Goal: Task Accomplishment & Management: Manage account settings

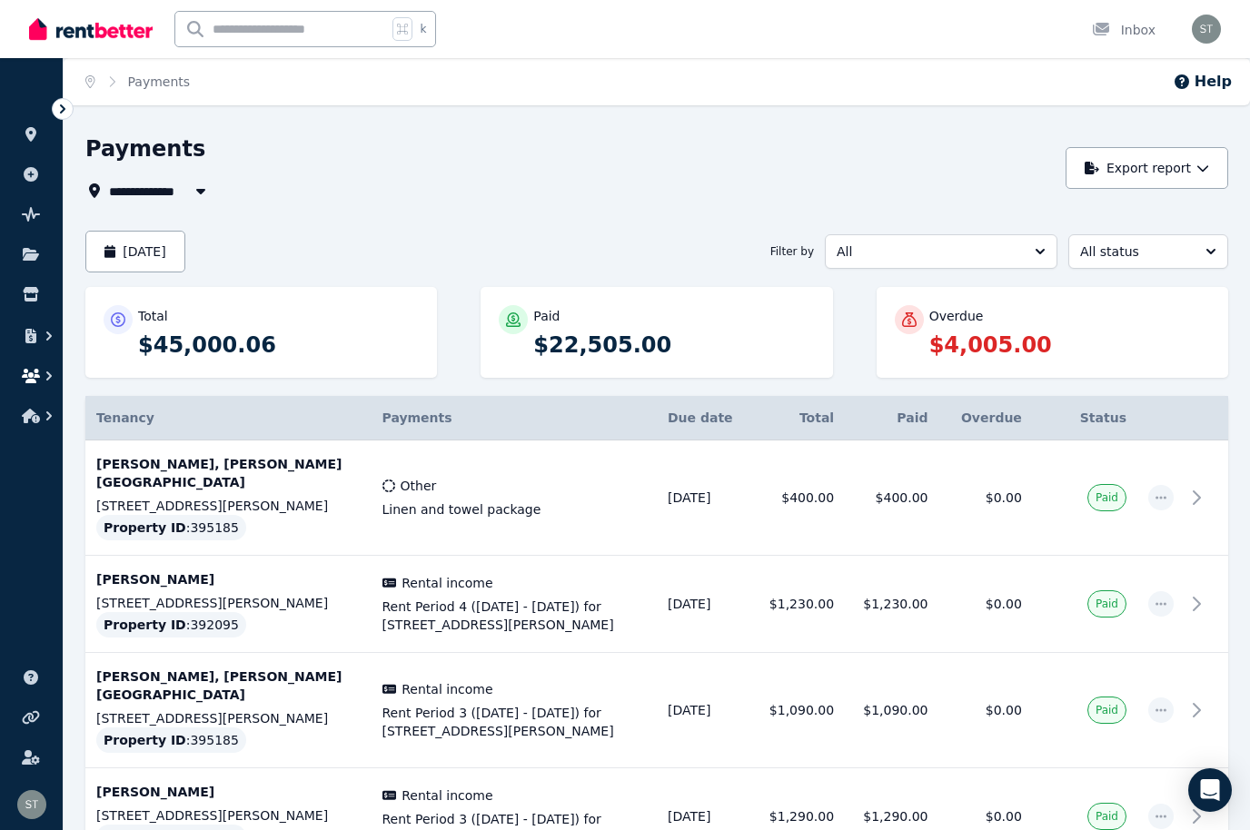
click at [31, 381] on icon "button" at bounding box center [31, 376] width 18 height 15
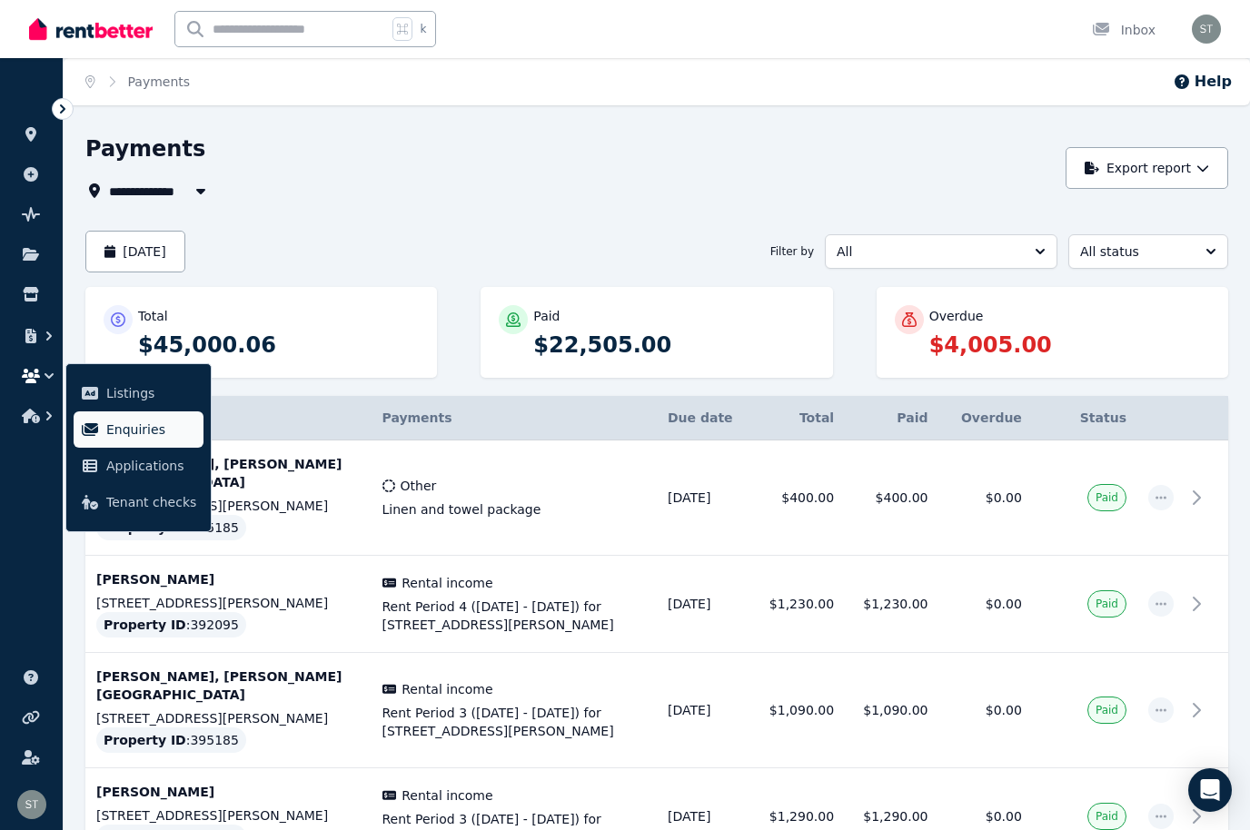
click at [133, 431] on span "Enquiries" at bounding box center [151, 430] width 90 height 22
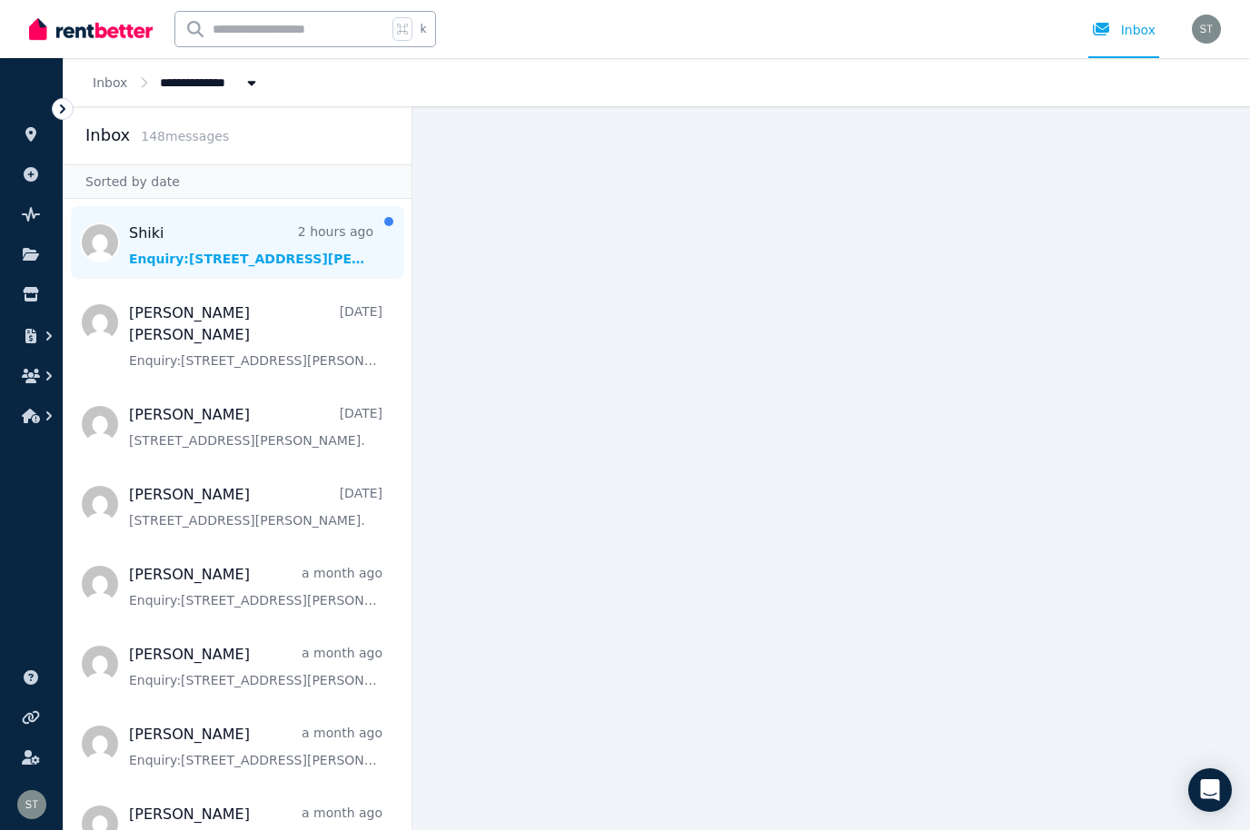
click at [230, 226] on span "Message list" at bounding box center [238, 242] width 348 height 73
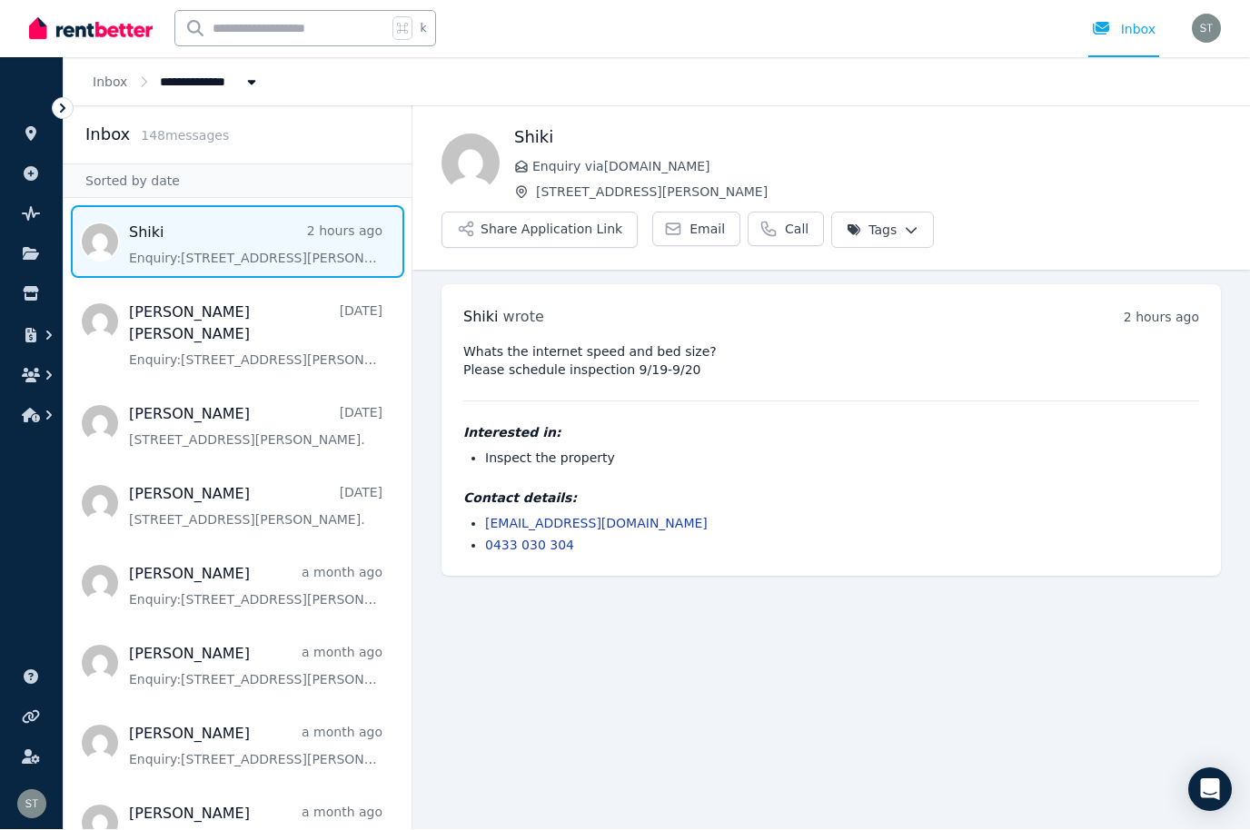
scroll to position [63, 0]
click at [541, 539] on link "0433 030 304" at bounding box center [529, 546] width 89 height 15
click at [638, 213] on button "Share Application Link" at bounding box center [539, 231] width 196 height 36
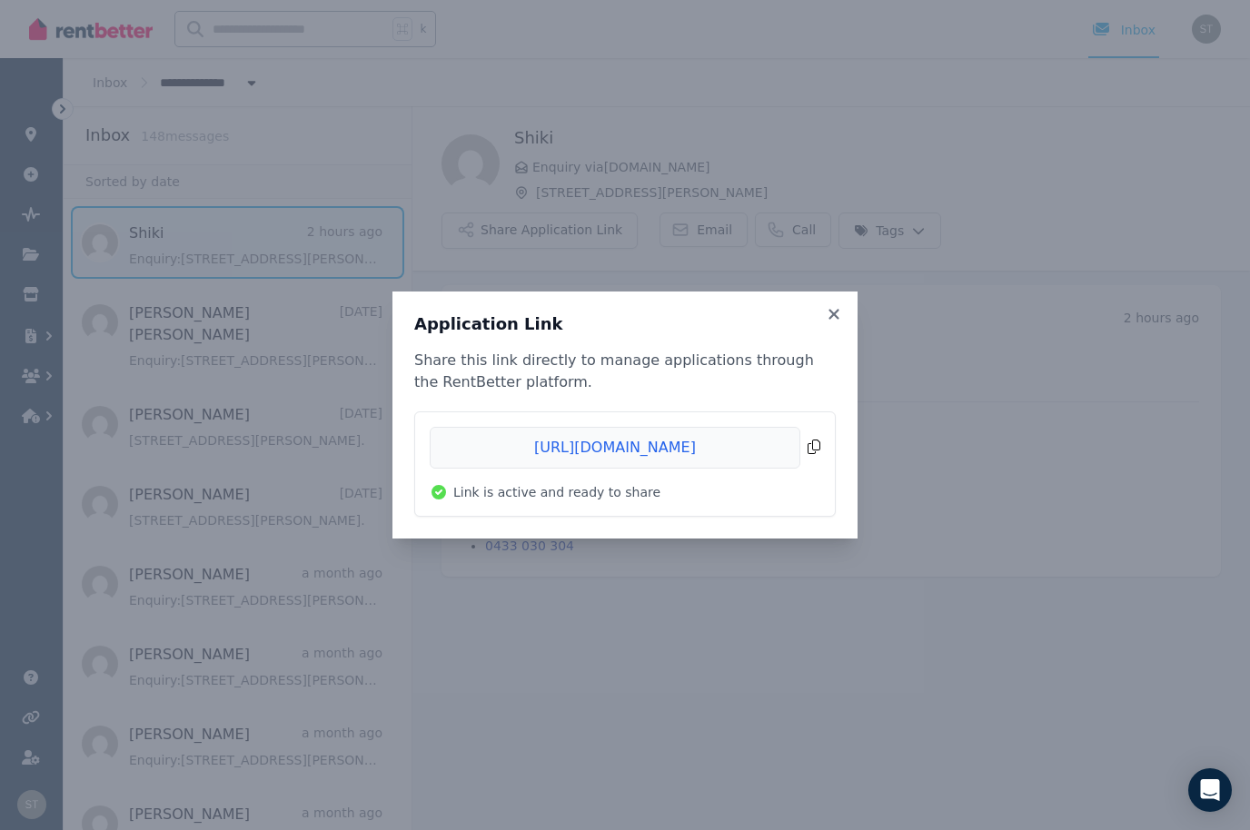
click at [804, 445] on span "Copied!" at bounding box center [625, 448] width 391 height 42
click at [836, 312] on icon at bounding box center [833, 314] width 10 height 10
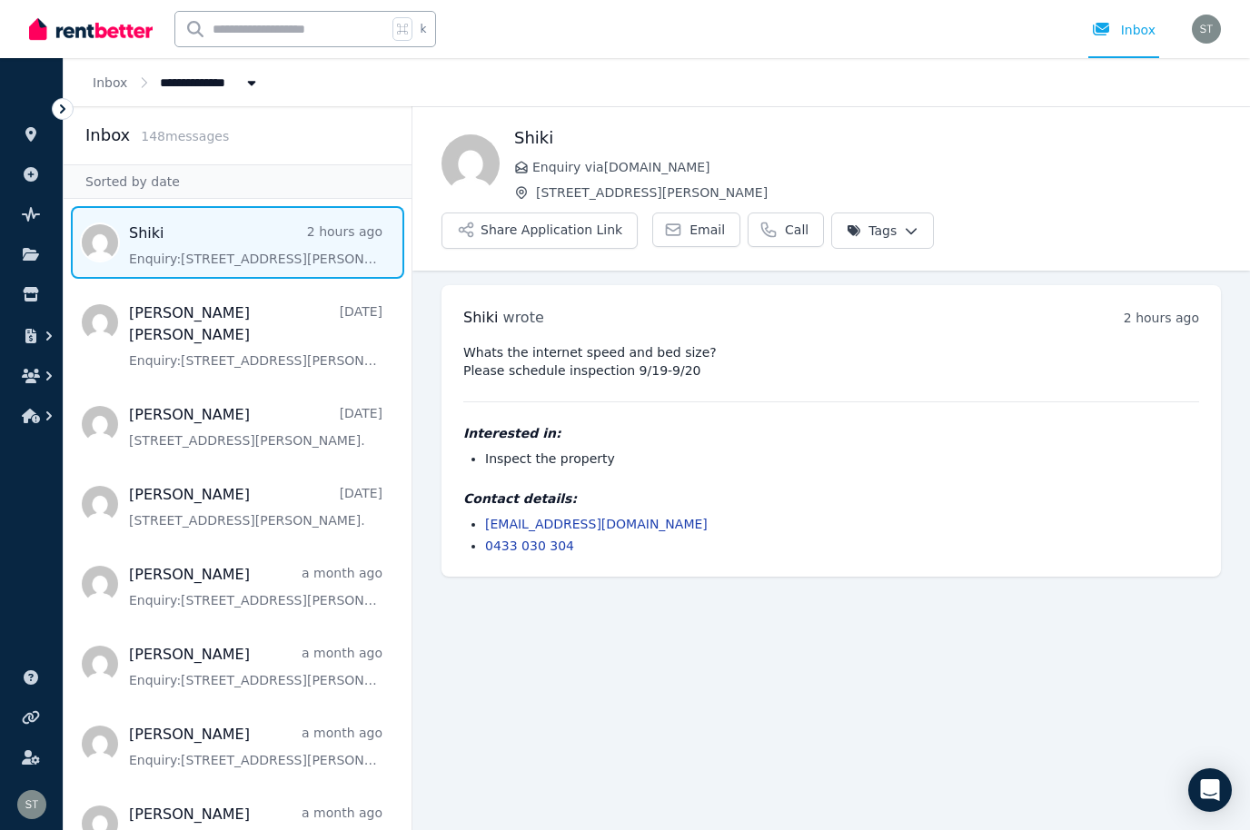
click at [538, 539] on link "0433 030 304" at bounding box center [529, 546] width 89 height 15
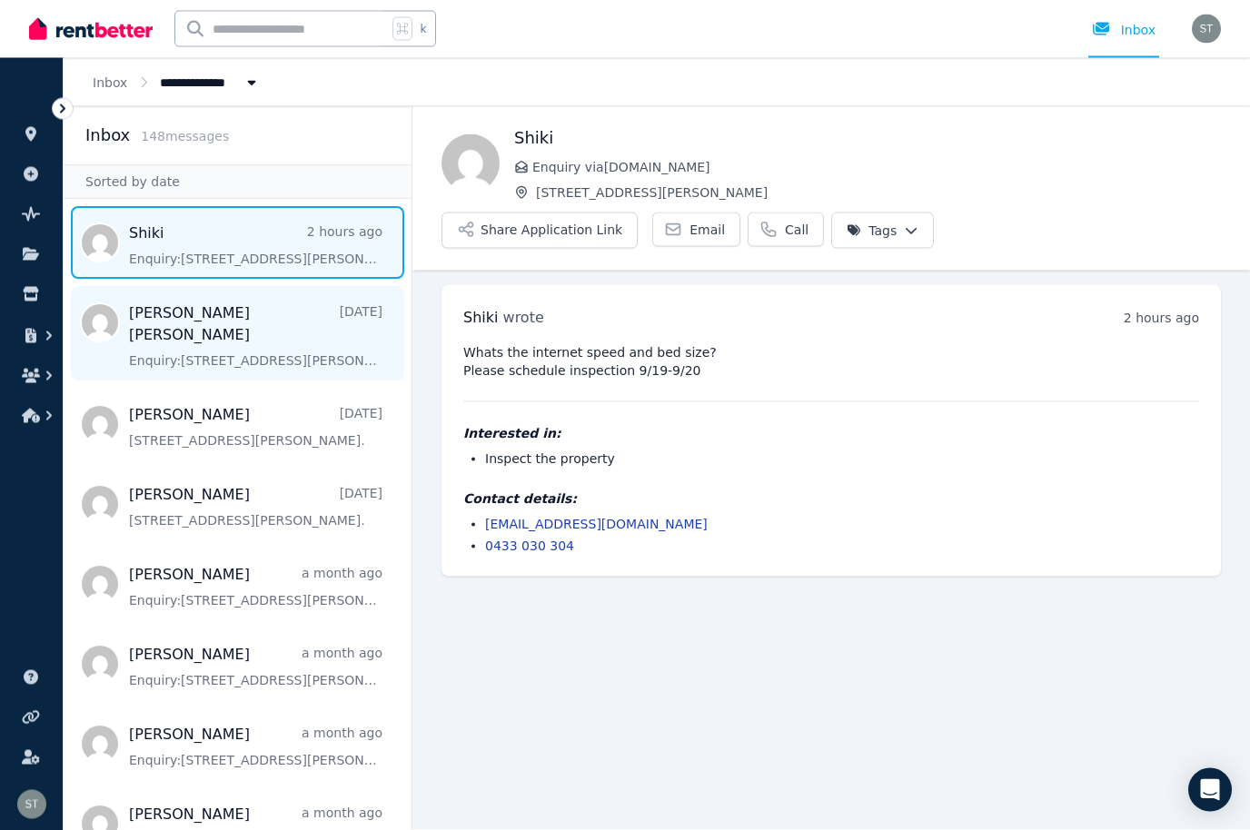
click at [298, 286] on span "Message list" at bounding box center [238, 333] width 348 height 94
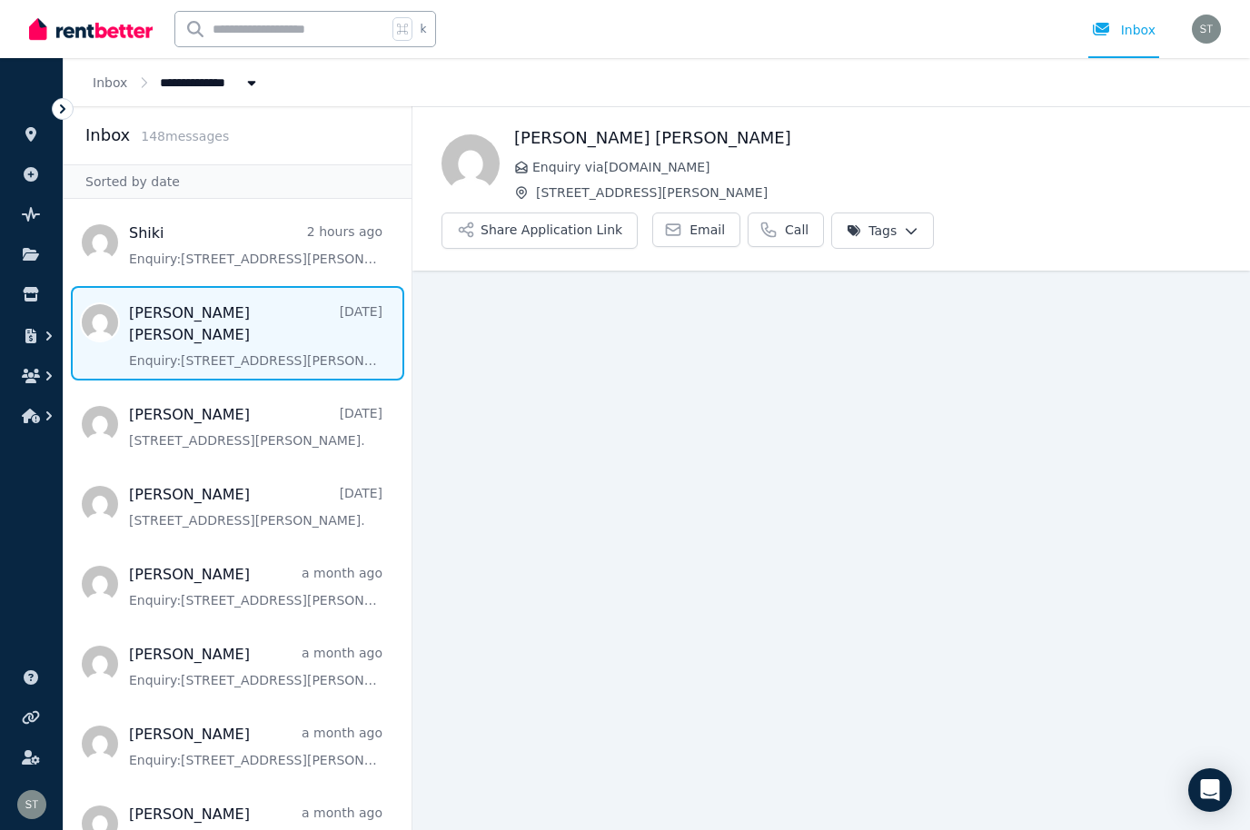
scroll to position [63, 0]
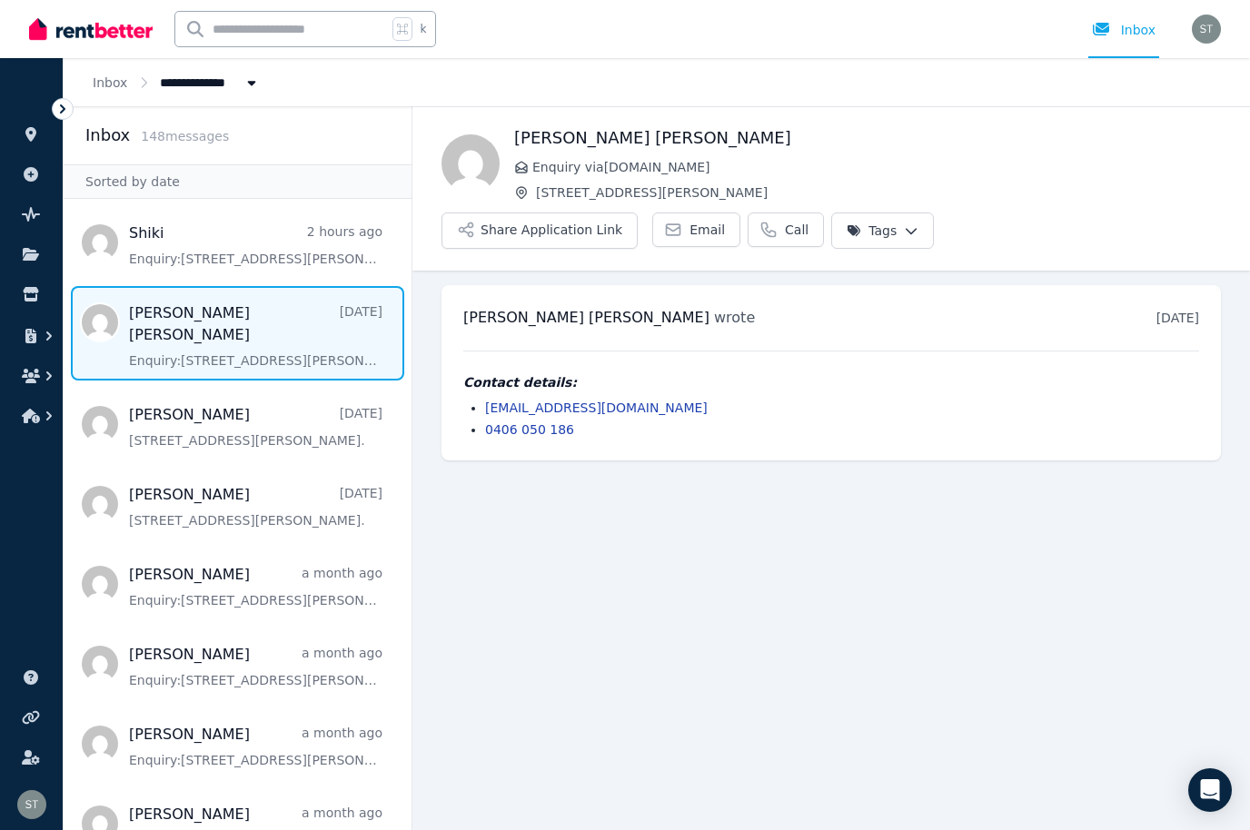
click at [539, 422] on link "0406 050 186" at bounding box center [529, 429] width 89 height 15
click at [558, 422] on link "0406 050 186" at bounding box center [529, 429] width 89 height 15
click at [638, 213] on button "Share Application Link" at bounding box center [539, 231] width 196 height 36
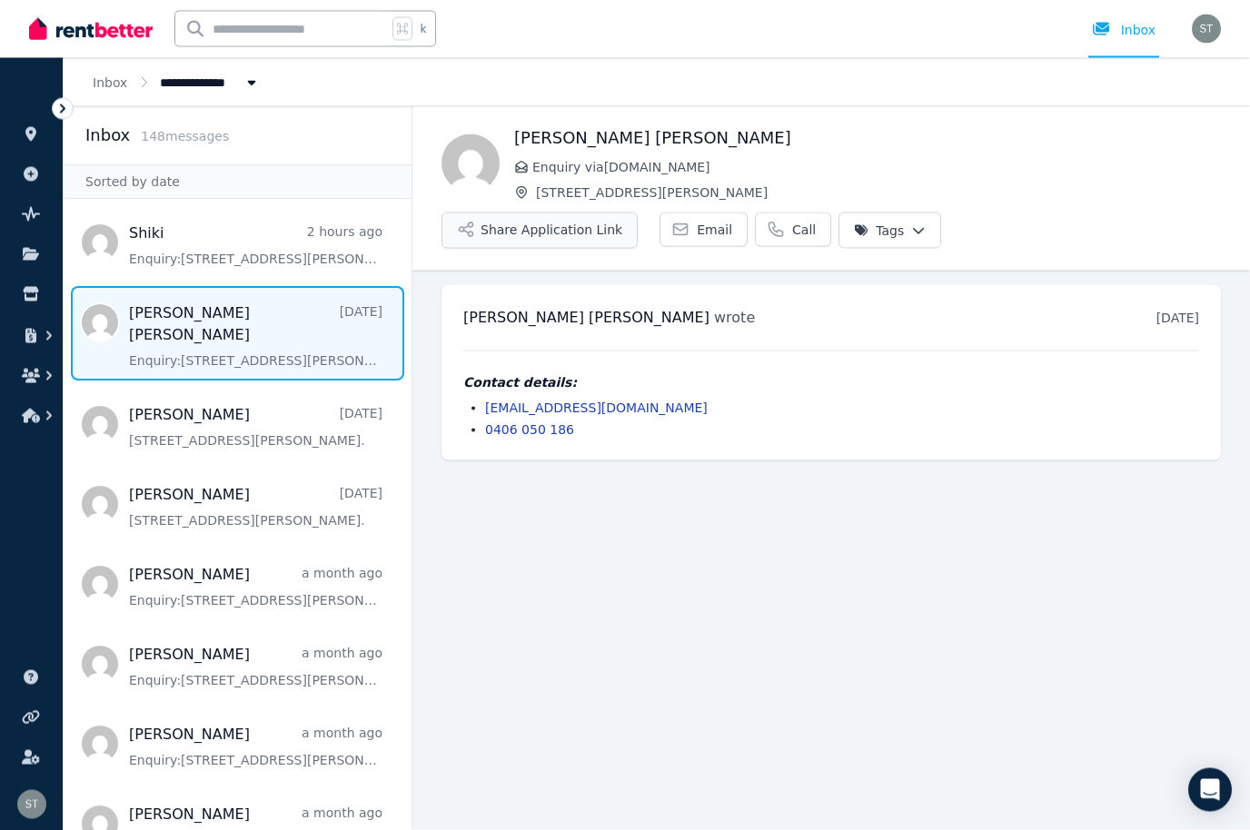
scroll to position [58, 0]
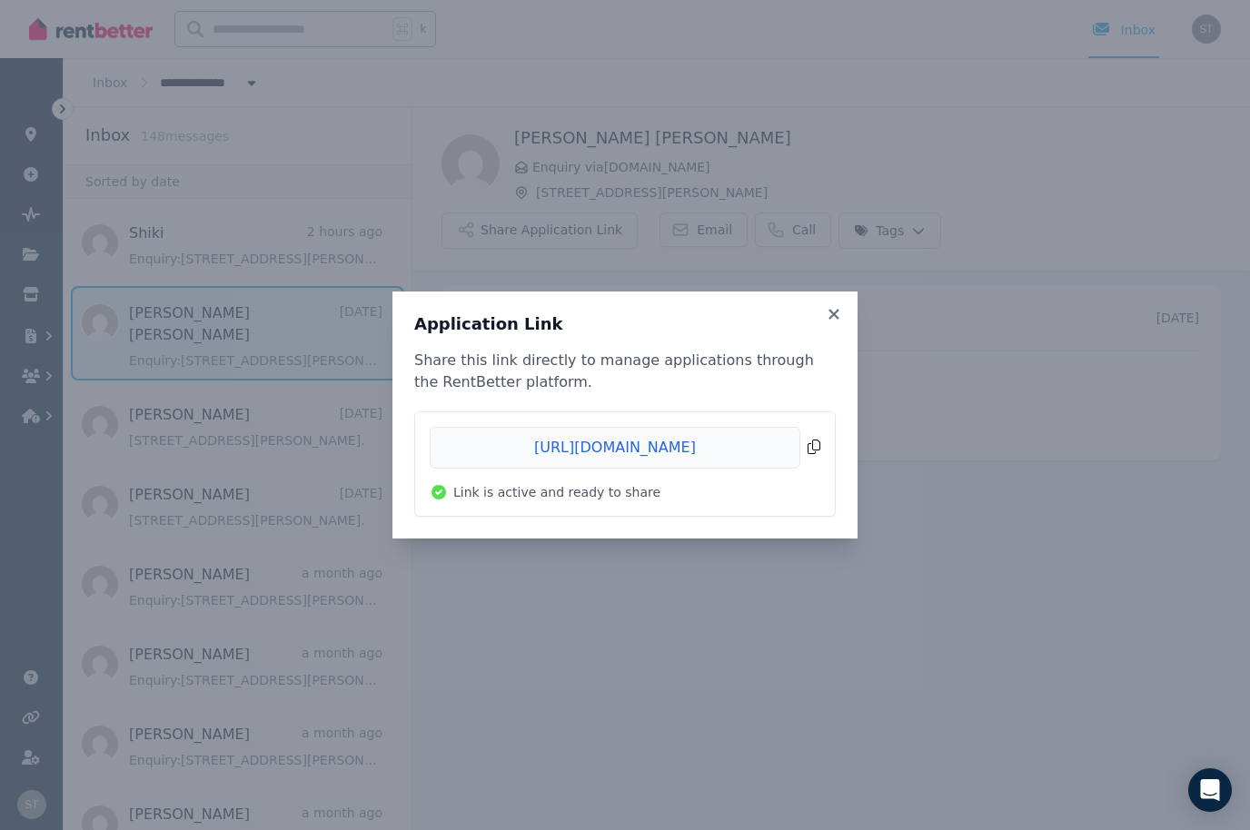
click at [813, 440] on span "Copied!" at bounding box center [625, 448] width 391 height 42
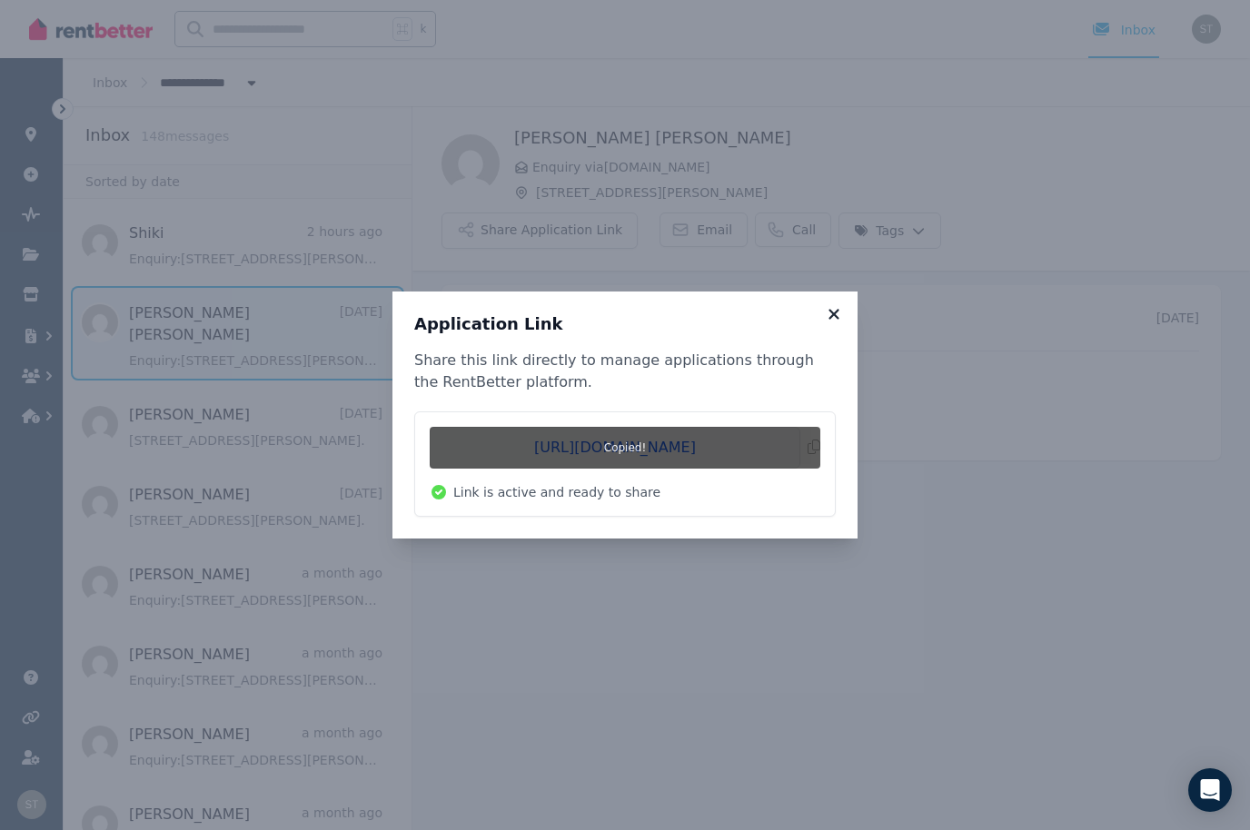
click at [838, 311] on icon at bounding box center [833, 314] width 10 height 10
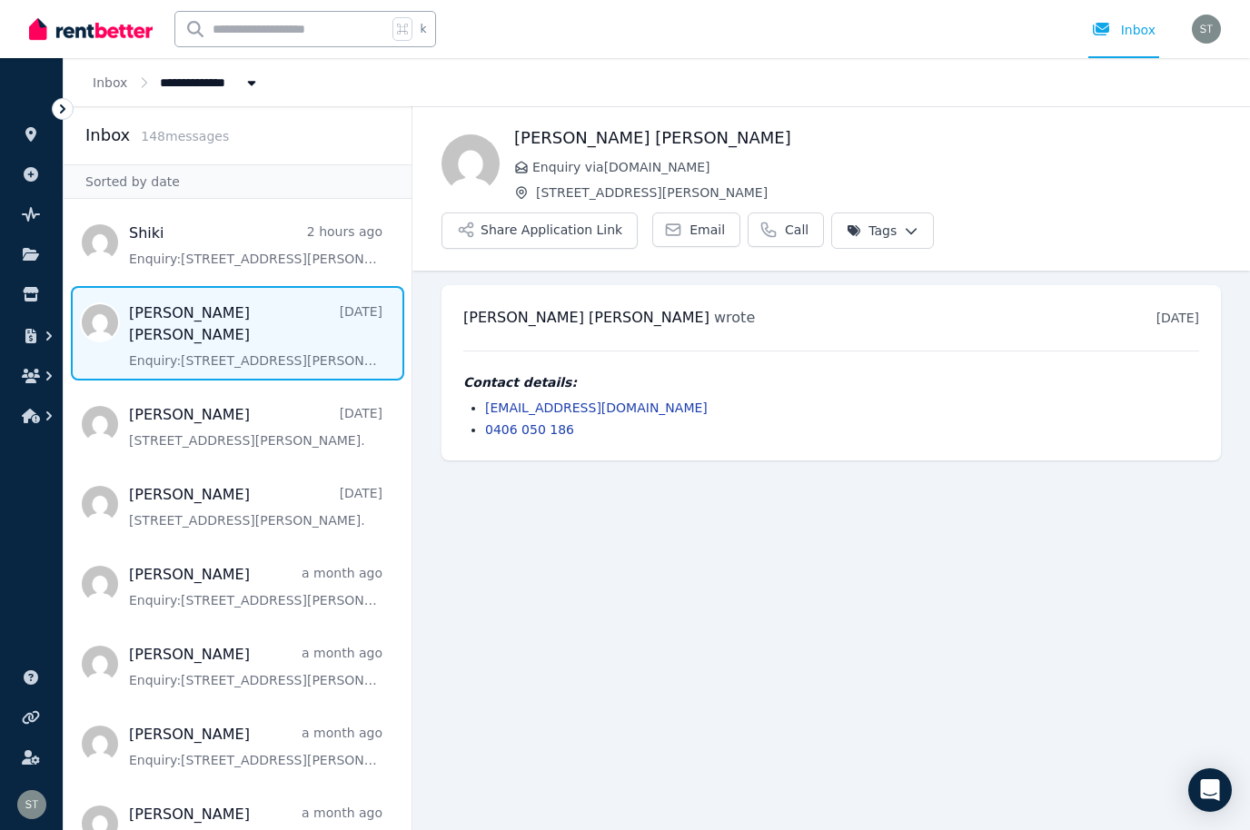
click at [542, 422] on link "0406 050 186" at bounding box center [529, 429] width 89 height 15
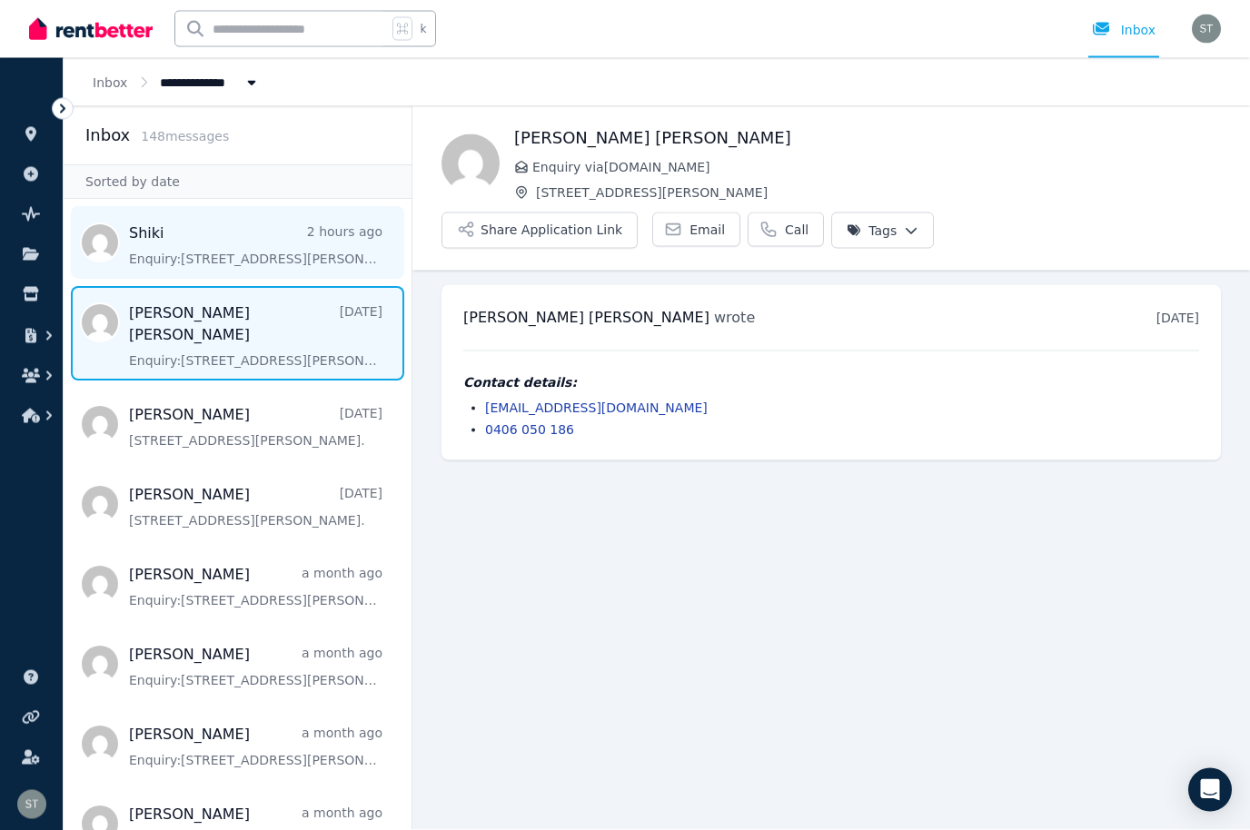
click at [147, 250] on span "Message list" at bounding box center [238, 242] width 348 height 73
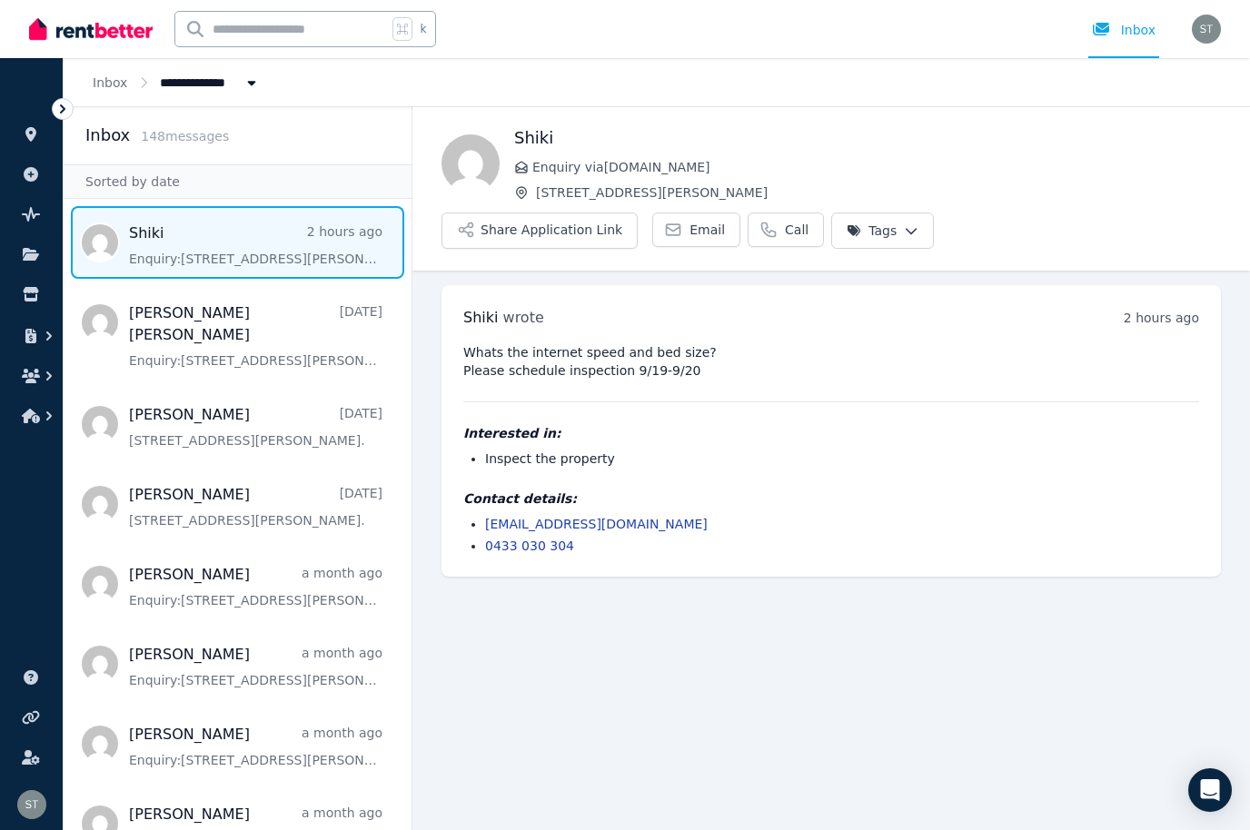
scroll to position [63, 0]
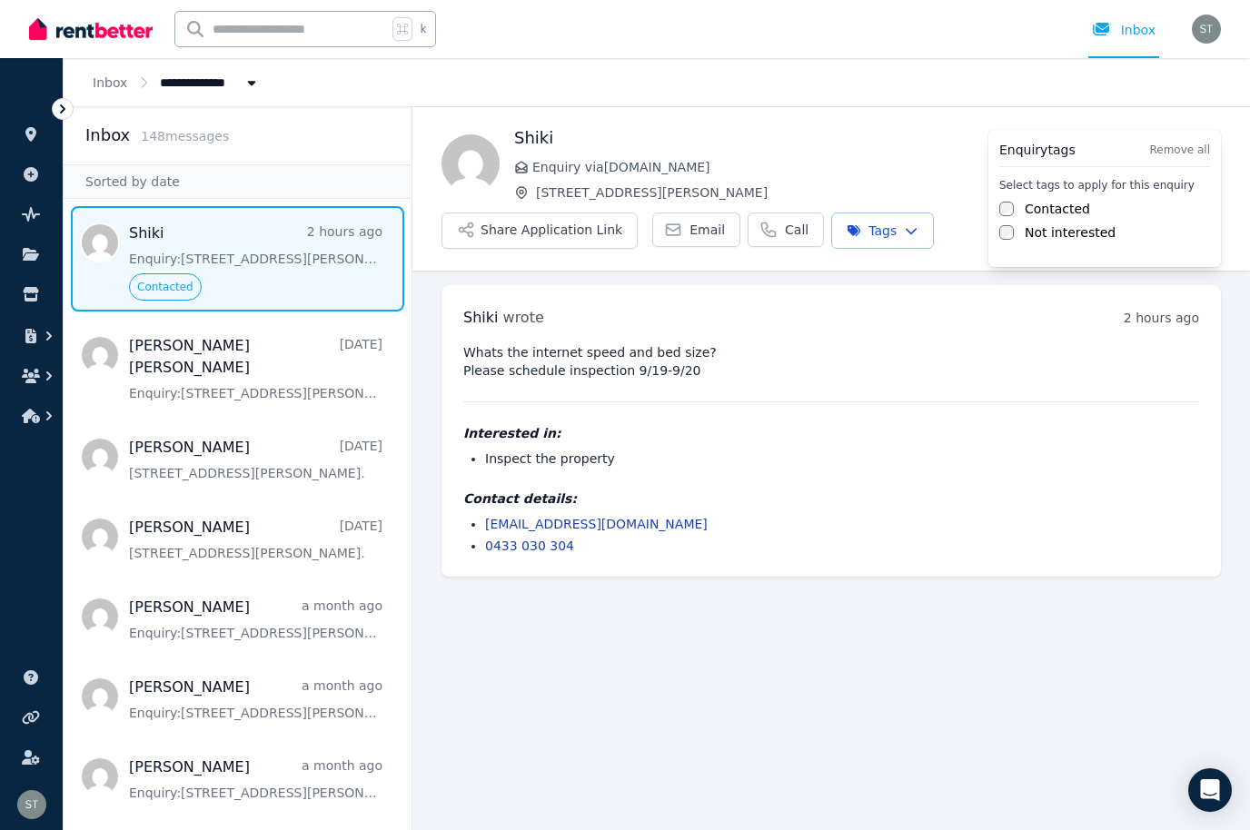
click at [292, 302] on html "**********" at bounding box center [625, 415] width 1250 height 830
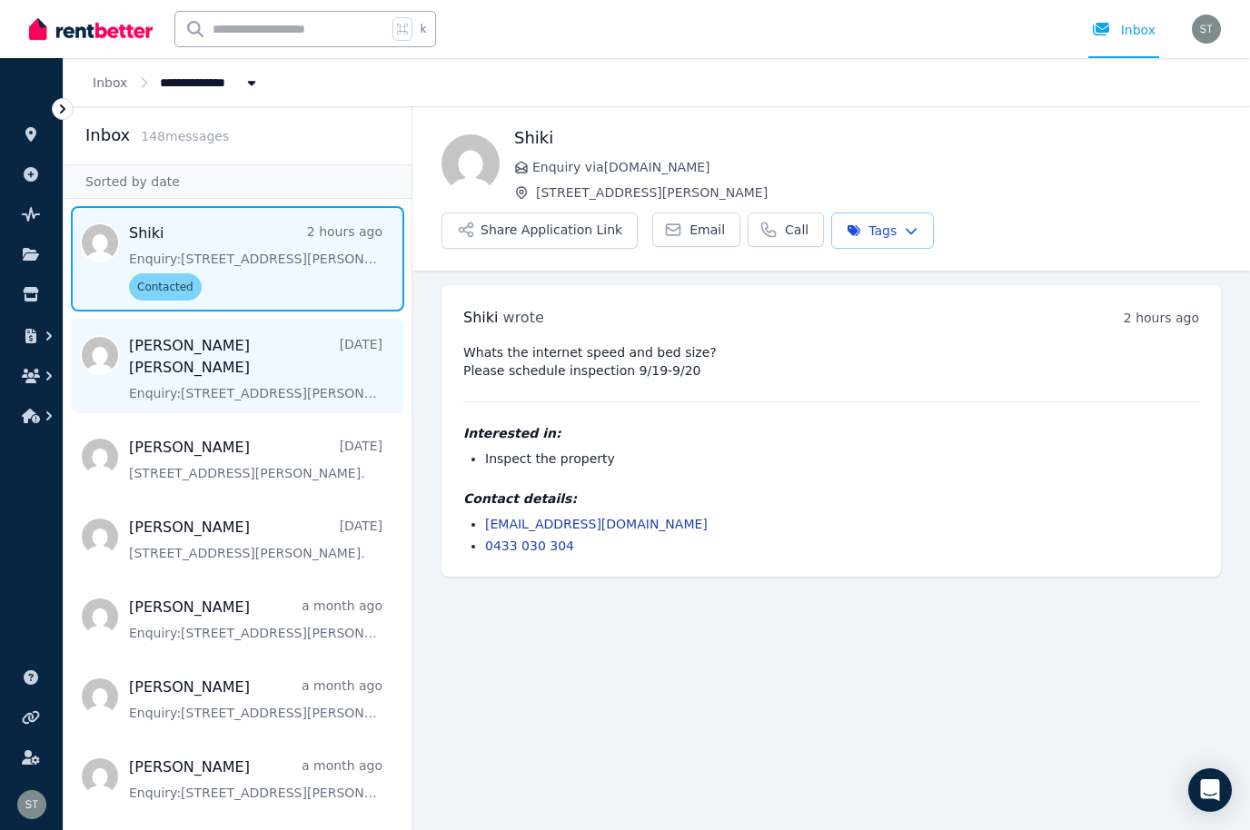
click at [355, 319] on span "Message list" at bounding box center [238, 366] width 348 height 94
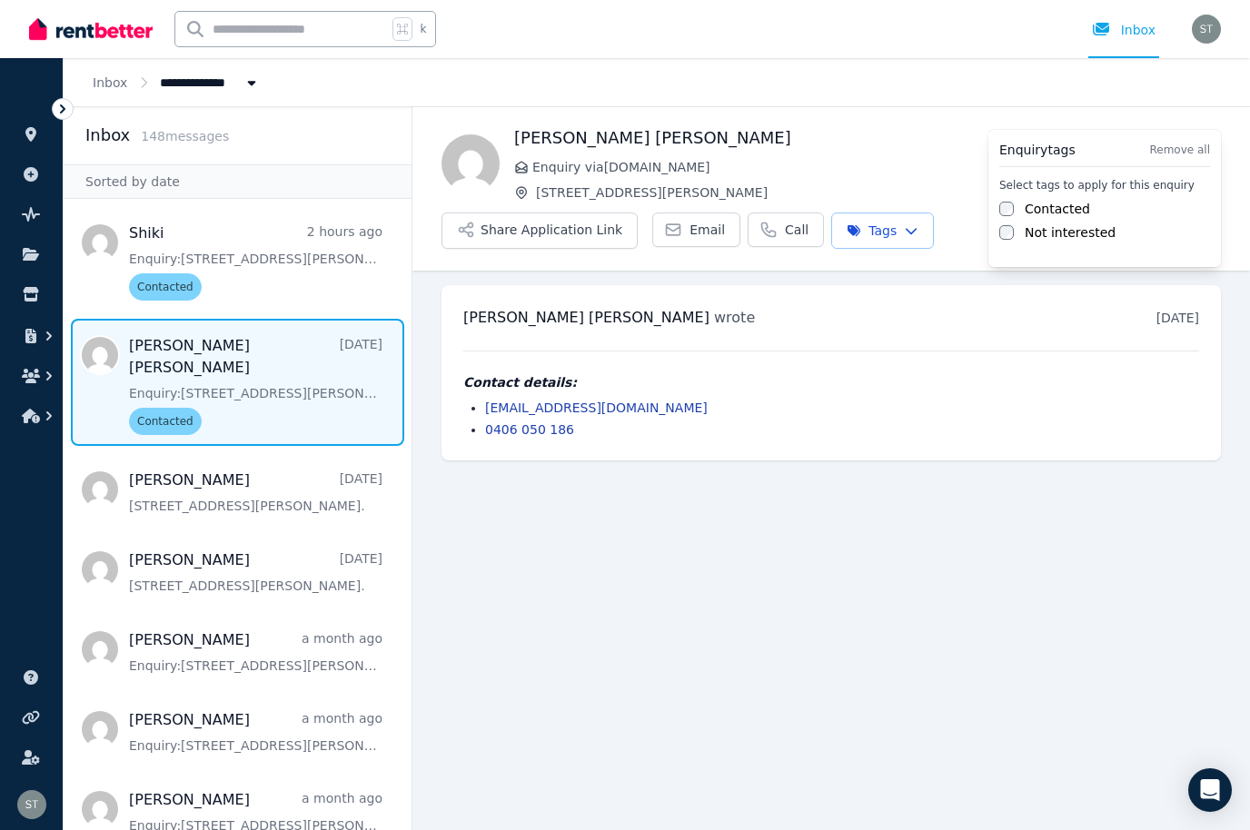
click at [269, 571] on html "**********" at bounding box center [625, 415] width 1250 height 830
click at [858, 630] on main "Back Chew Yi Xuan Enquiry via RealEstate.com.au 1, 75 Milton St Share Applicati…" at bounding box center [830, 468] width 837 height 724
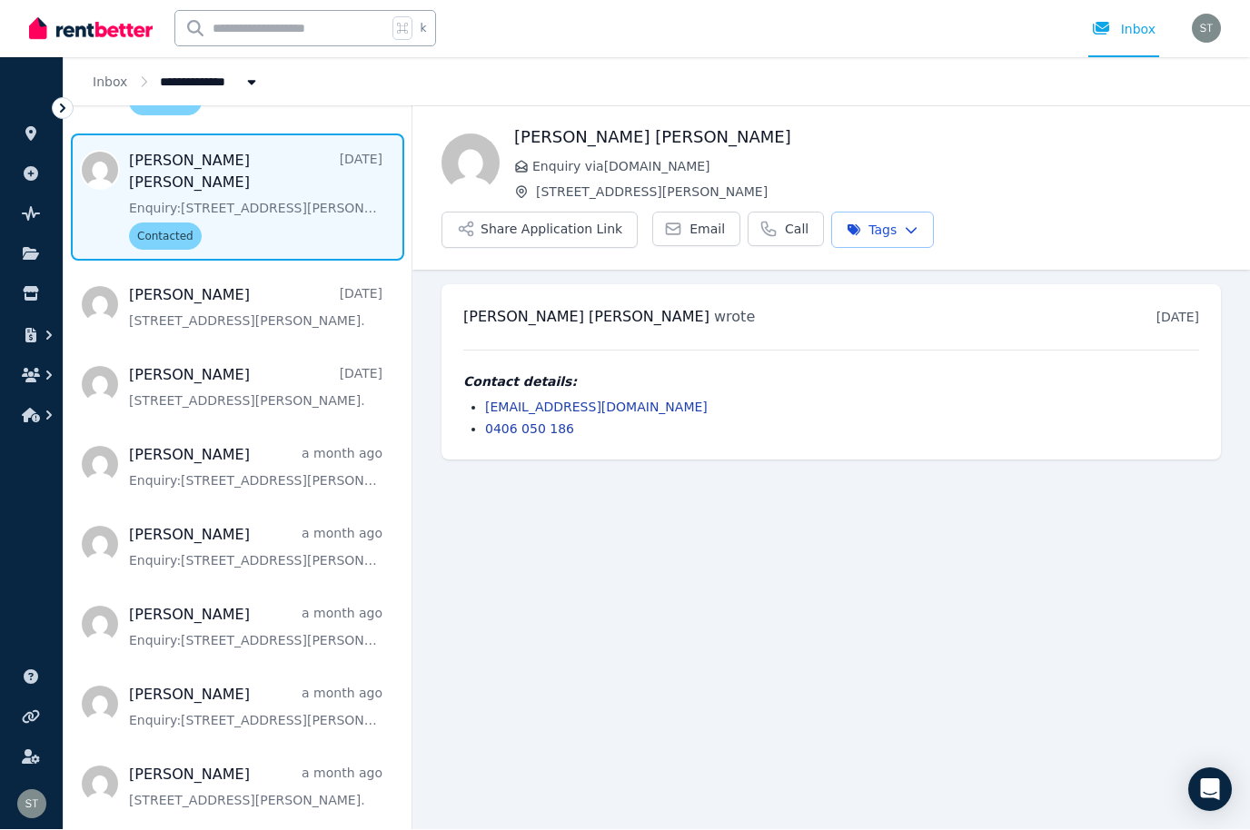
scroll to position [189, 0]
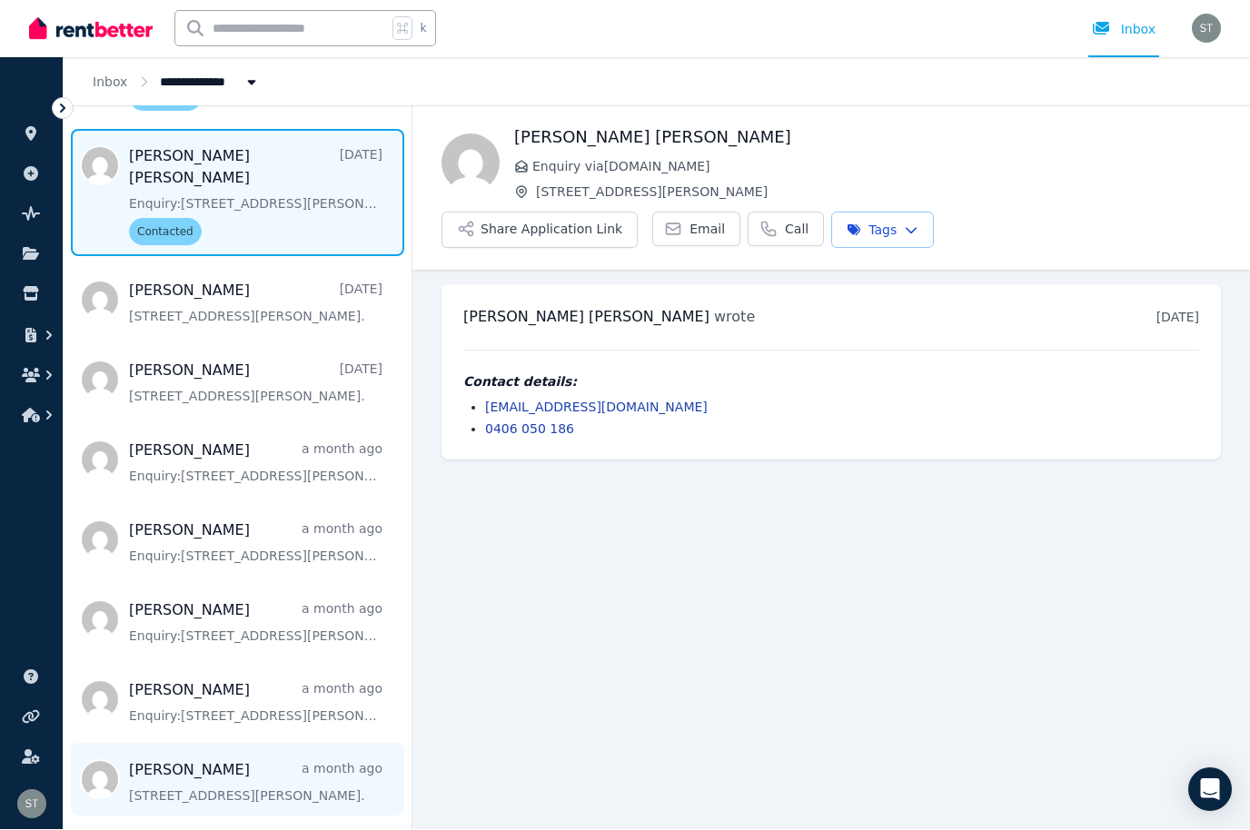
click at [264, 744] on span "Message list" at bounding box center [238, 780] width 348 height 73
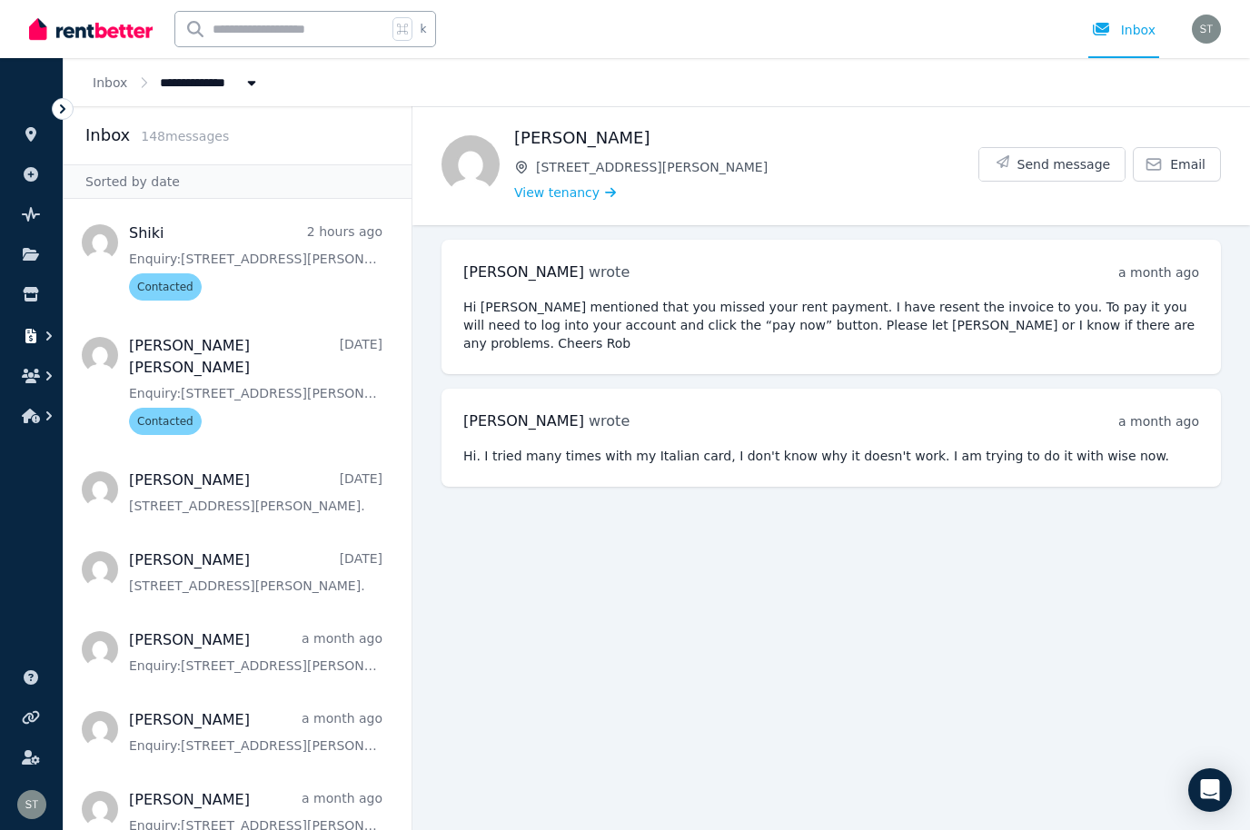
click at [42, 331] on icon "button" at bounding box center [49, 336] width 18 height 18
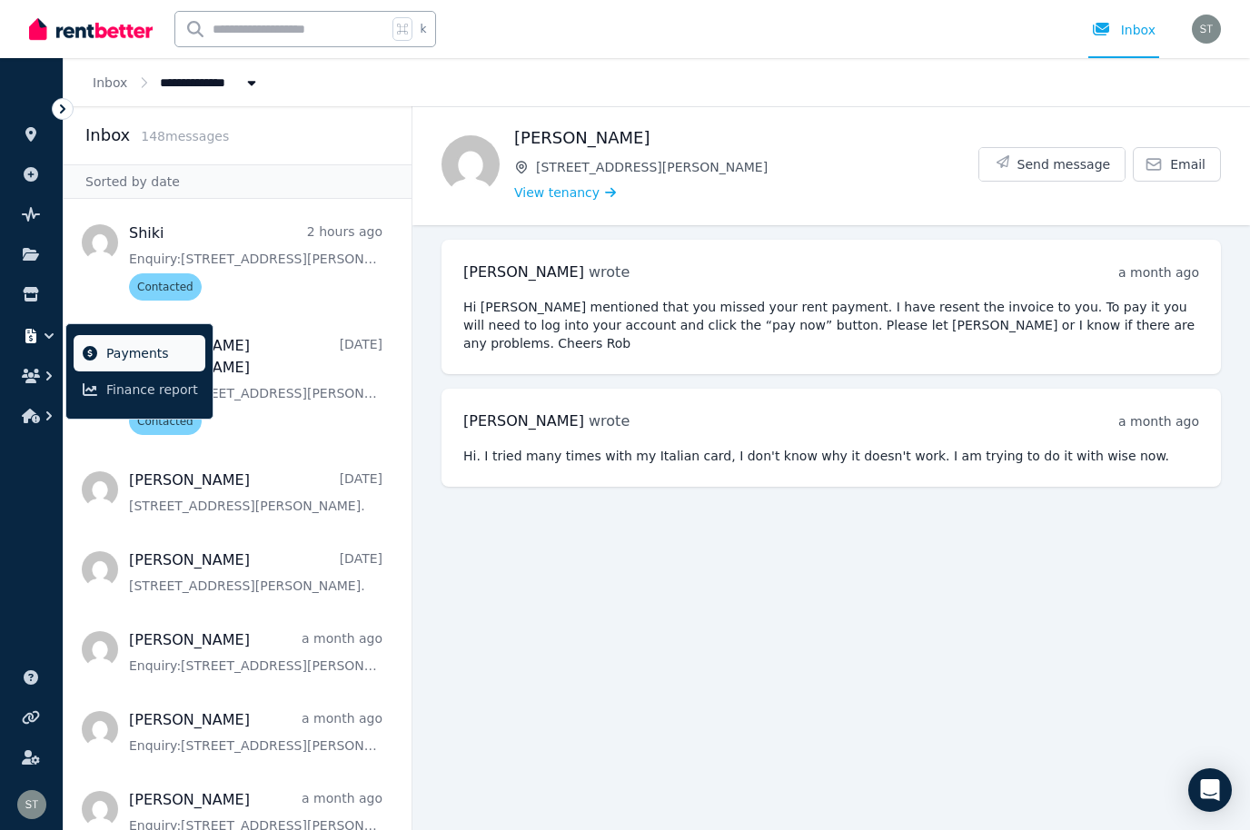
click at [140, 357] on span "Payments" at bounding box center [152, 353] width 92 height 22
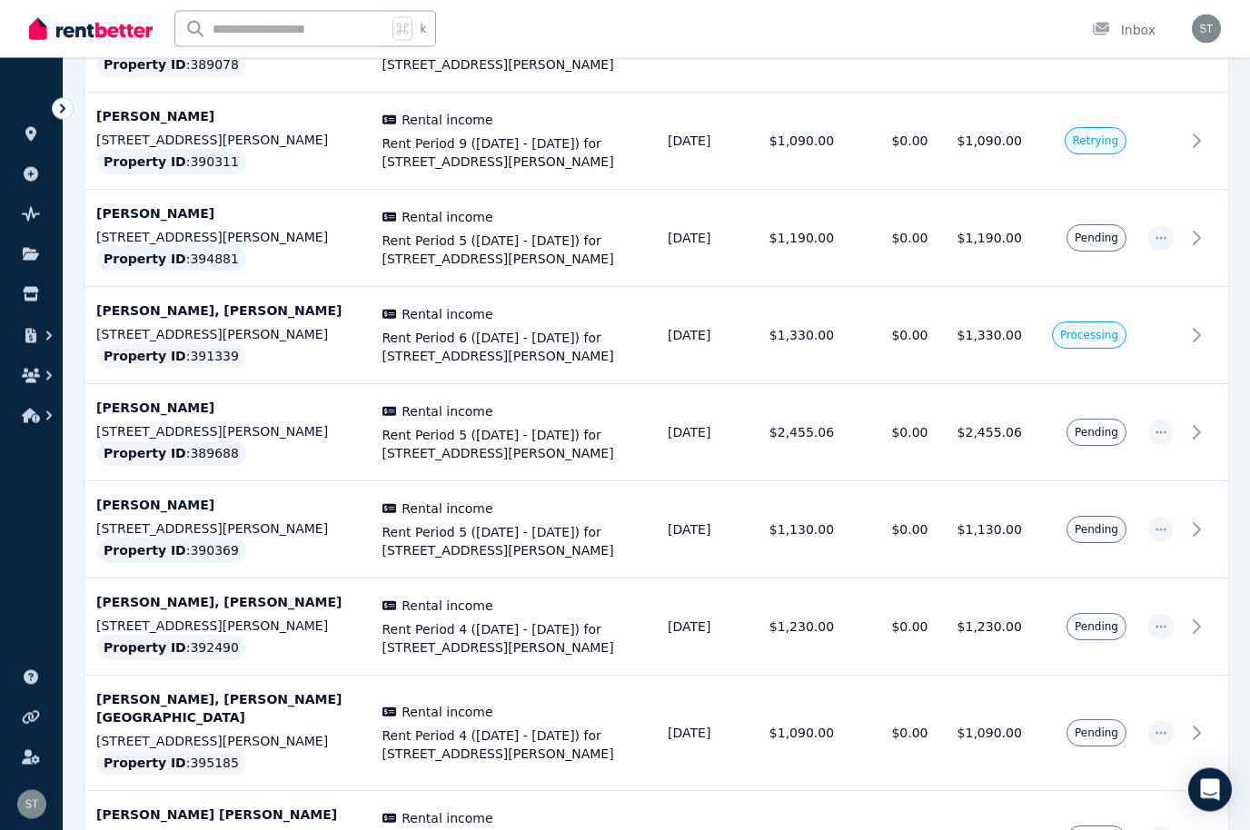
scroll to position [3214, 0]
click at [1164, 727] on icon "button" at bounding box center [1160, 733] width 15 height 13
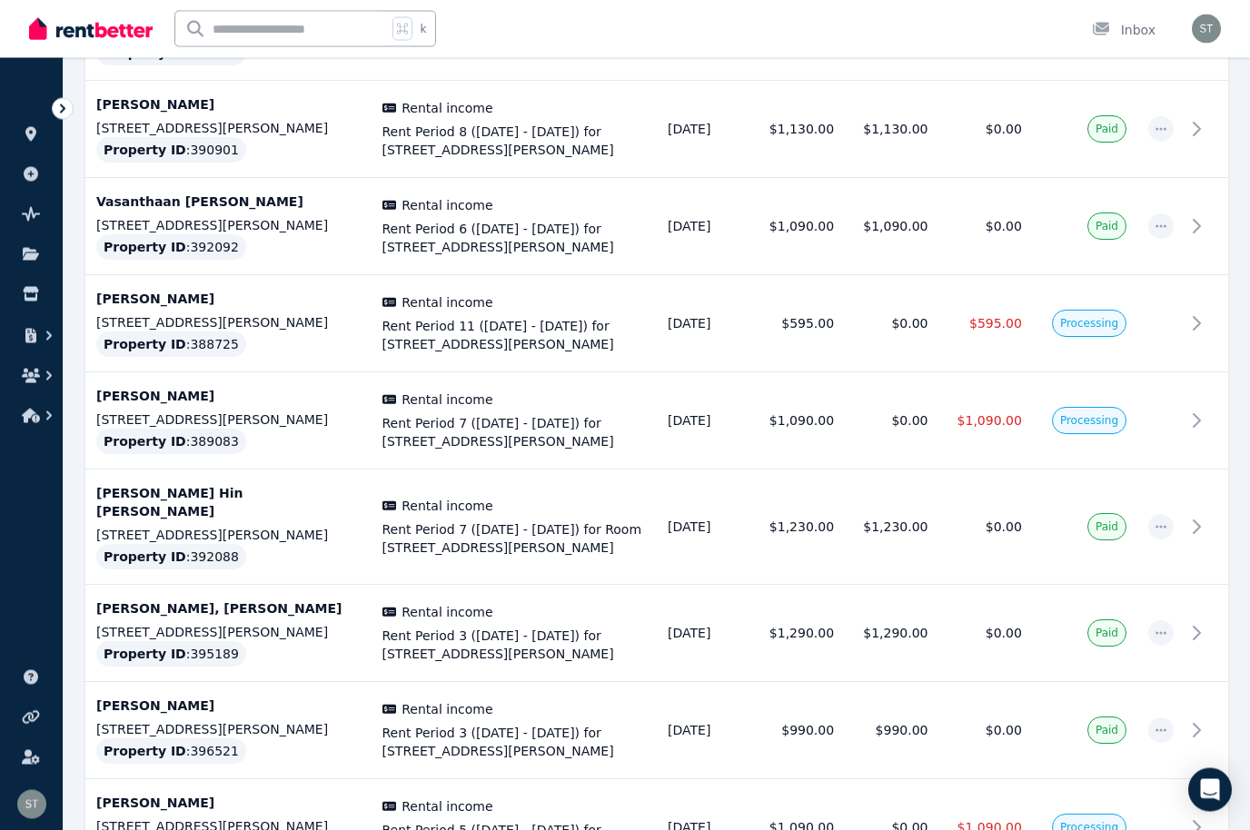
scroll to position [1616, 0]
click at [1166, 372] on td at bounding box center [1160, 420] width 47 height 97
click at [1126, 275] on td "Processing" at bounding box center [1085, 323] width 104 height 97
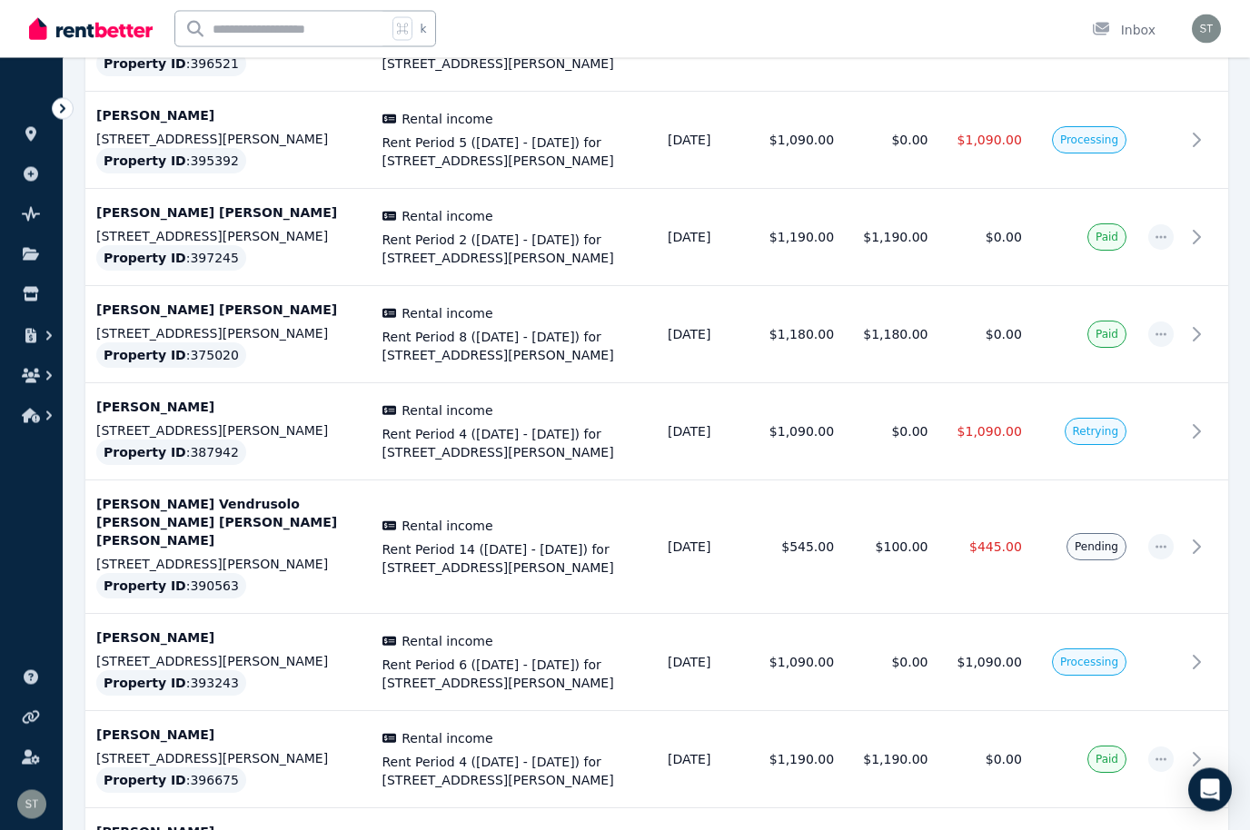
scroll to position [2304, 0]
click at [817, 383] on td "$1,090.00" at bounding box center [798, 431] width 94 height 97
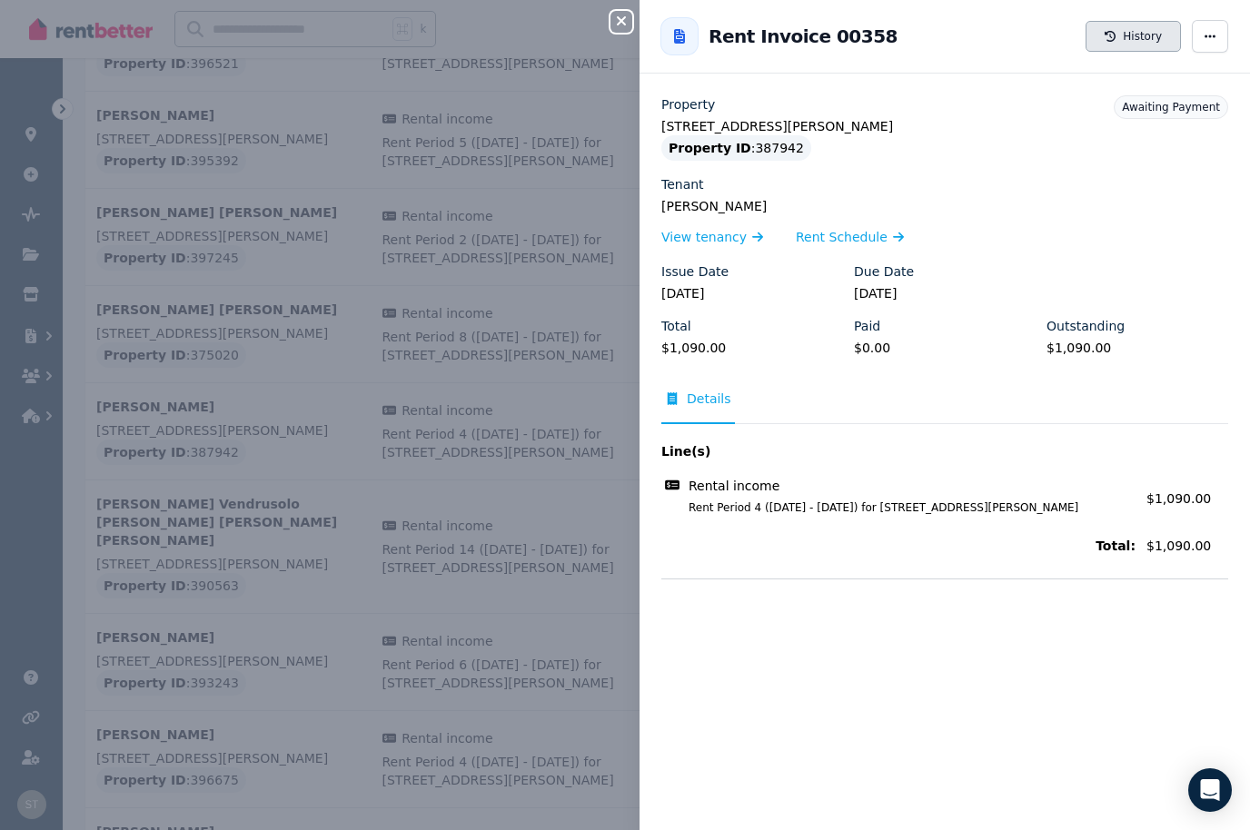
click at [1129, 38] on button "History" at bounding box center [1132, 36] width 95 height 31
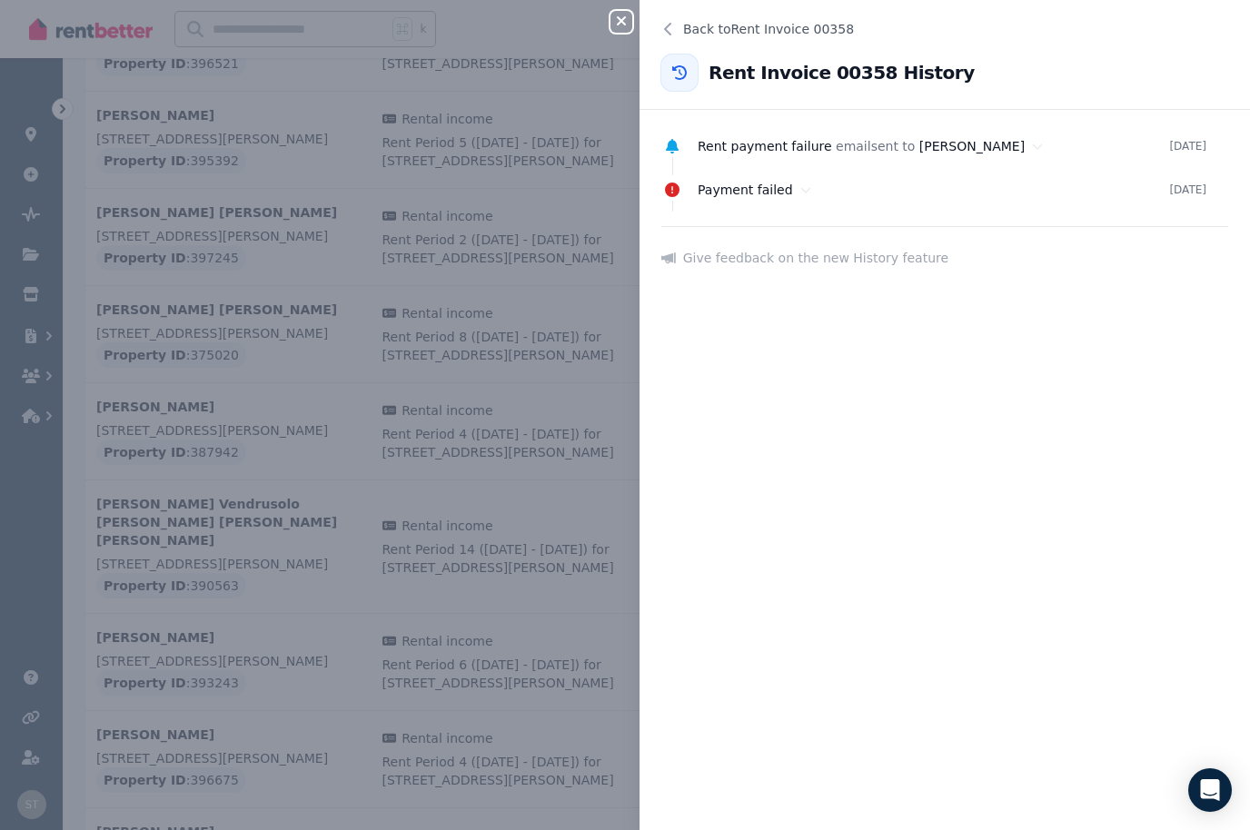
click at [614, 27] on icon "button" at bounding box center [621, 21] width 22 height 15
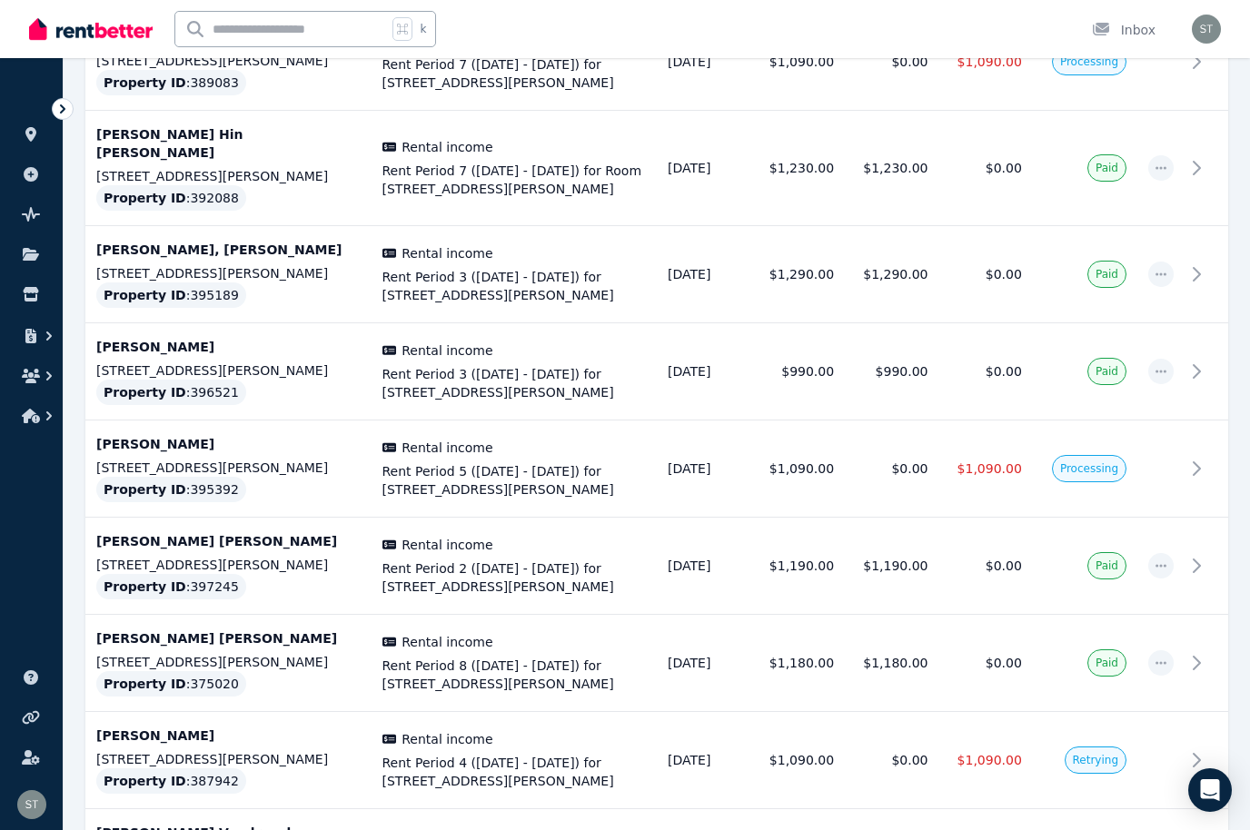
scroll to position [1962, 0]
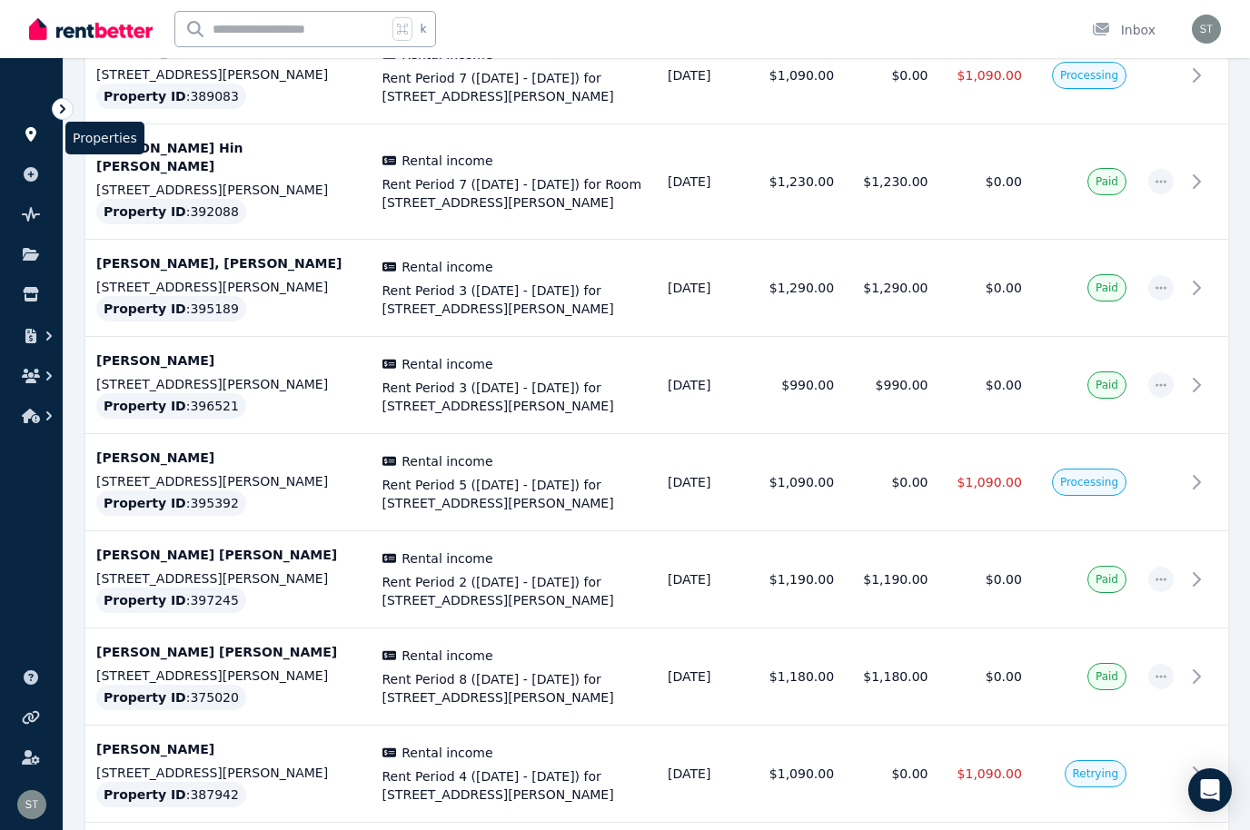
click at [39, 125] on link at bounding box center [32, 134] width 34 height 29
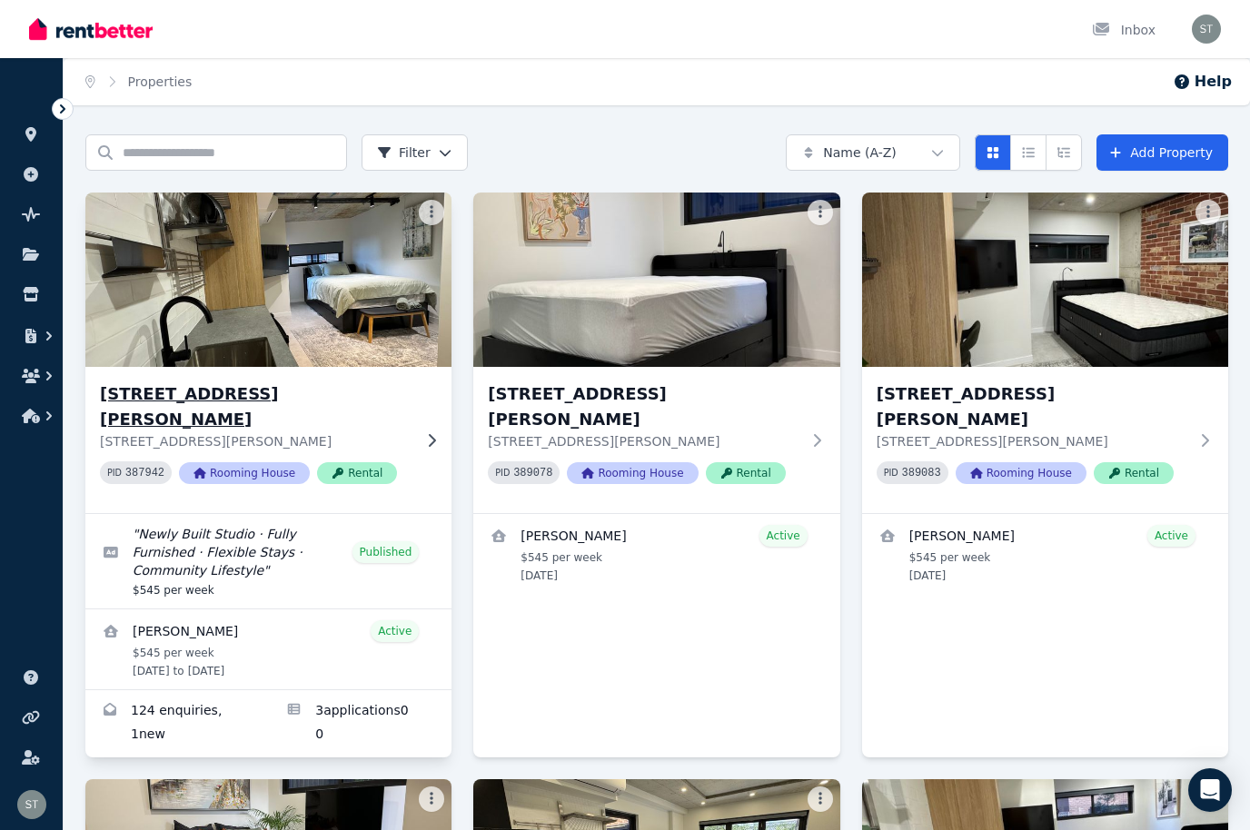
click at [280, 282] on img at bounding box center [268, 279] width 384 height 183
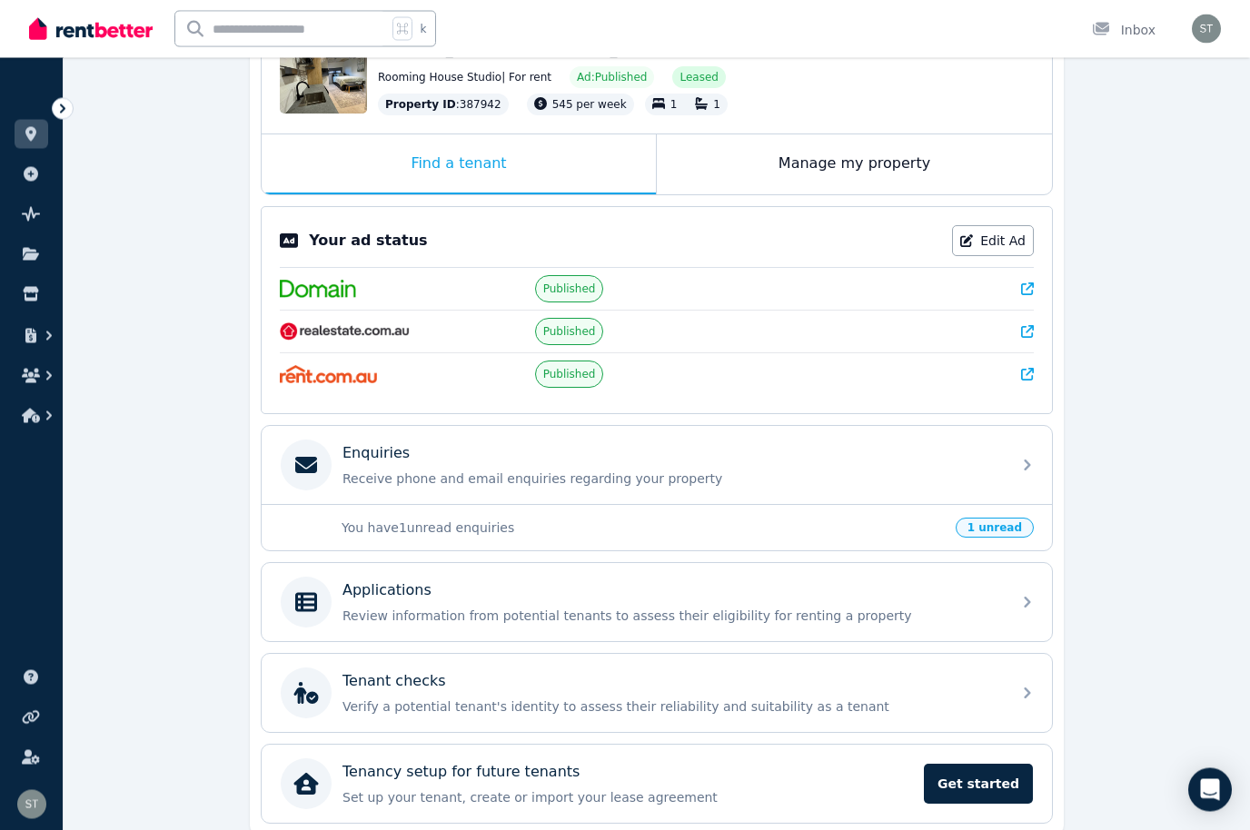
scroll to position [232, 0]
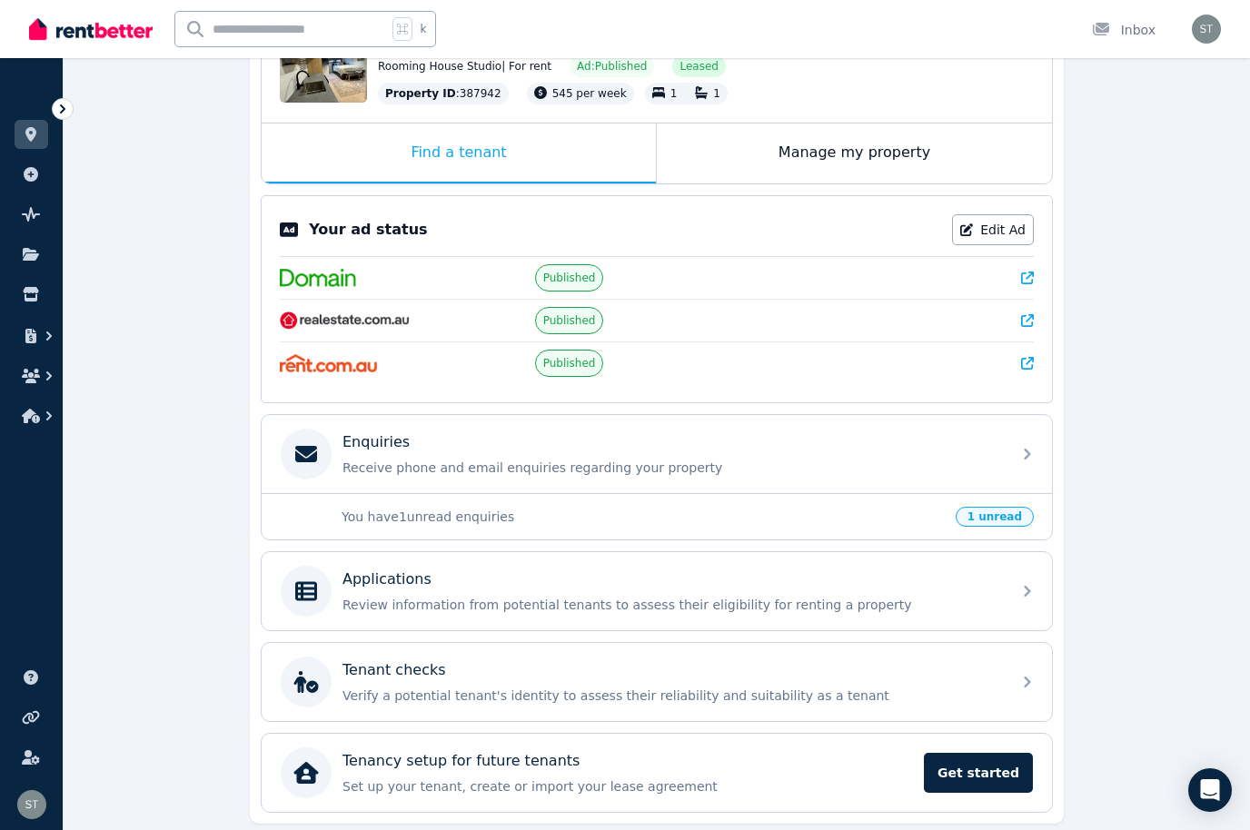
click at [992, 519] on span "1 unread" at bounding box center [994, 517] width 78 height 20
click at [998, 515] on span "1 unread" at bounding box center [994, 517] width 78 height 20
click at [1008, 510] on span "1 unread" at bounding box center [994, 517] width 78 height 20
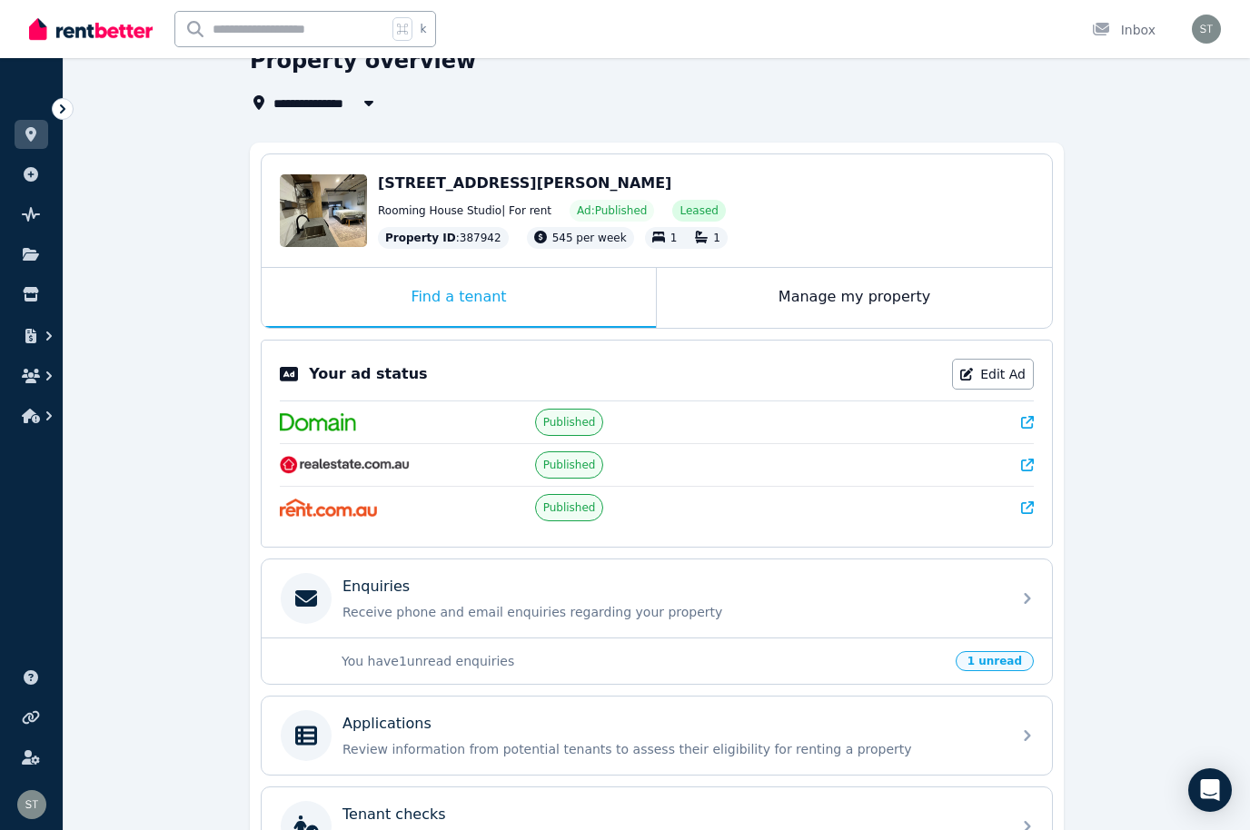
scroll to position [87, 0]
click at [892, 307] on div "Manage my property" at bounding box center [854, 299] width 395 height 60
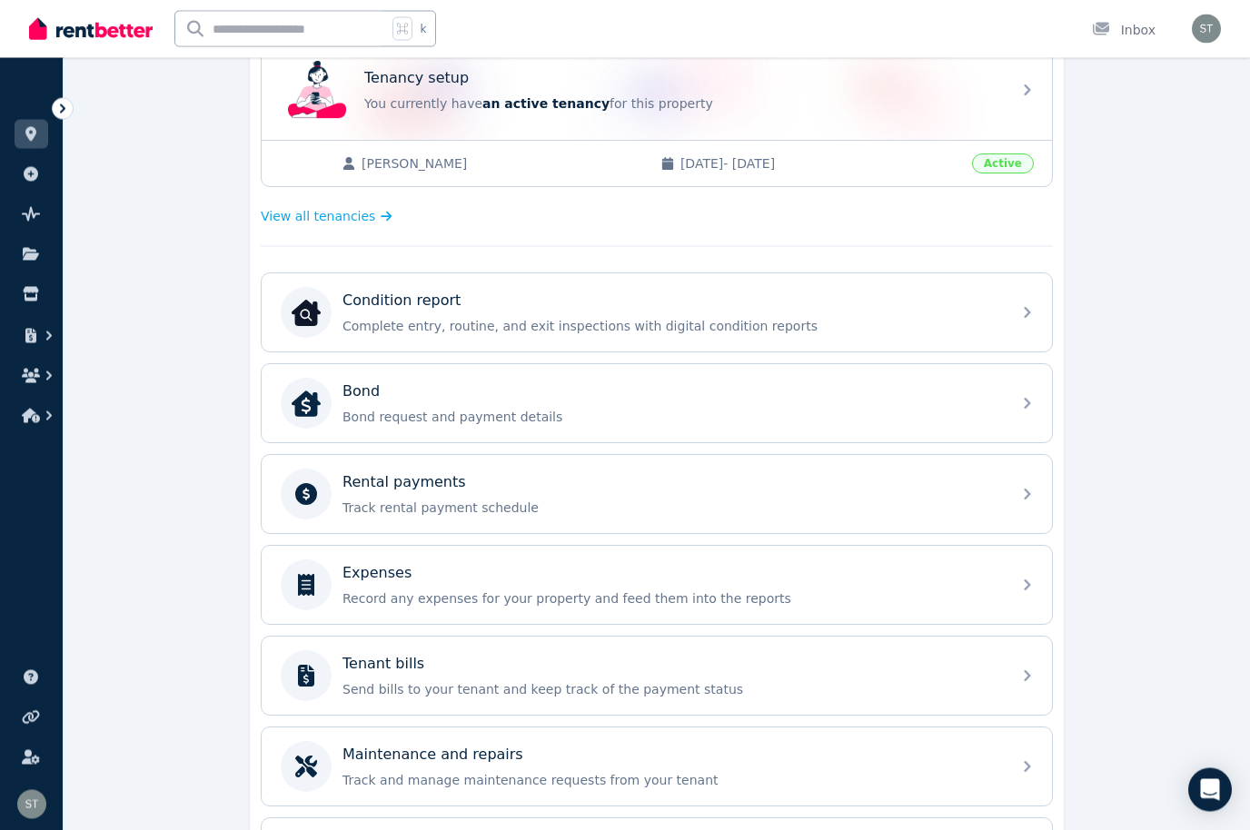
scroll to position [389, 0]
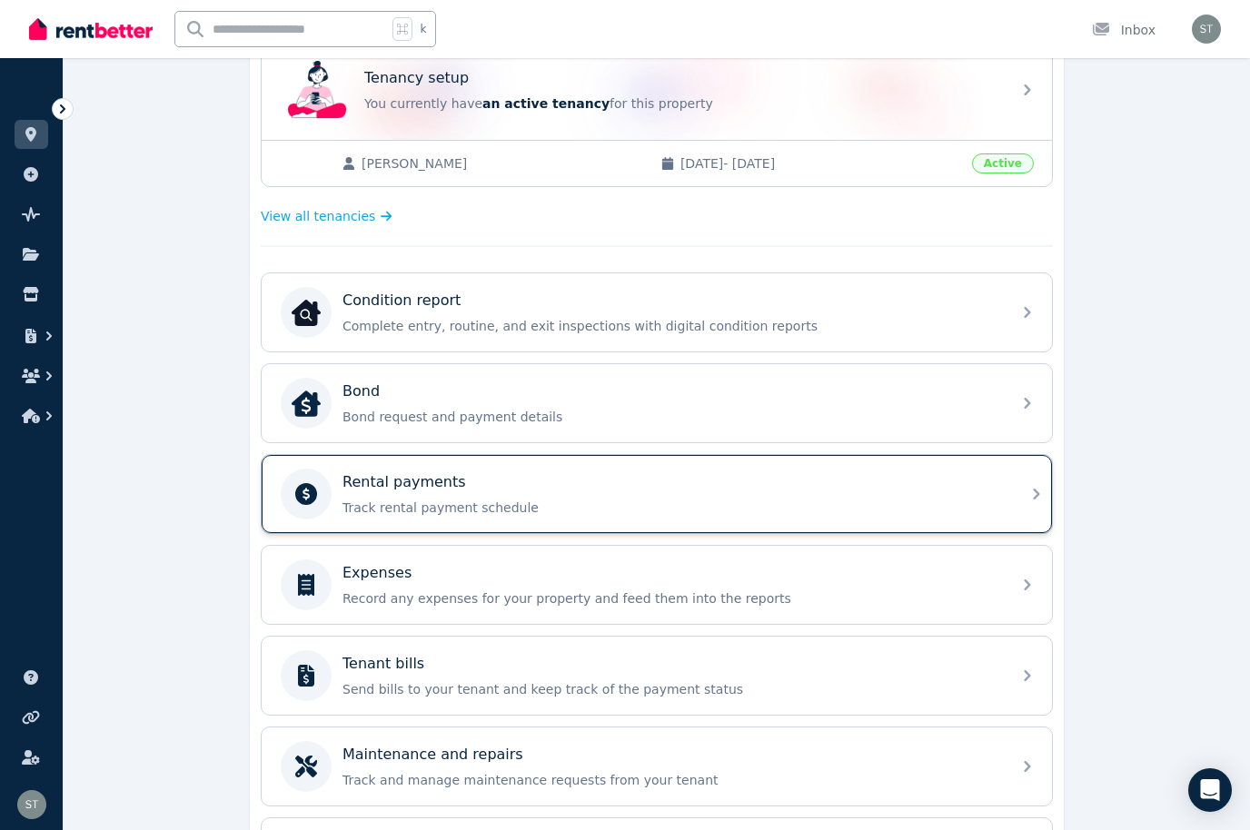
click at [869, 488] on div "Rental payments" at bounding box center [670, 482] width 657 height 22
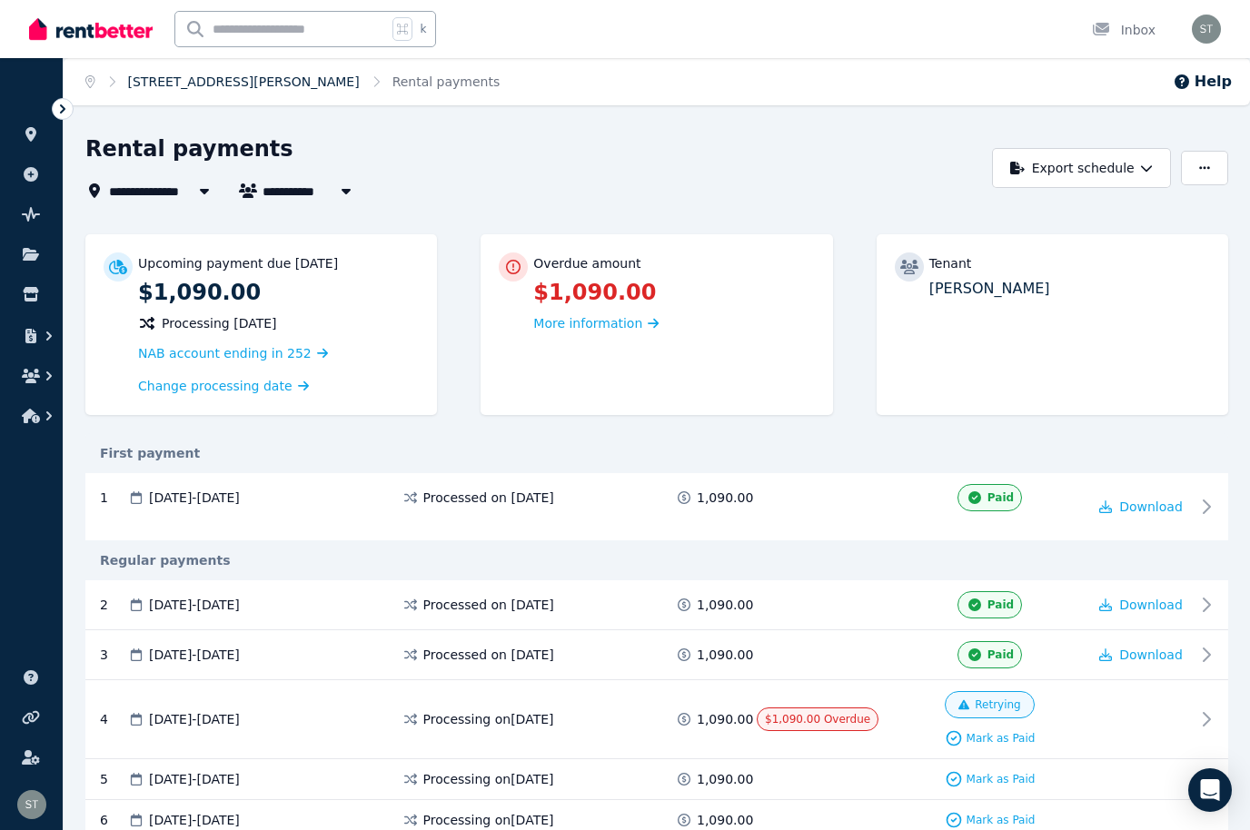
click at [193, 84] on link "[STREET_ADDRESS][PERSON_NAME]" at bounding box center [244, 81] width 232 height 15
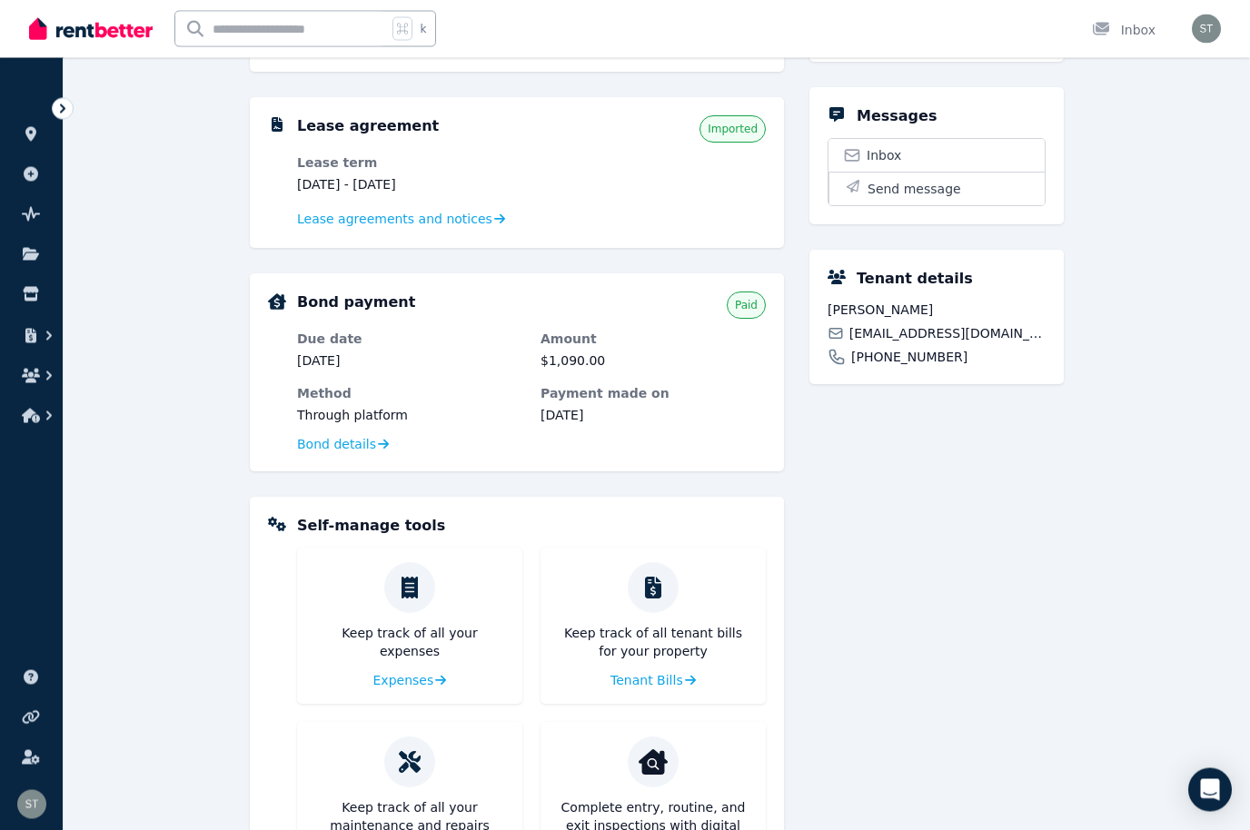
scroll to position [413, 0]
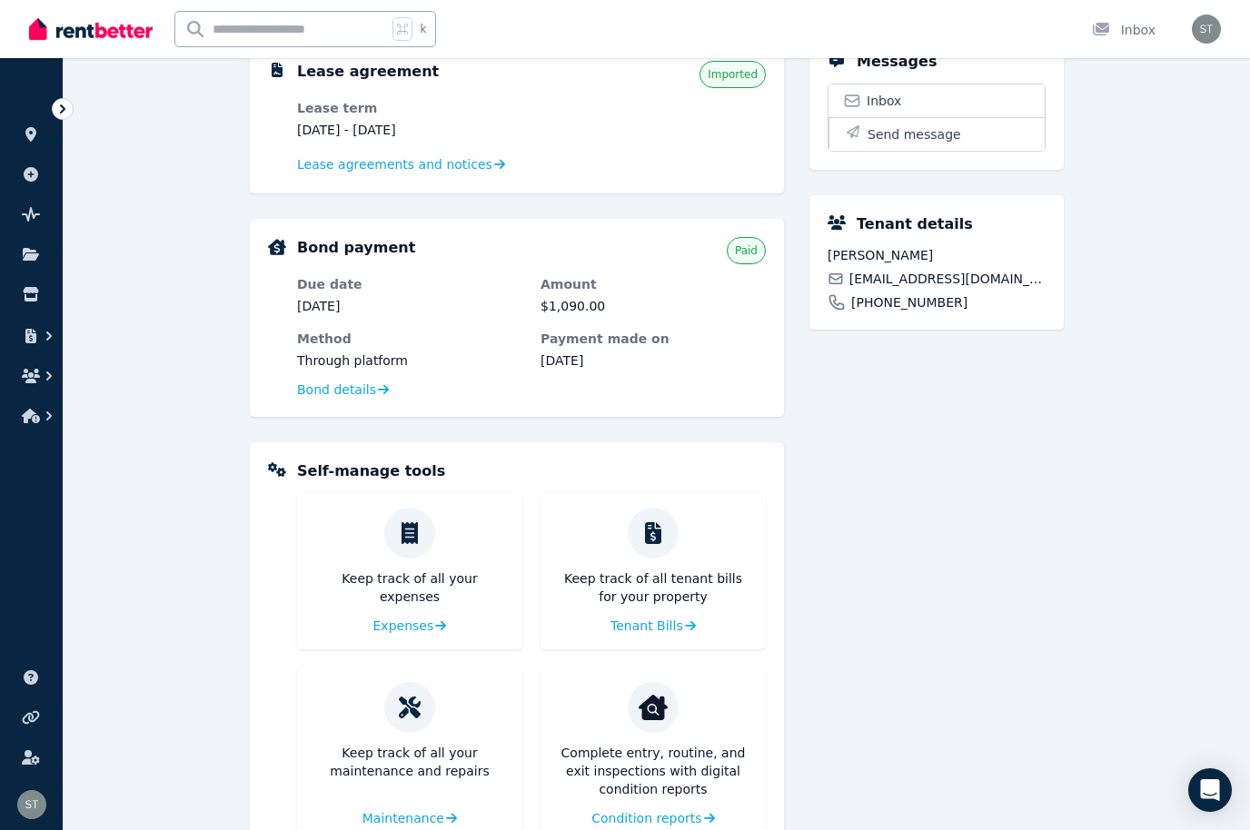
click at [408, 571] on p "Keep track of all your expenses" at bounding box center [409, 587] width 196 height 36
click at [416, 628] on span "Expenses" at bounding box center [401, 626] width 61 height 18
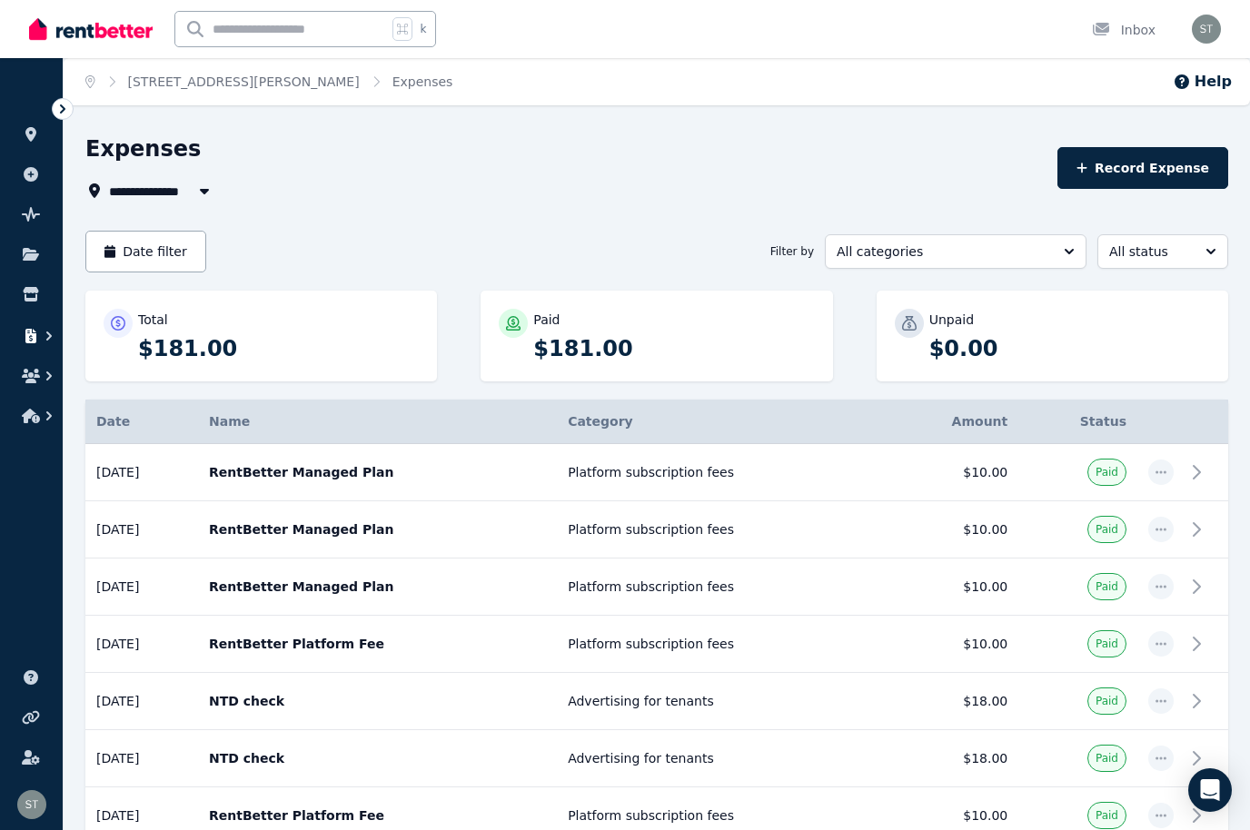
click at [33, 331] on icon "button" at bounding box center [30, 336] width 11 height 15
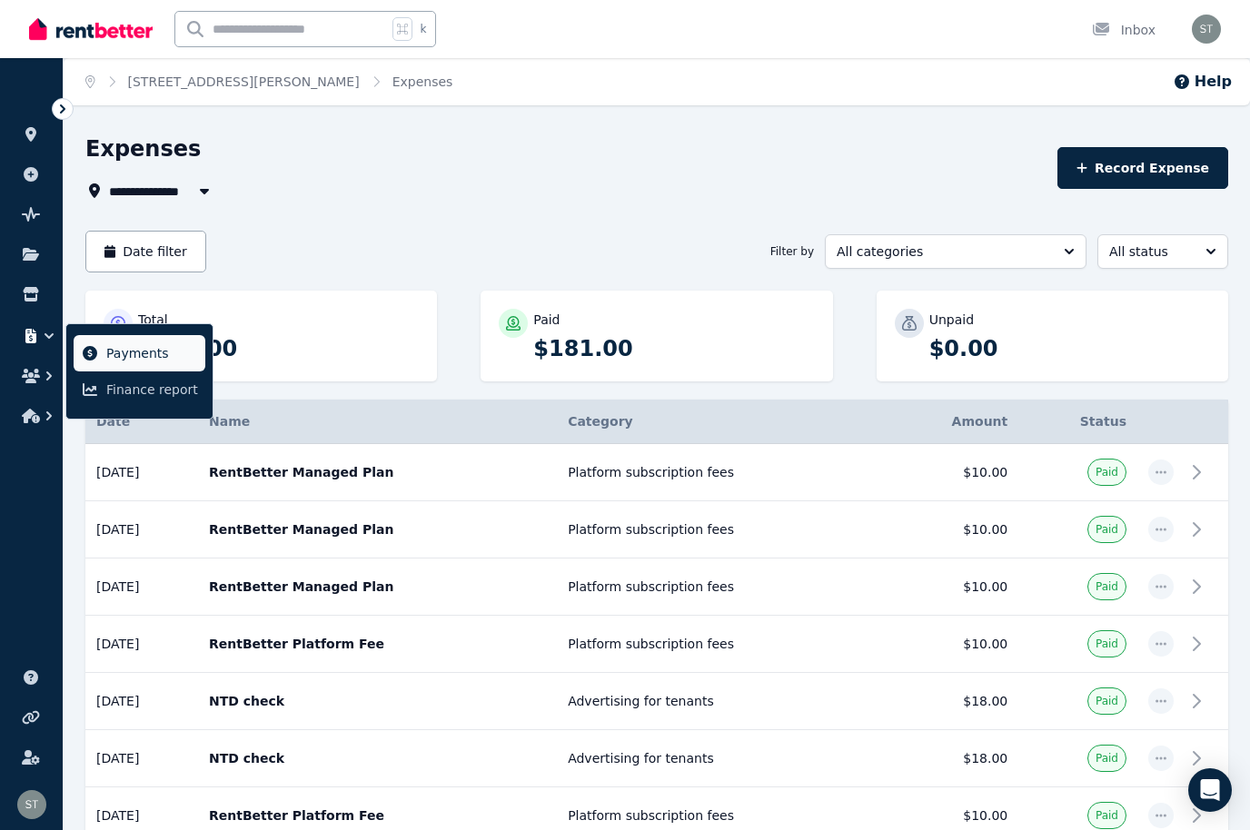
click at [143, 352] on span "Payments" at bounding box center [152, 353] width 92 height 22
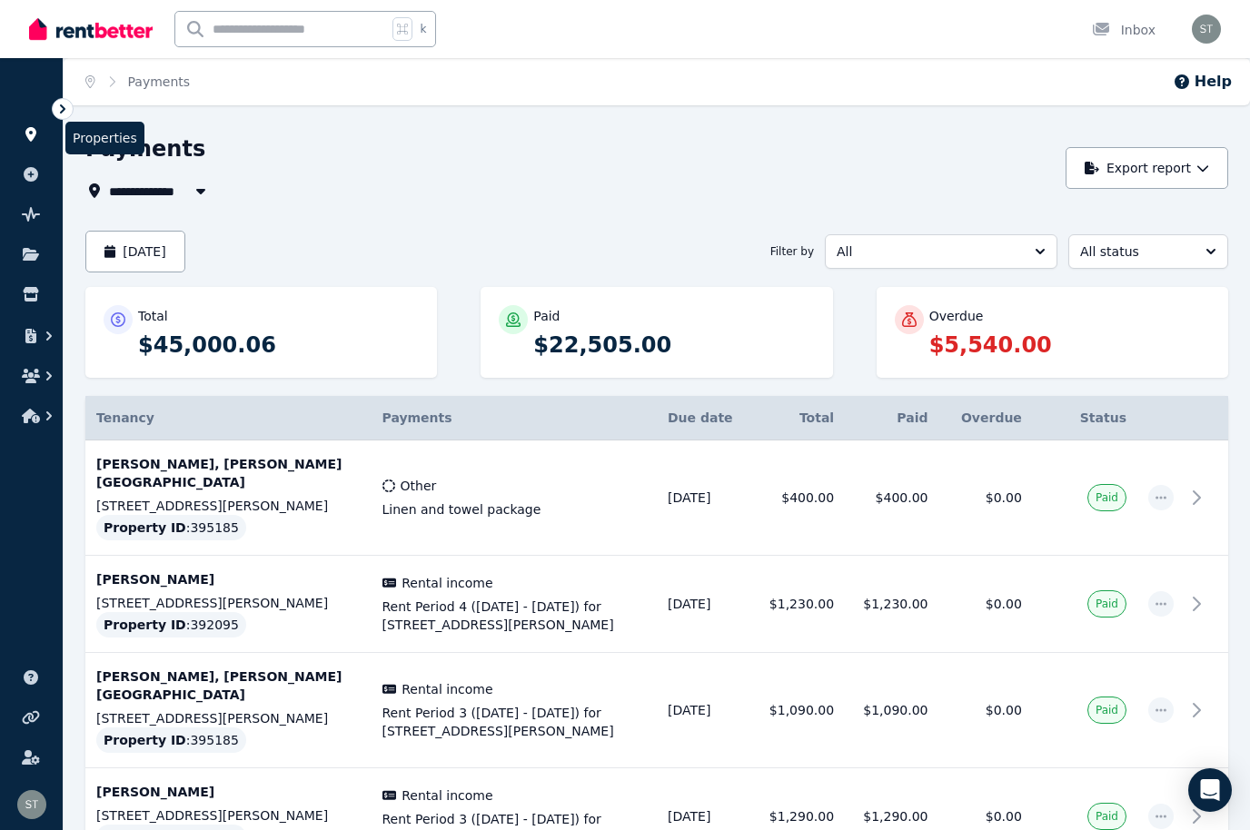
click at [40, 131] on link at bounding box center [32, 134] width 34 height 29
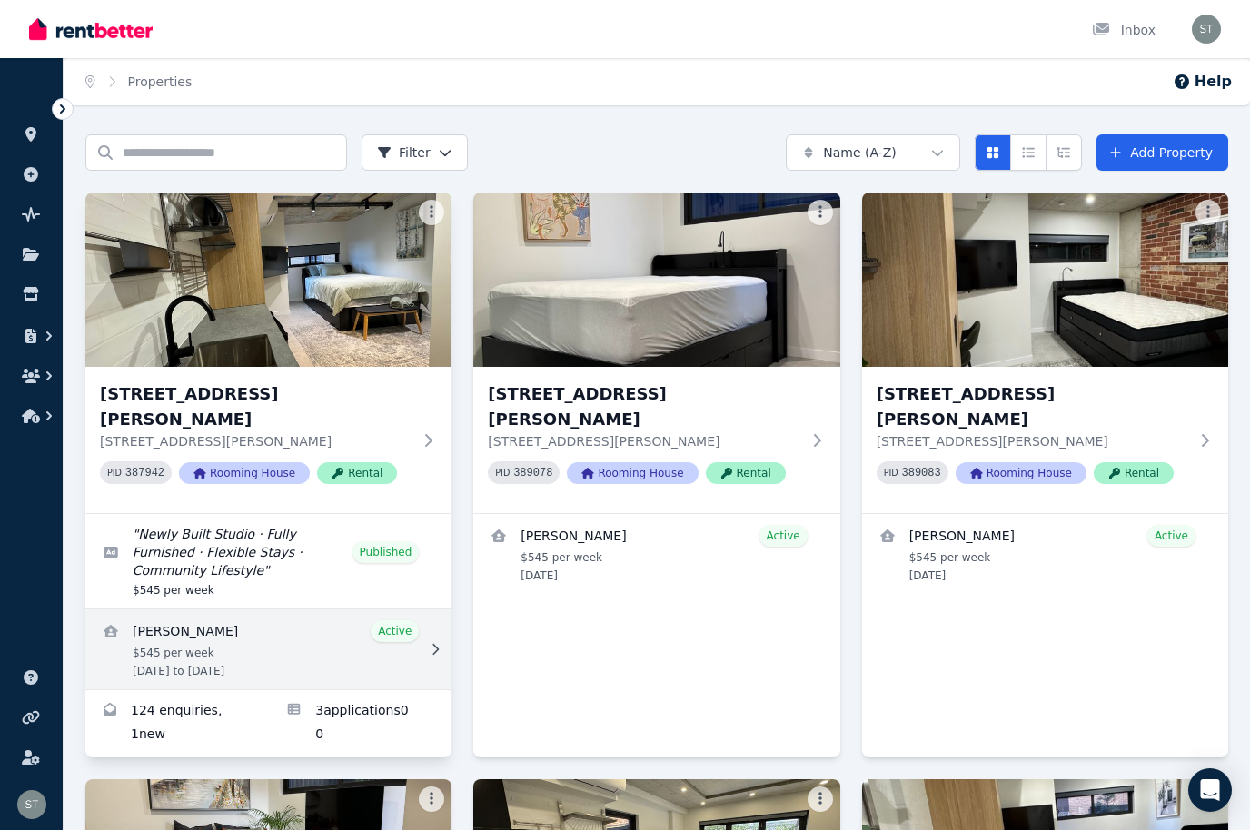
click at [284, 609] on link "View details for Erica lancu" at bounding box center [268, 649] width 366 height 80
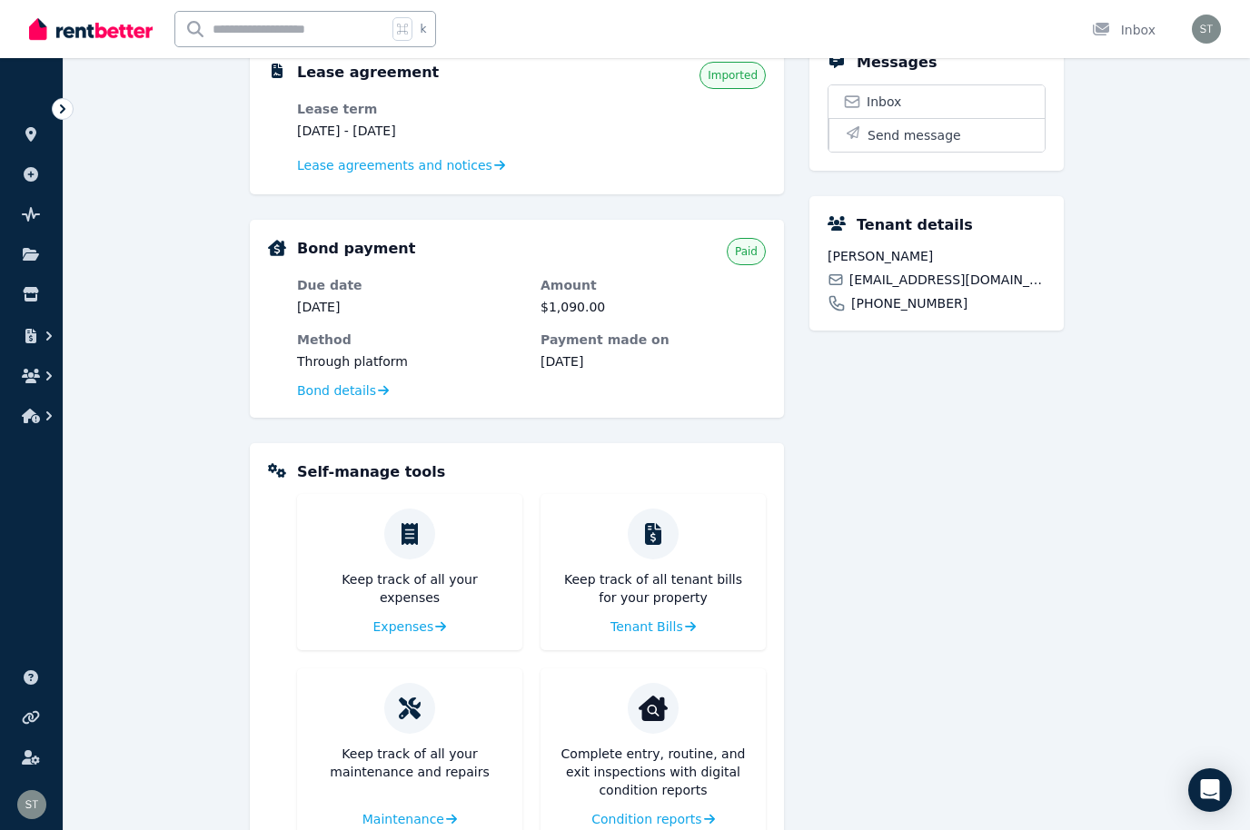
scroll to position [413, 0]
click at [641, 618] on span "Tenant Bills" at bounding box center [644, 626] width 73 height 18
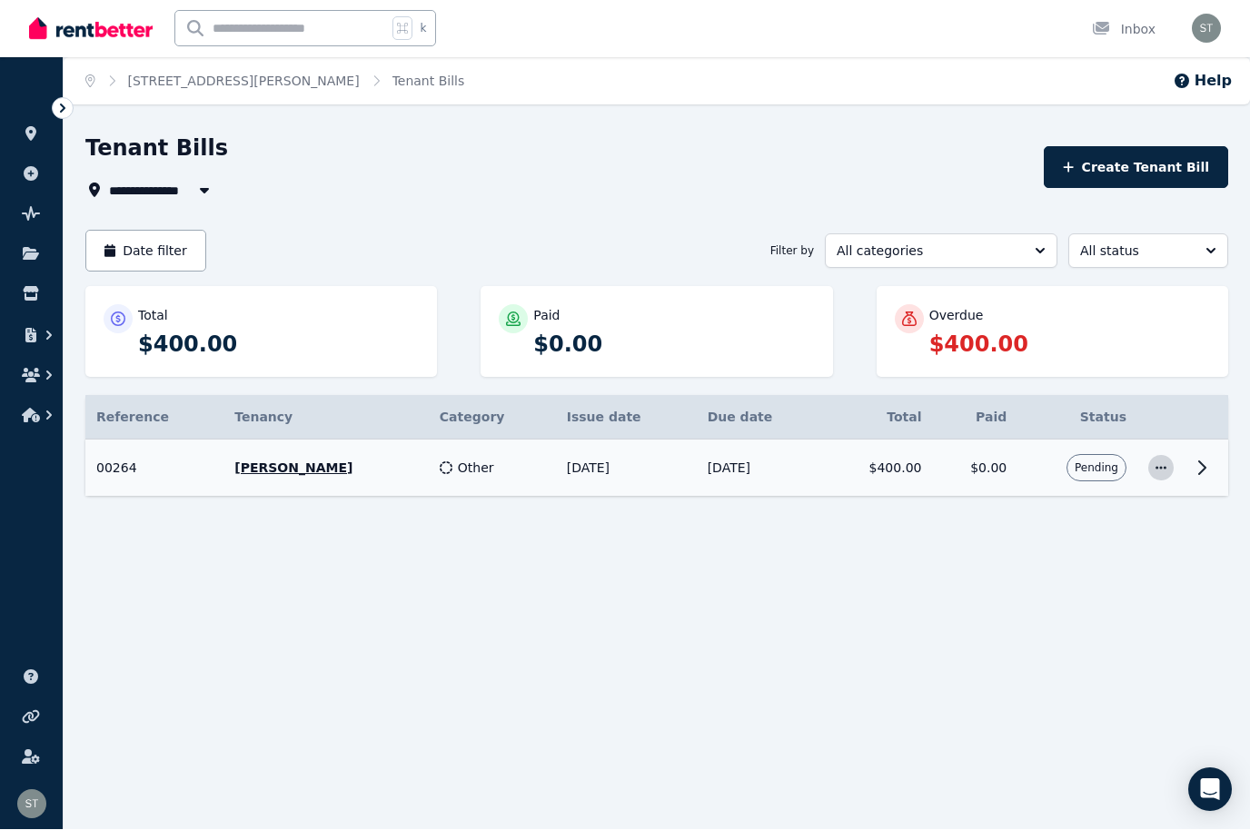
click at [1162, 465] on icon "button" at bounding box center [1160, 468] width 15 height 13
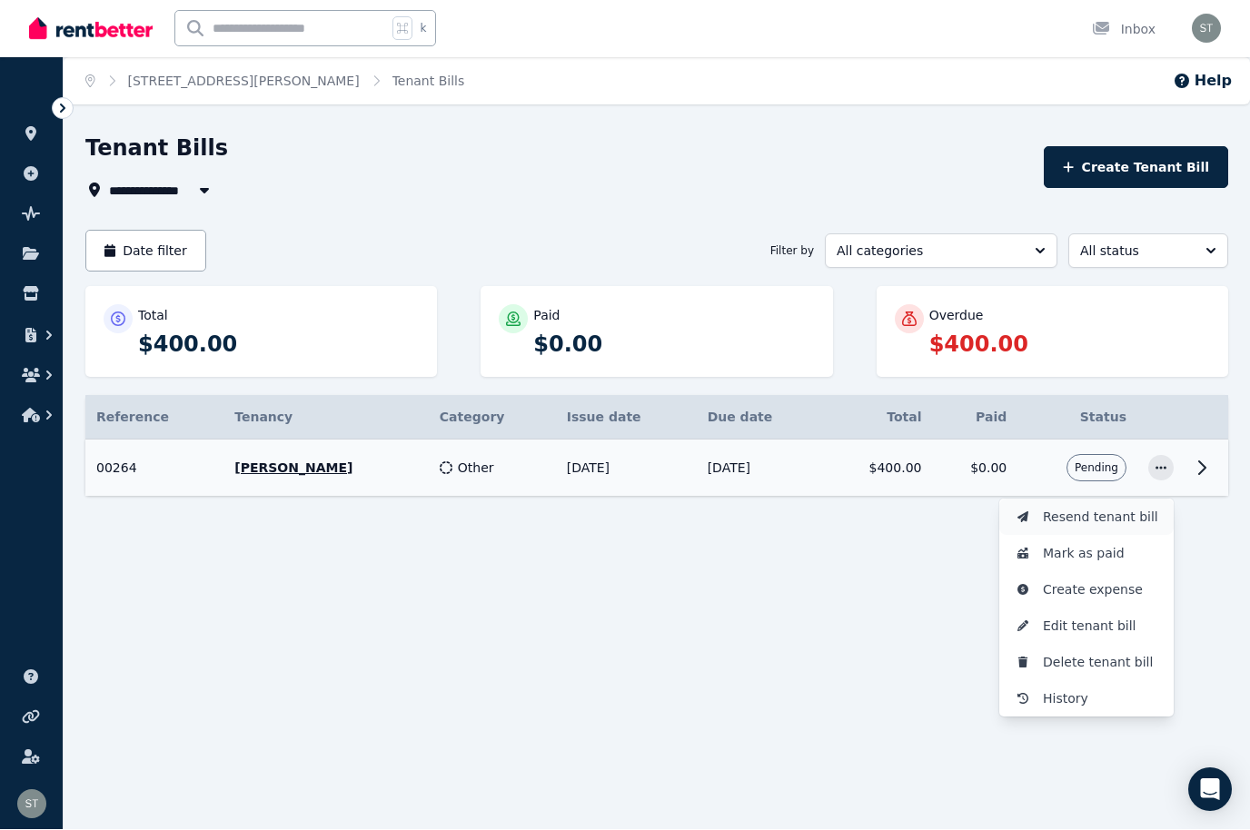
click at [1087, 513] on span "Resend tenant bill" at bounding box center [1101, 518] width 116 height 22
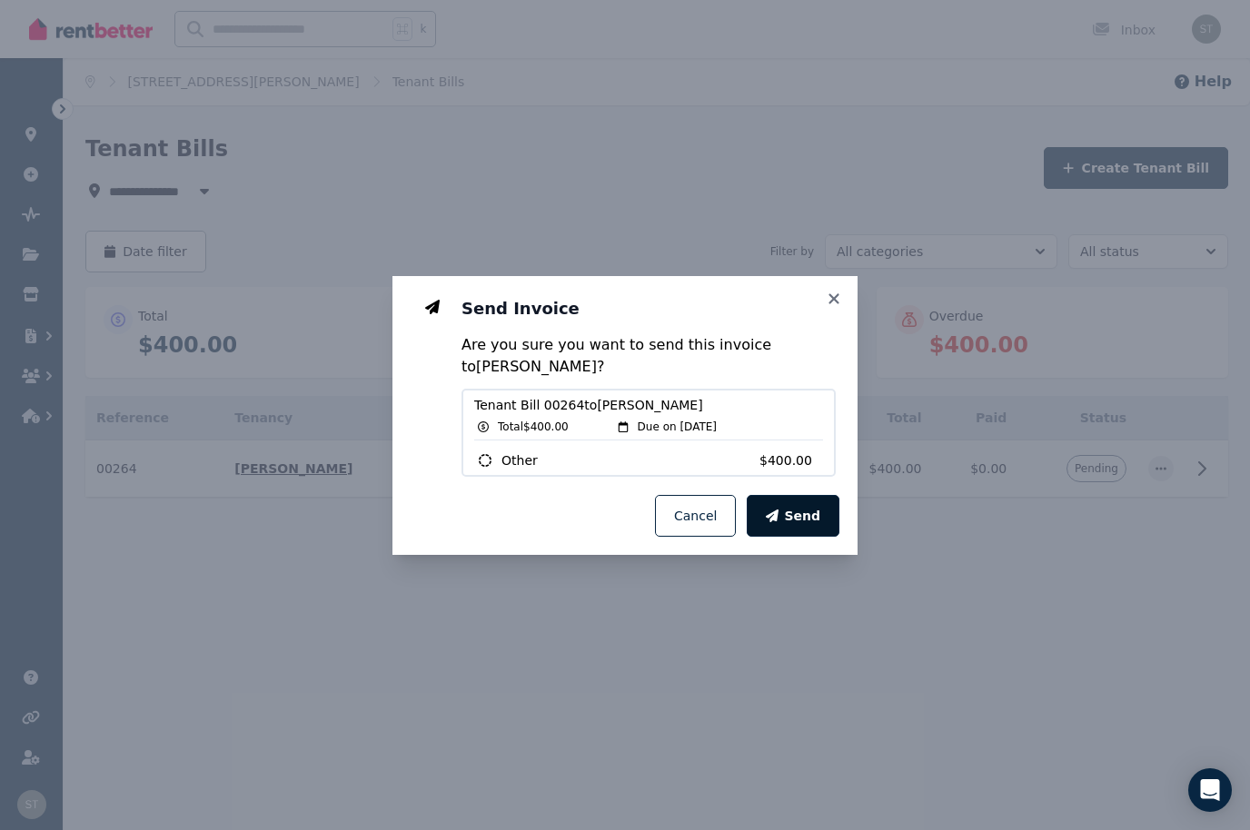
click at [796, 518] on span "Send" at bounding box center [802, 516] width 36 height 18
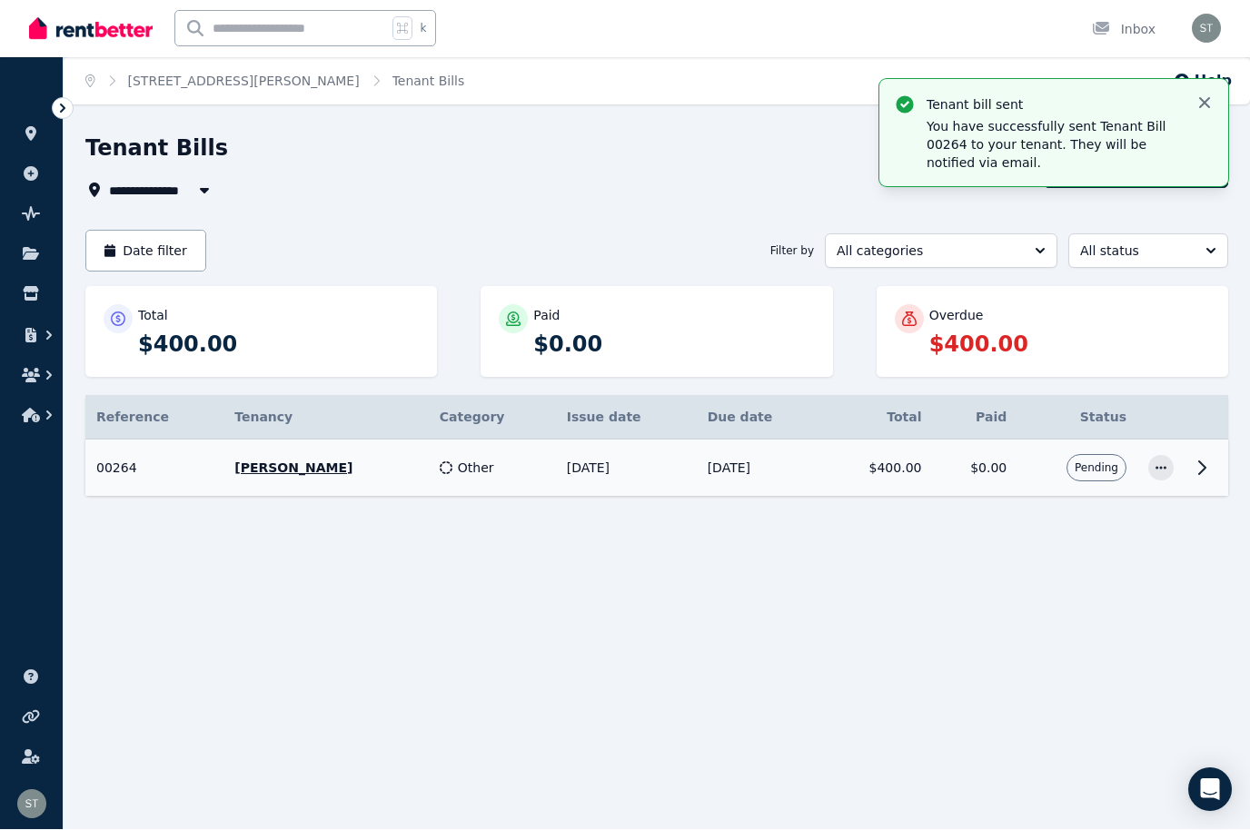
click at [1201, 104] on icon "button" at bounding box center [1204, 103] width 18 height 18
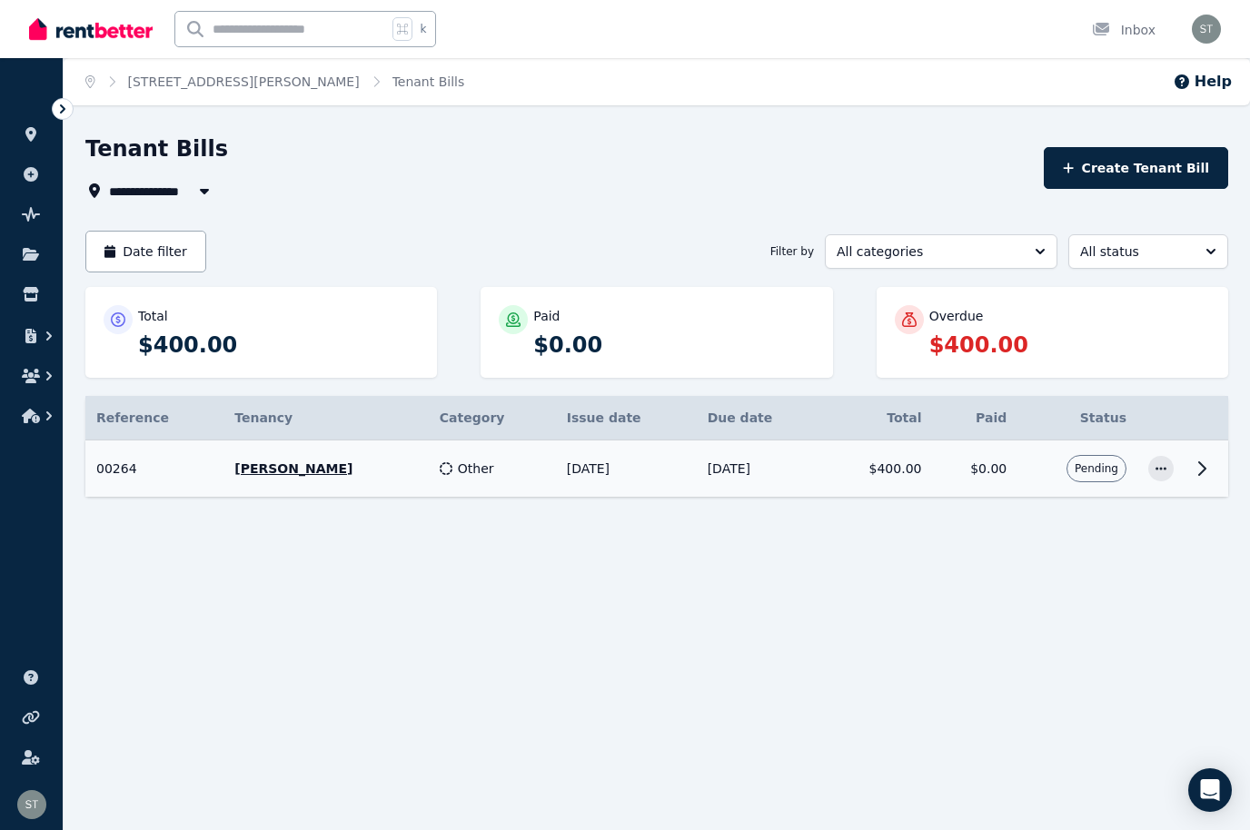
click at [1106, 746] on div "**********" at bounding box center [625, 415] width 1250 height 830
click at [668, 728] on div "**********" at bounding box center [625, 415] width 1250 height 830
click at [38, 331] on icon "button" at bounding box center [31, 336] width 18 height 15
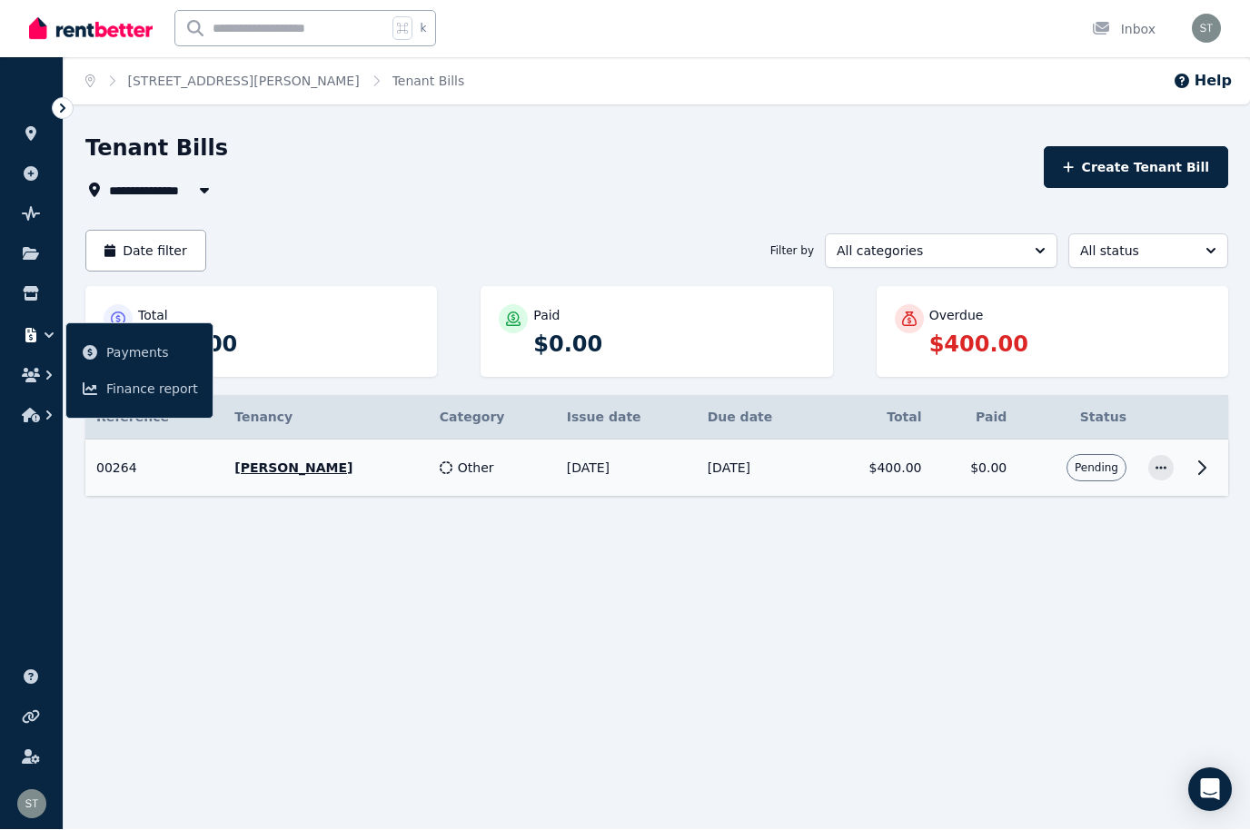
click at [1008, 683] on div "**********" at bounding box center [625, 415] width 1250 height 830
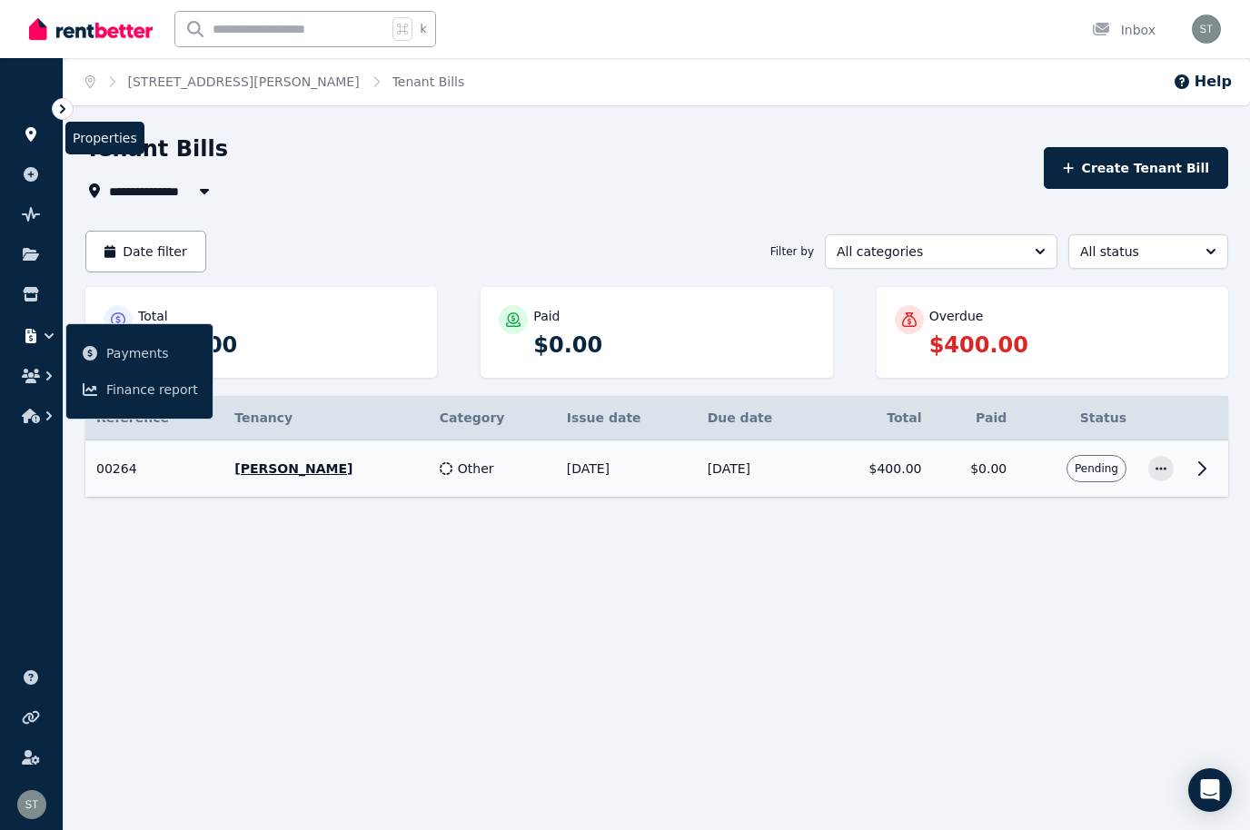
click at [25, 138] on icon at bounding box center [31, 134] width 18 height 15
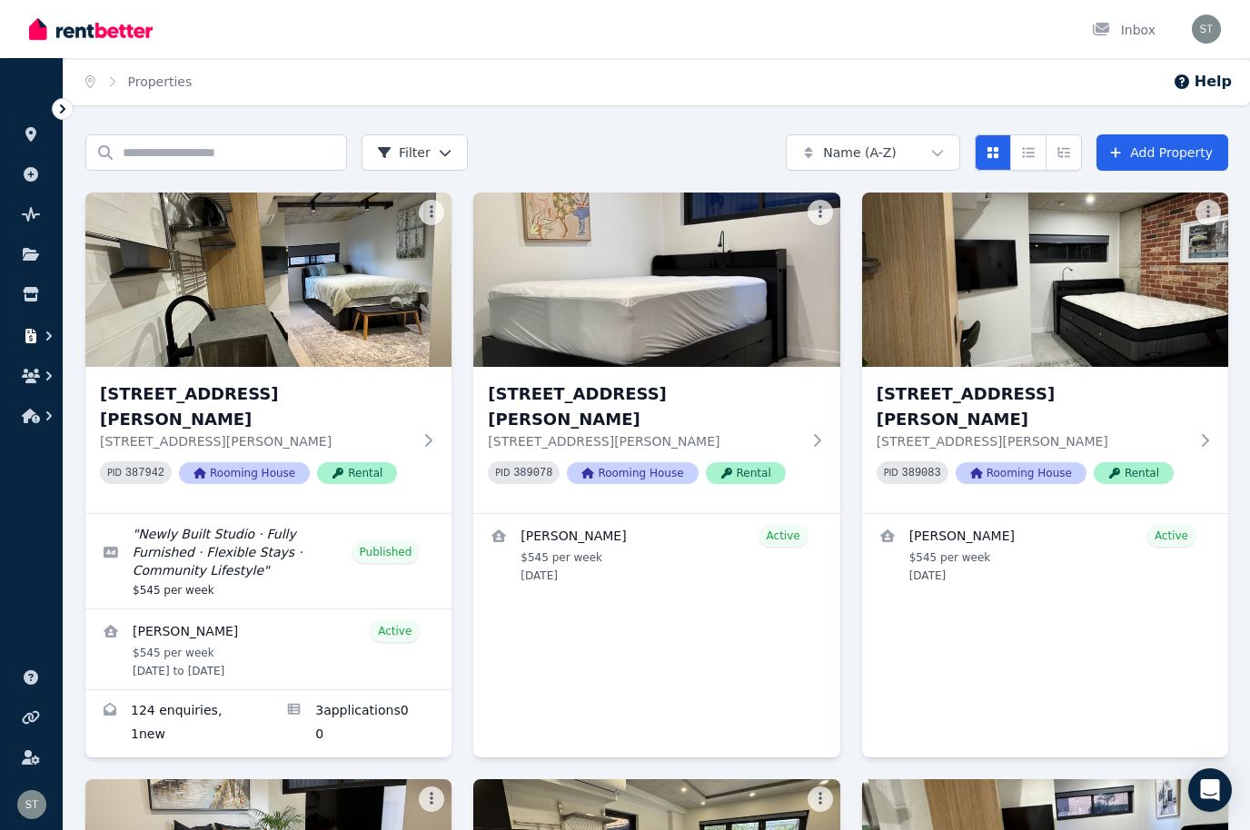
click at [35, 341] on icon "button" at bounding box center [30, 336] width 11 height 15
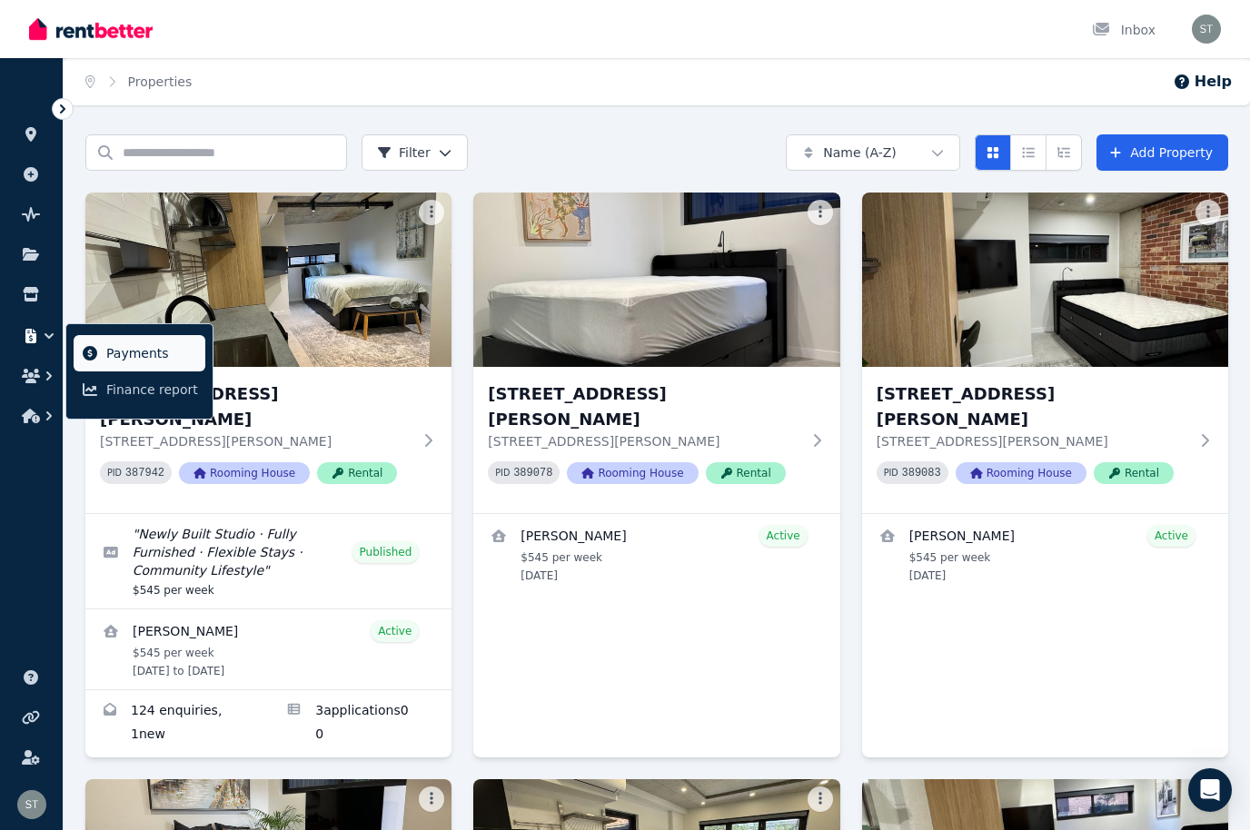
click at [125, 352] on span "Payments" at bounding box center [152, 353] width 92 height 22
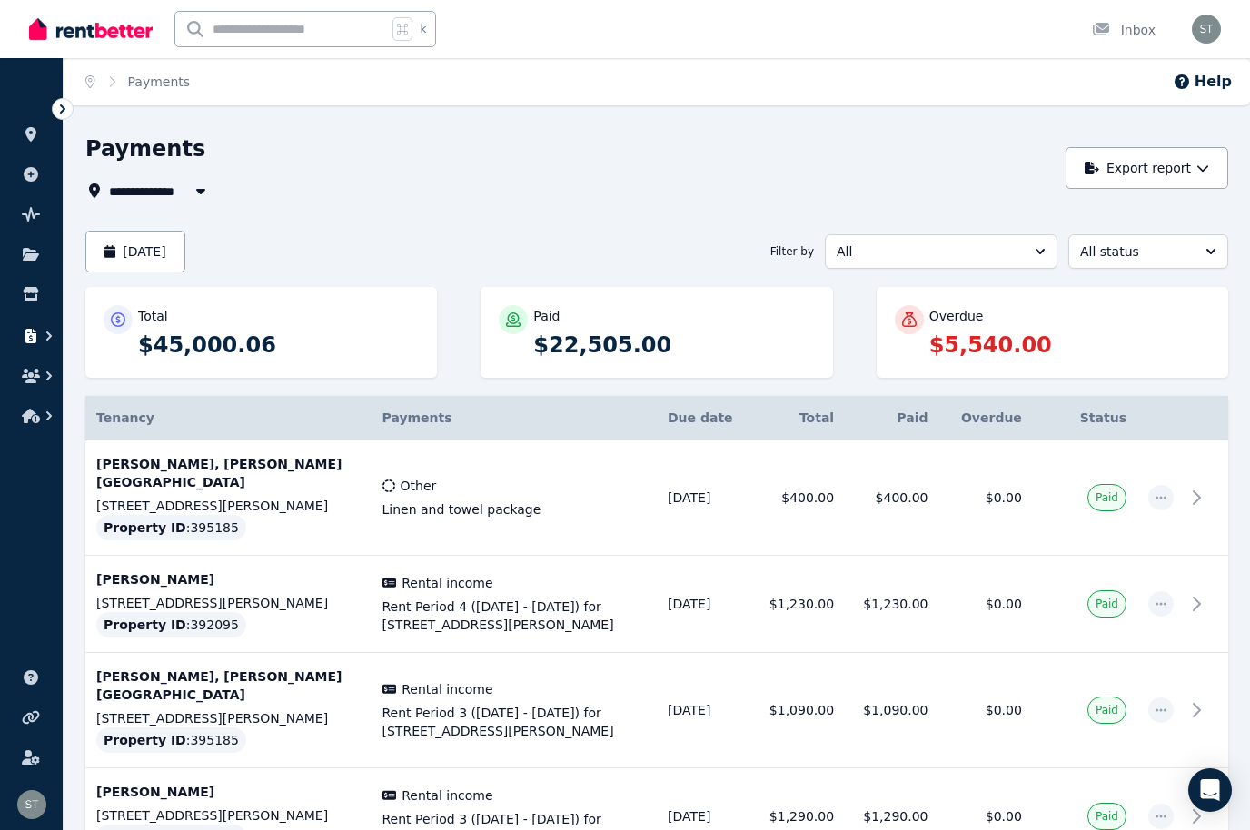
click at [34, 322] on button "button" at bounding box center [32, 336] width 34 height 33
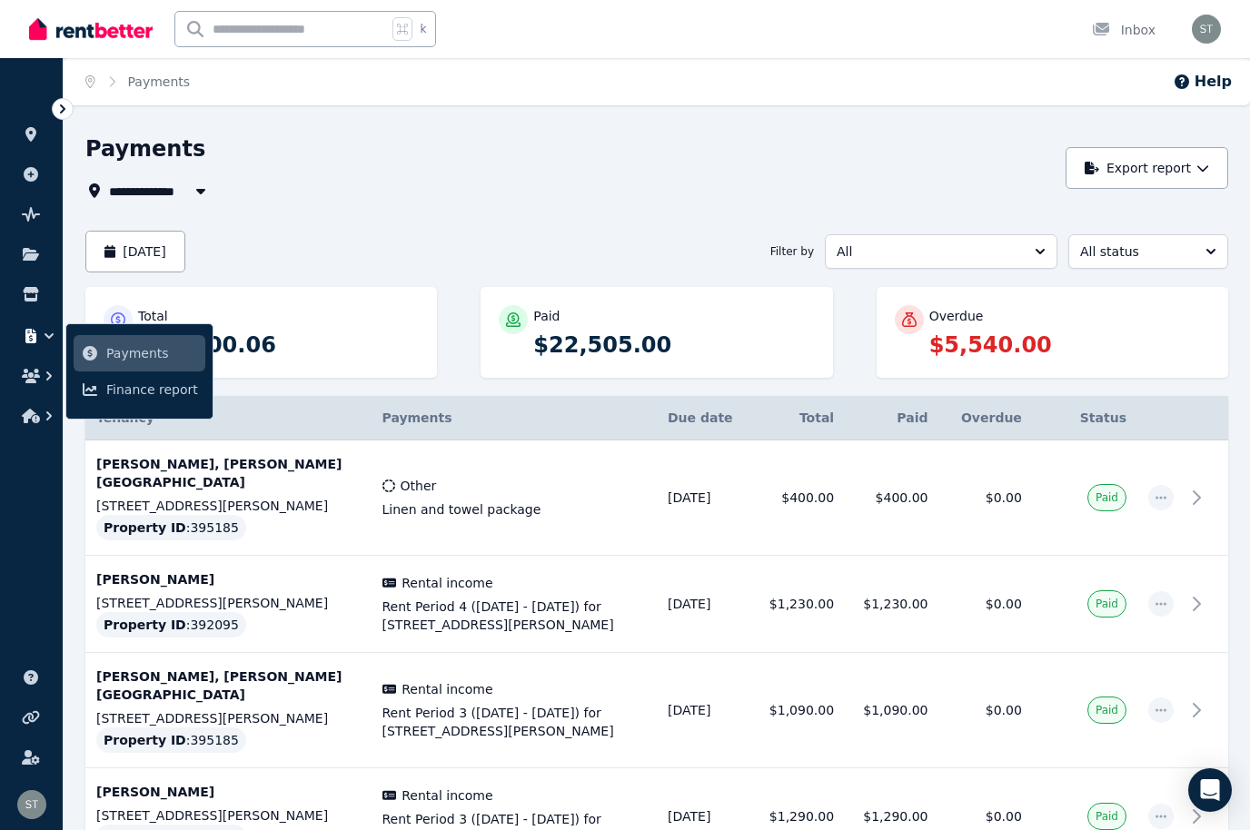
click at [135, 348] on span "Payments" at bounding box center [152, 353] width 92 height 22
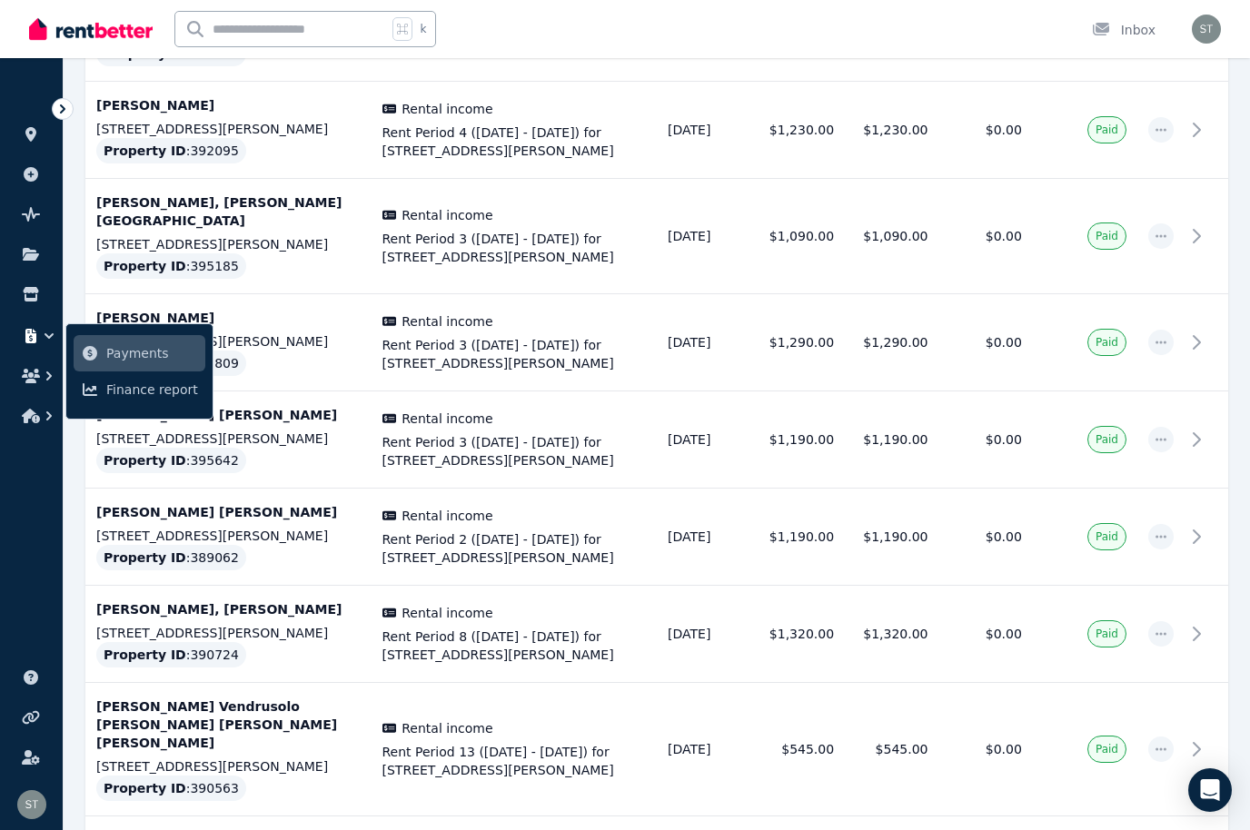
scroll to position [443, 0]
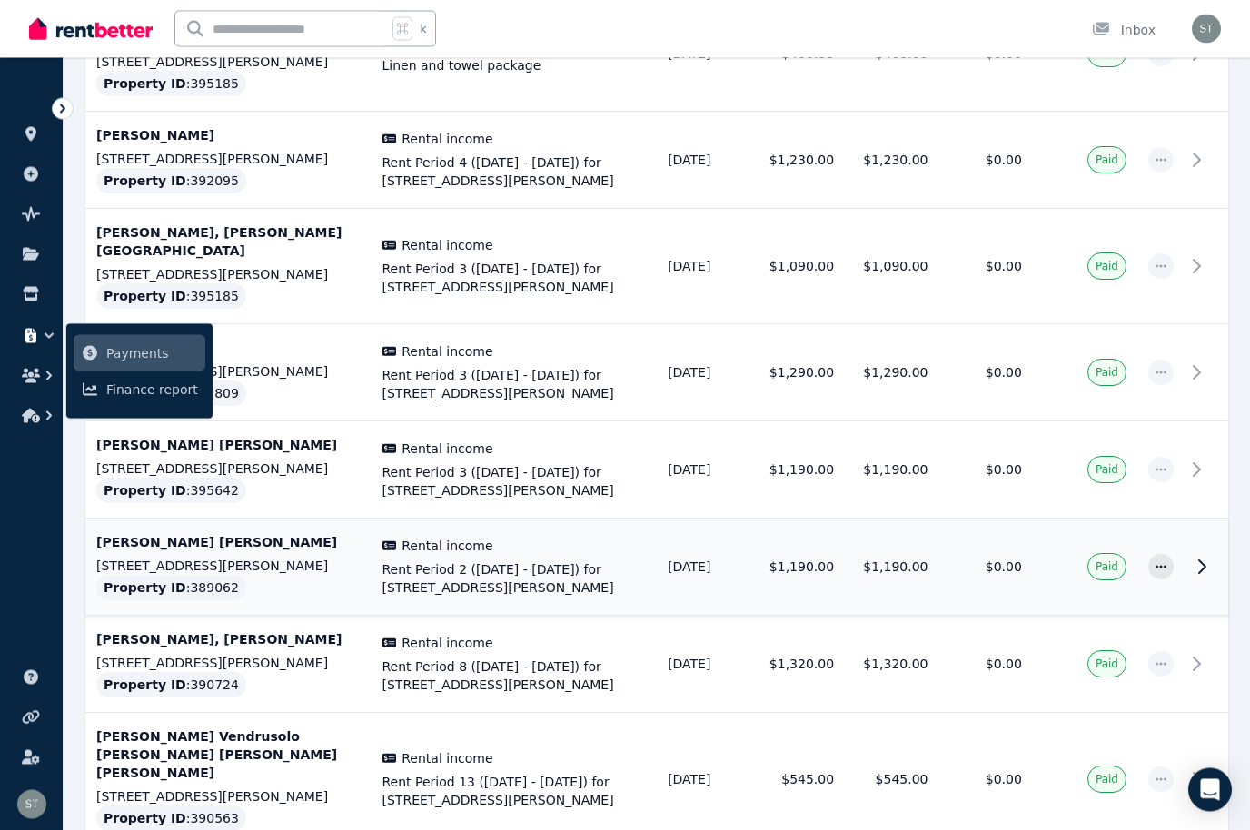
click at [971, 521] on td "$0.00" at bounding box center [986, 567] width 94 height 97
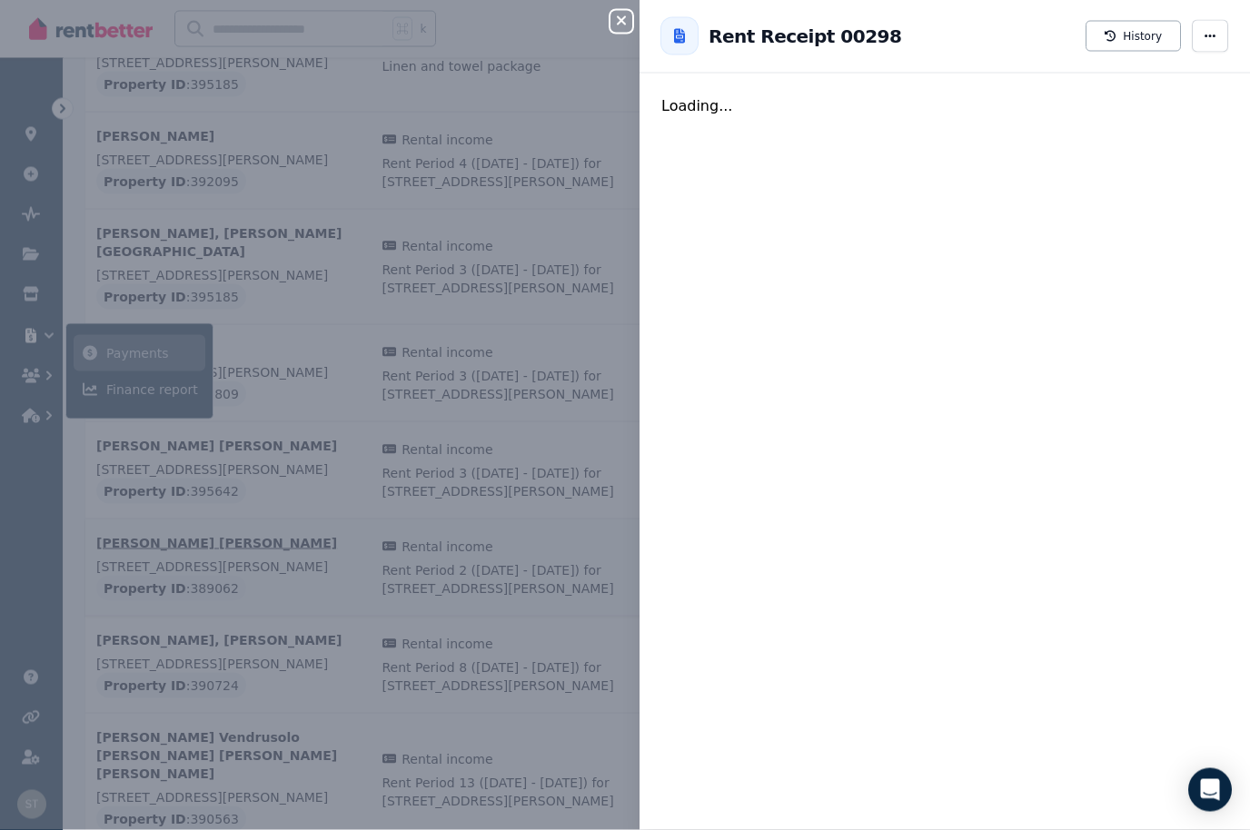
scroll to position [444, 0]
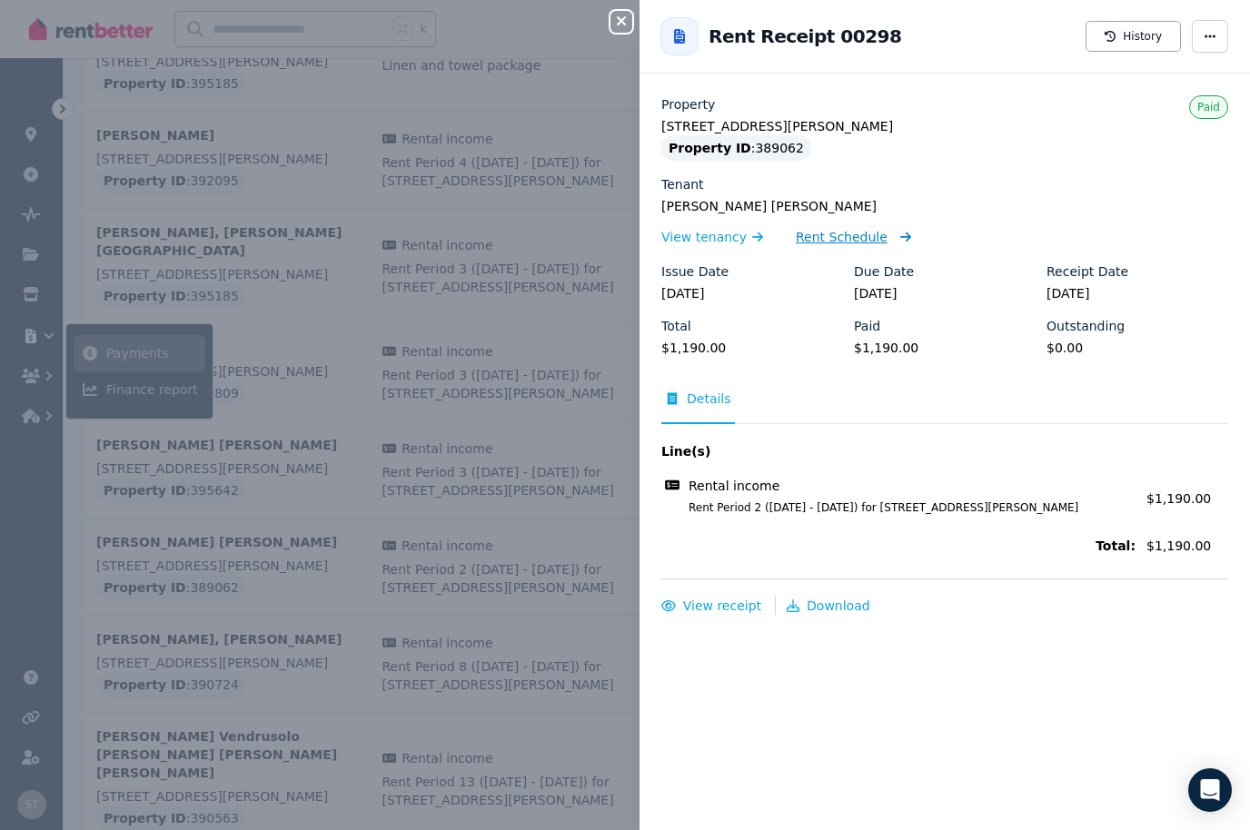
click at [844, 230] on span "Rent Schedule" at bounding box center [842, 237] width 92 height 18
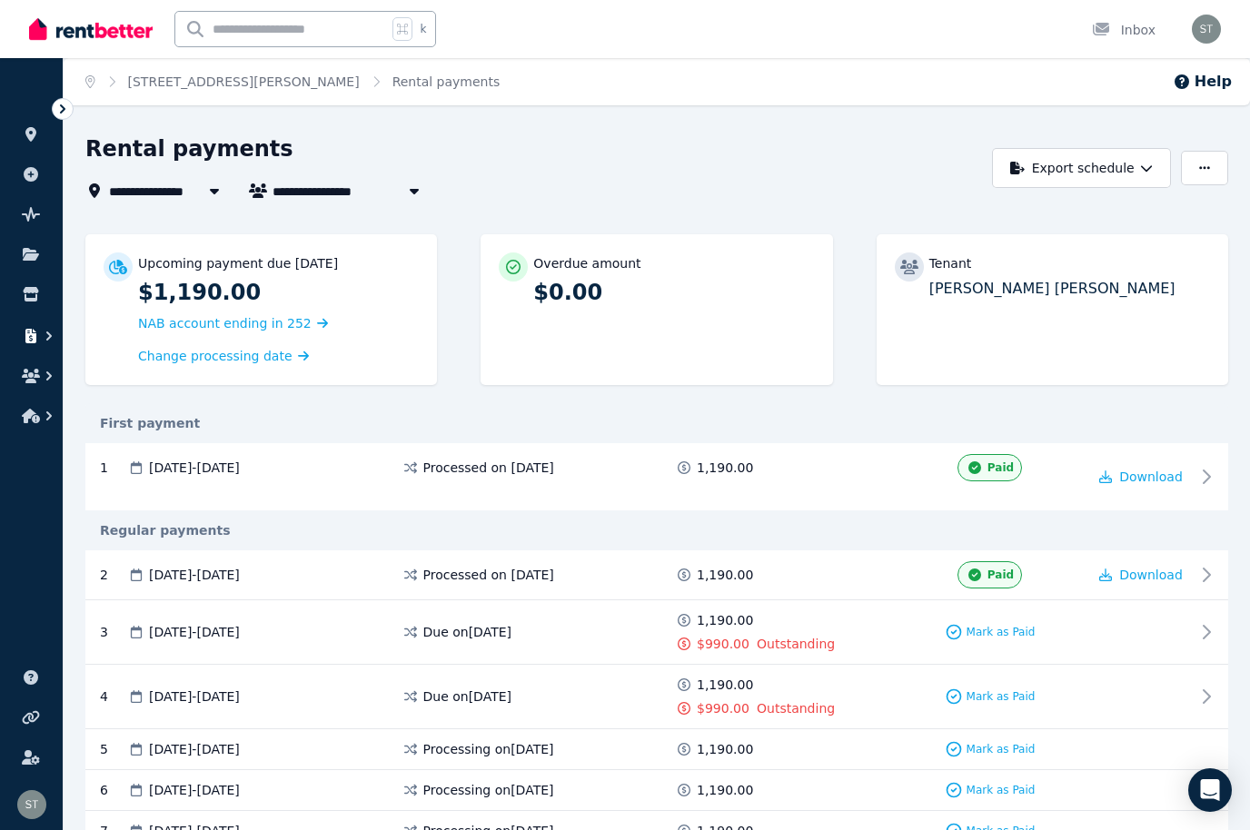
click at [44, 338] on icon "button" at bounding box center [49, 336] width 18 height 18
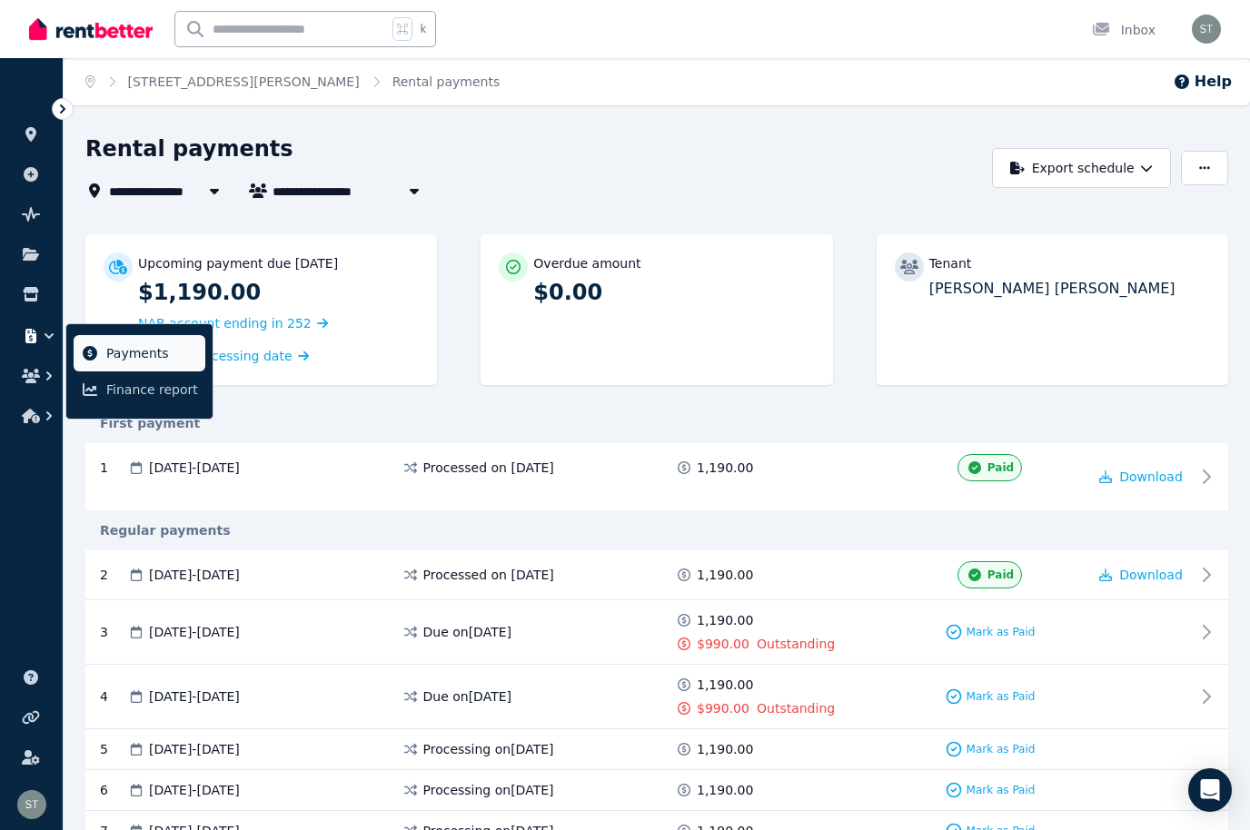
click at [156, 352] on span "Payments" at bounding box center [152, 353] width 92 height 22
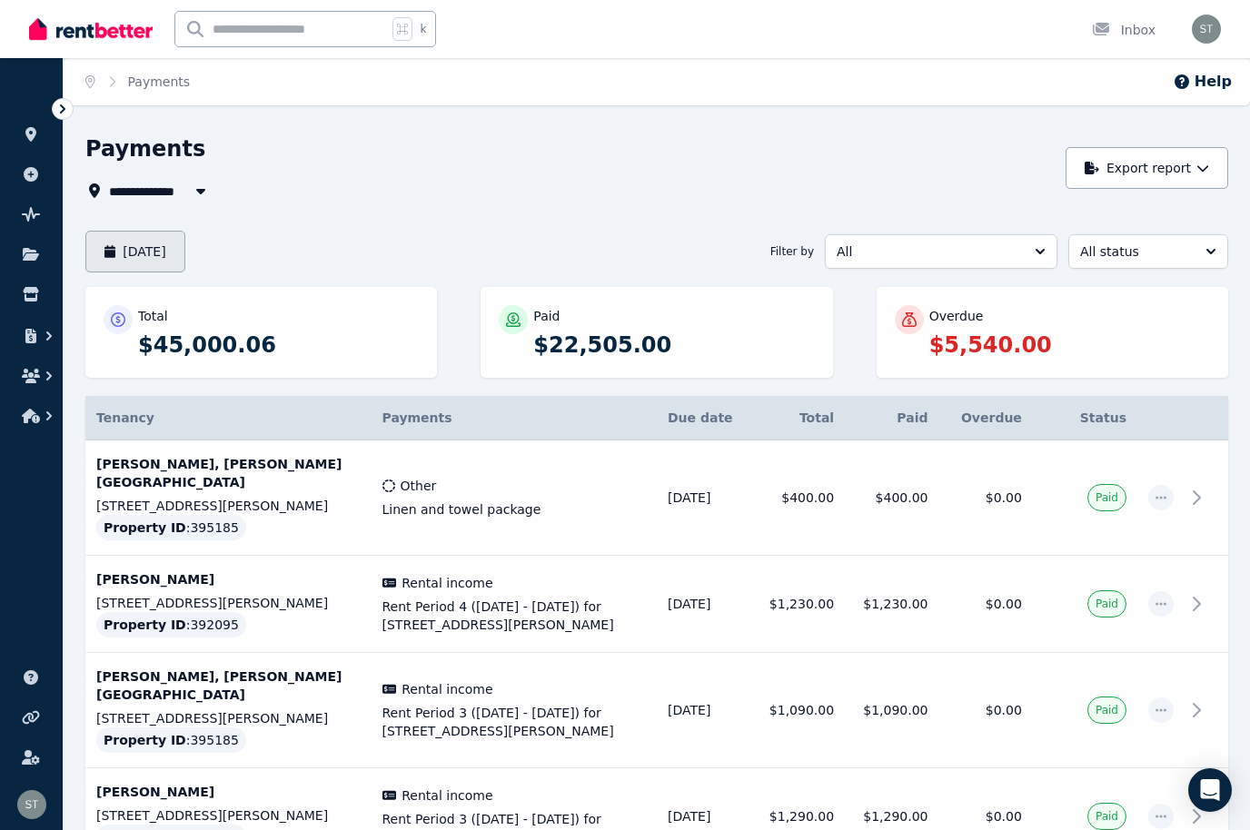
click at [185, 251] on button "September 2025" at bounding box center [135, 252] width 100 height 42
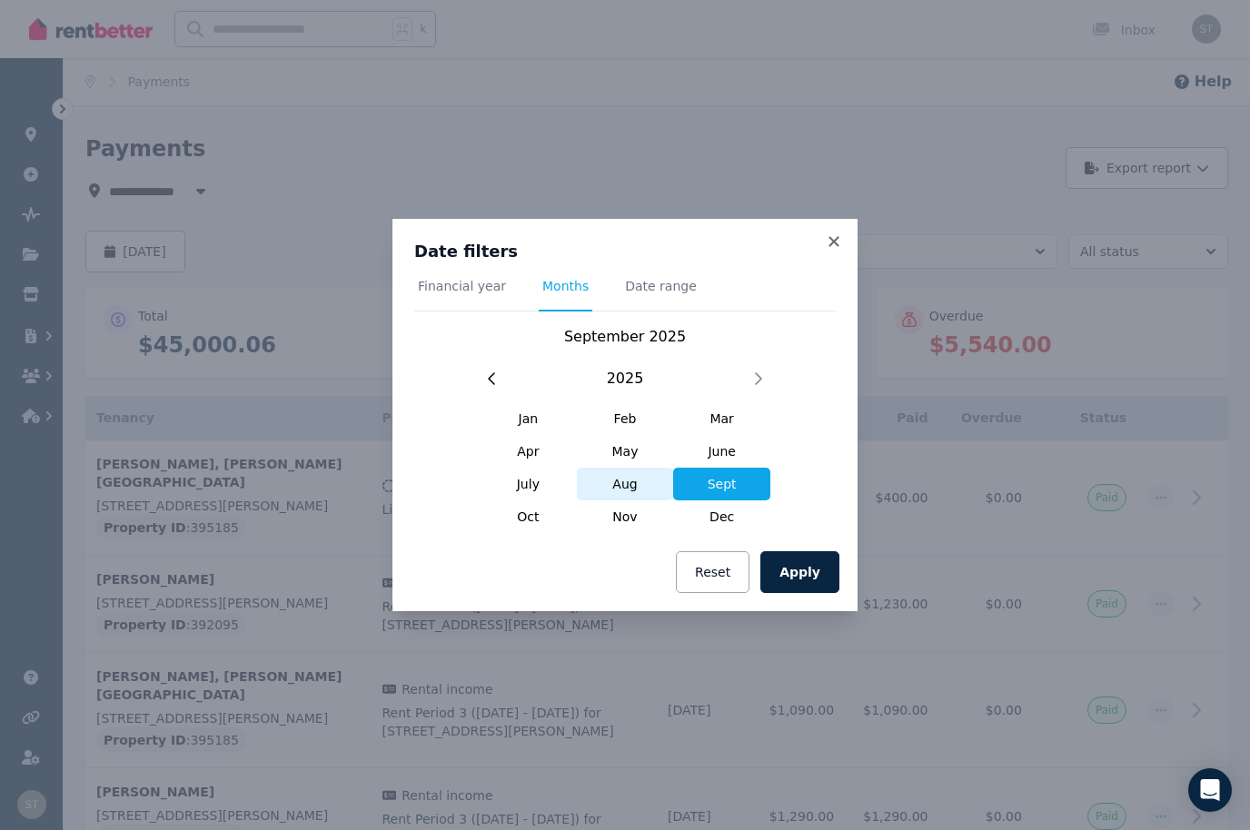
click at [628, 490] on span "Aug" at bounding box center [625, 484] width 97 height 33
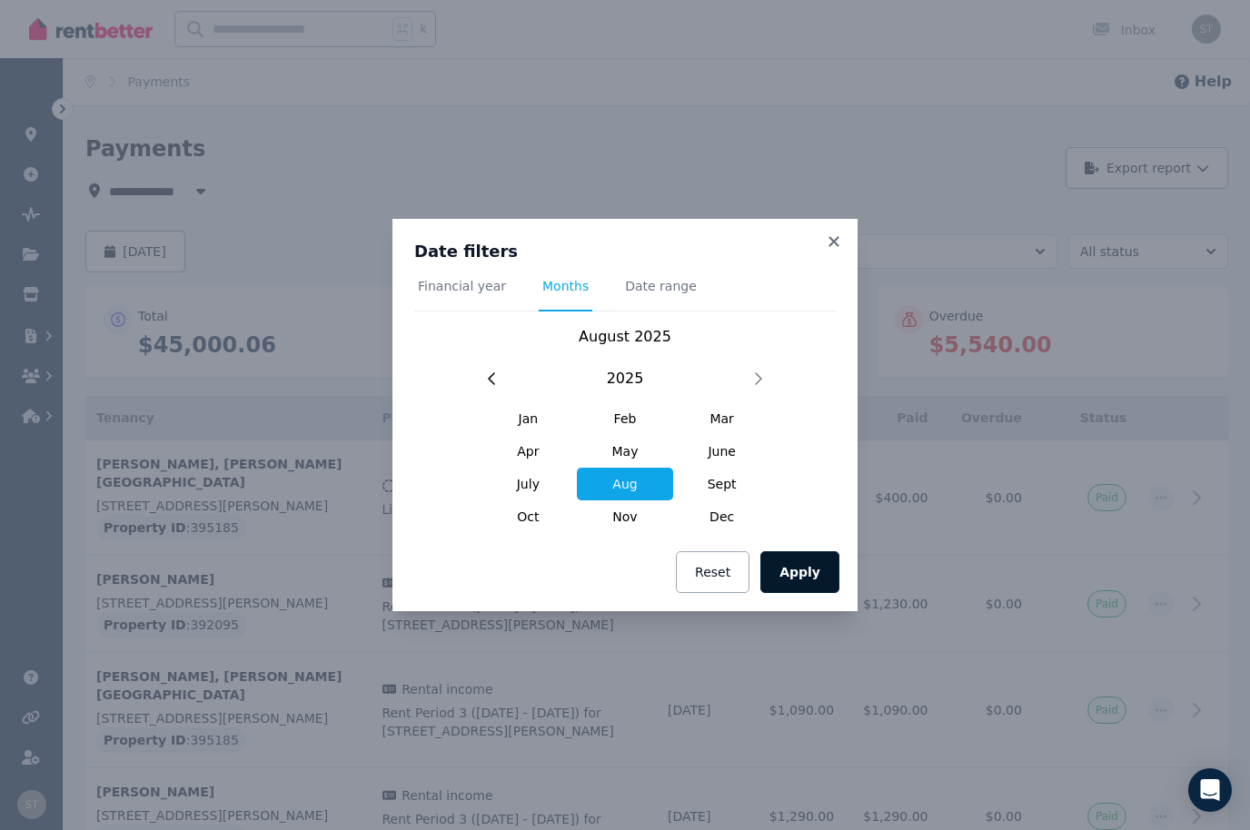
click at [816, 579] on button "Apply" at bounding box center [799, 572] width 79 height 42
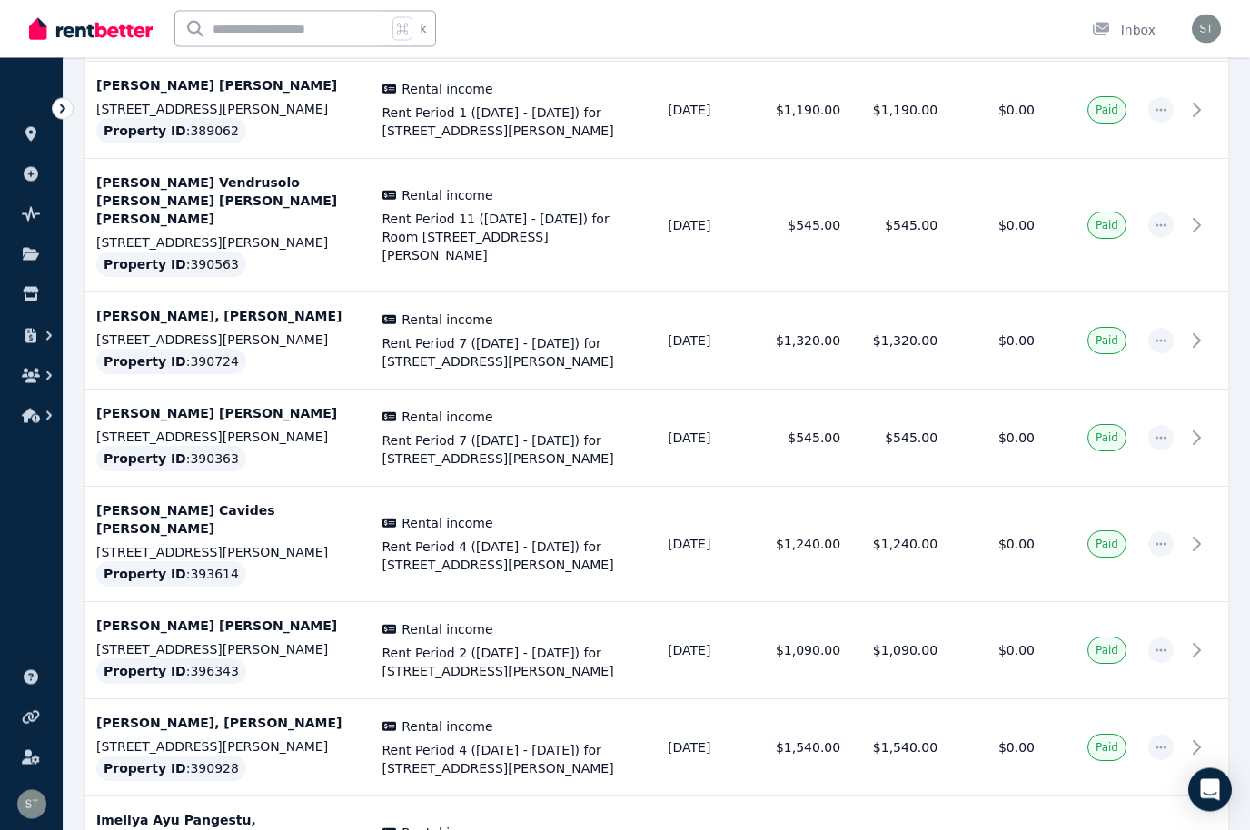
scroll to position [4645, 0]
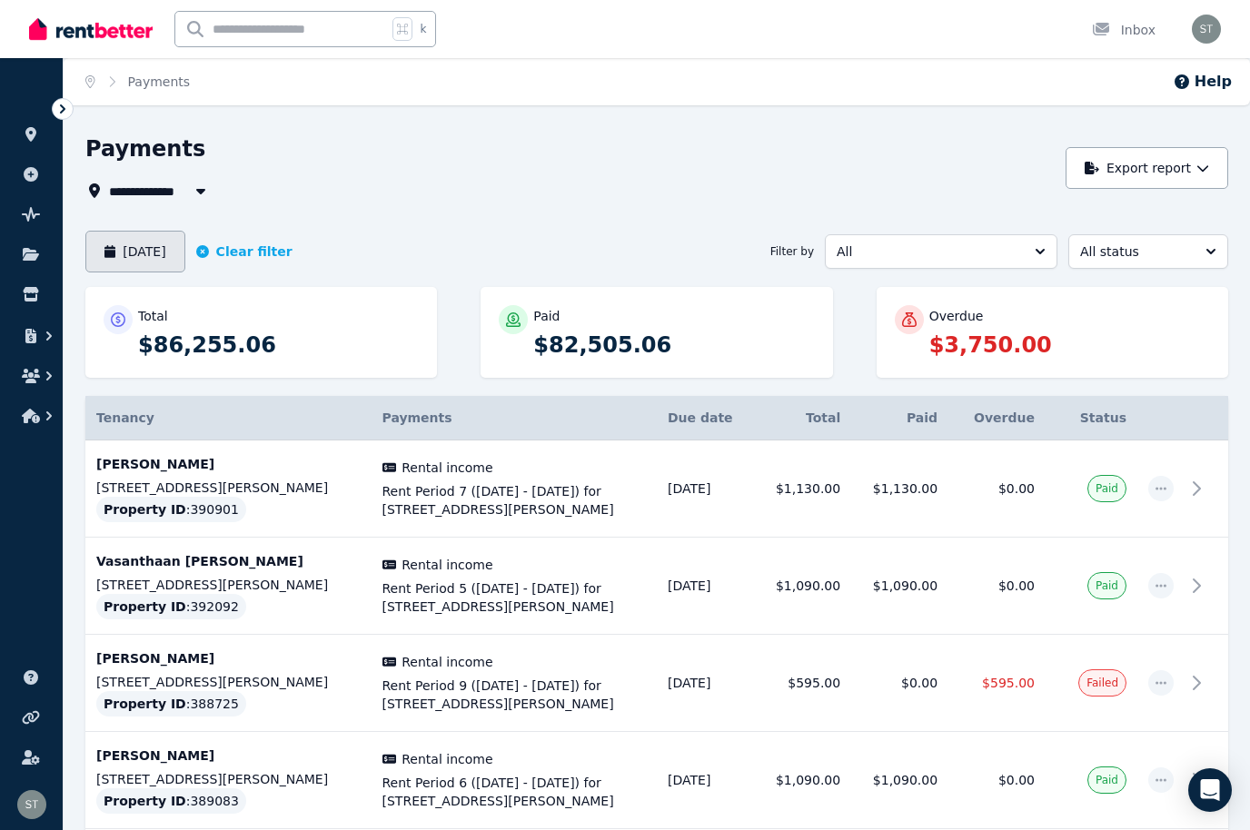
click at [175, 249] on button "August 2025" at bounding box center [135, 252] width 100 height 42
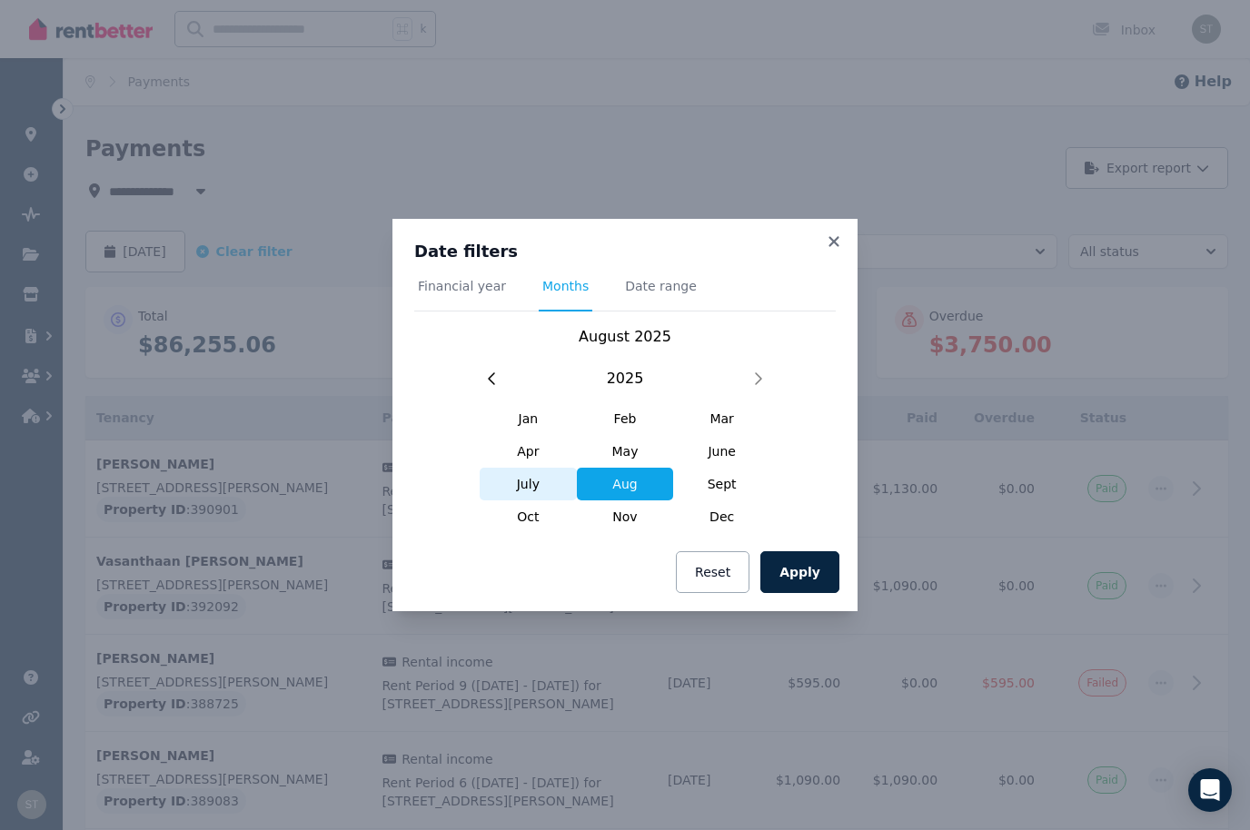
click at [530, 488] on span "July" at bounding box center [527, 484] width 97 height 33
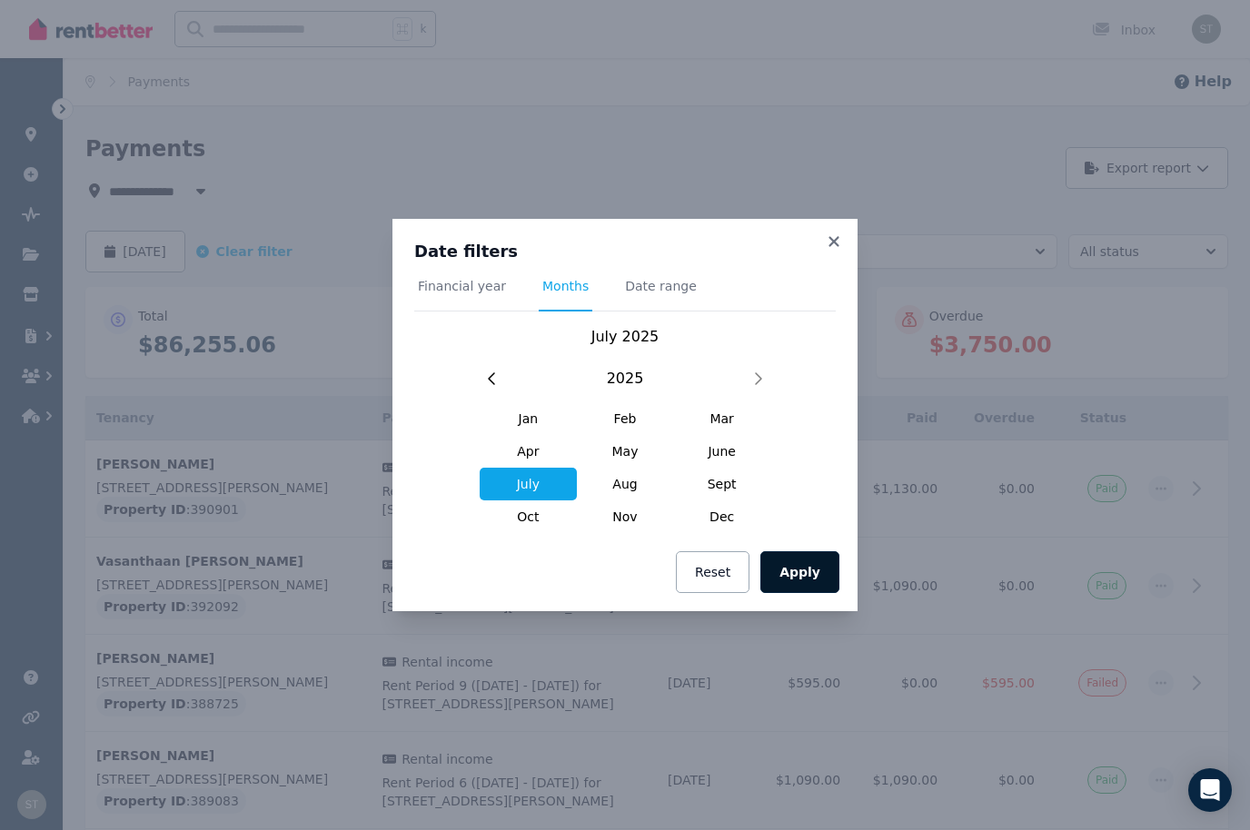
click at [823, 564] on button "Apply" at bounding box center [799, 572] width 79 height 42
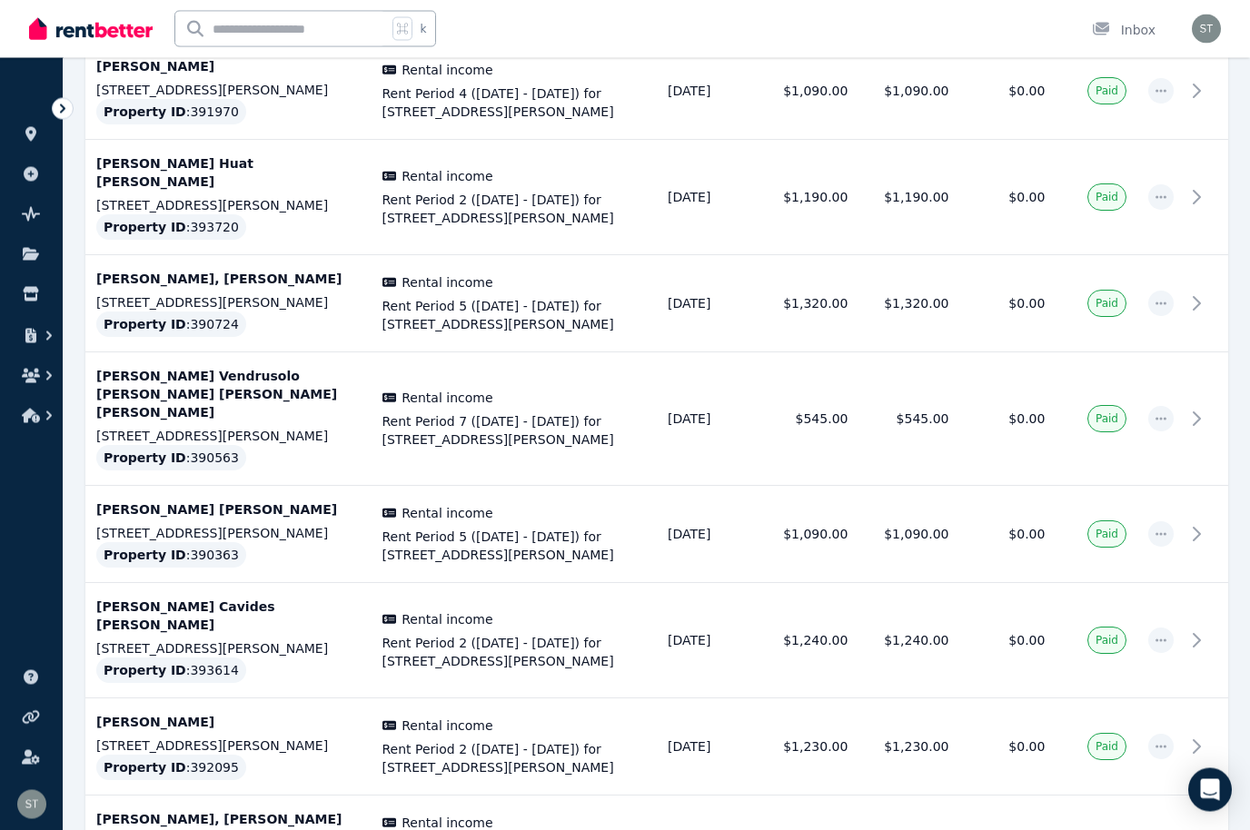
scroll to position [4656, 0]
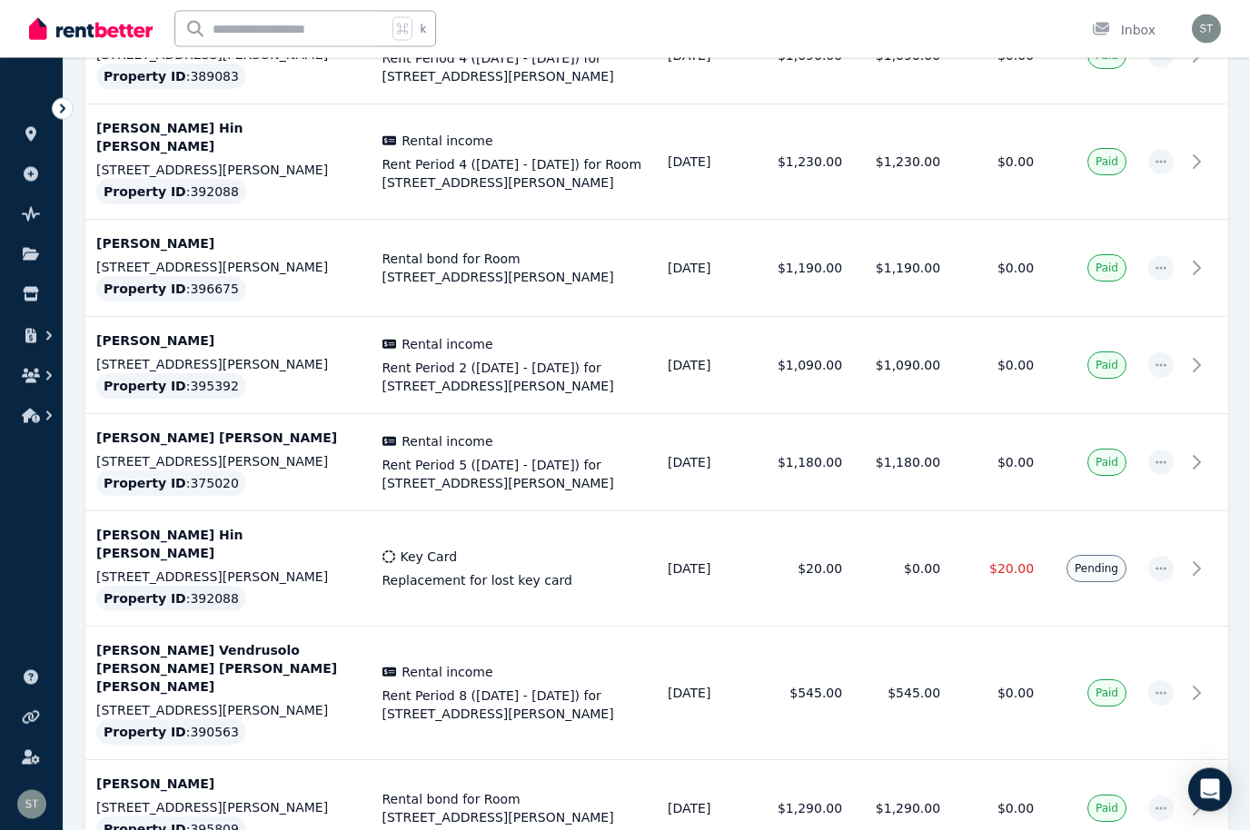
scroll to position [822, 0]
click at [1156, 567] on icon "button" at bounding box center [1160, 568] width 11 height 3
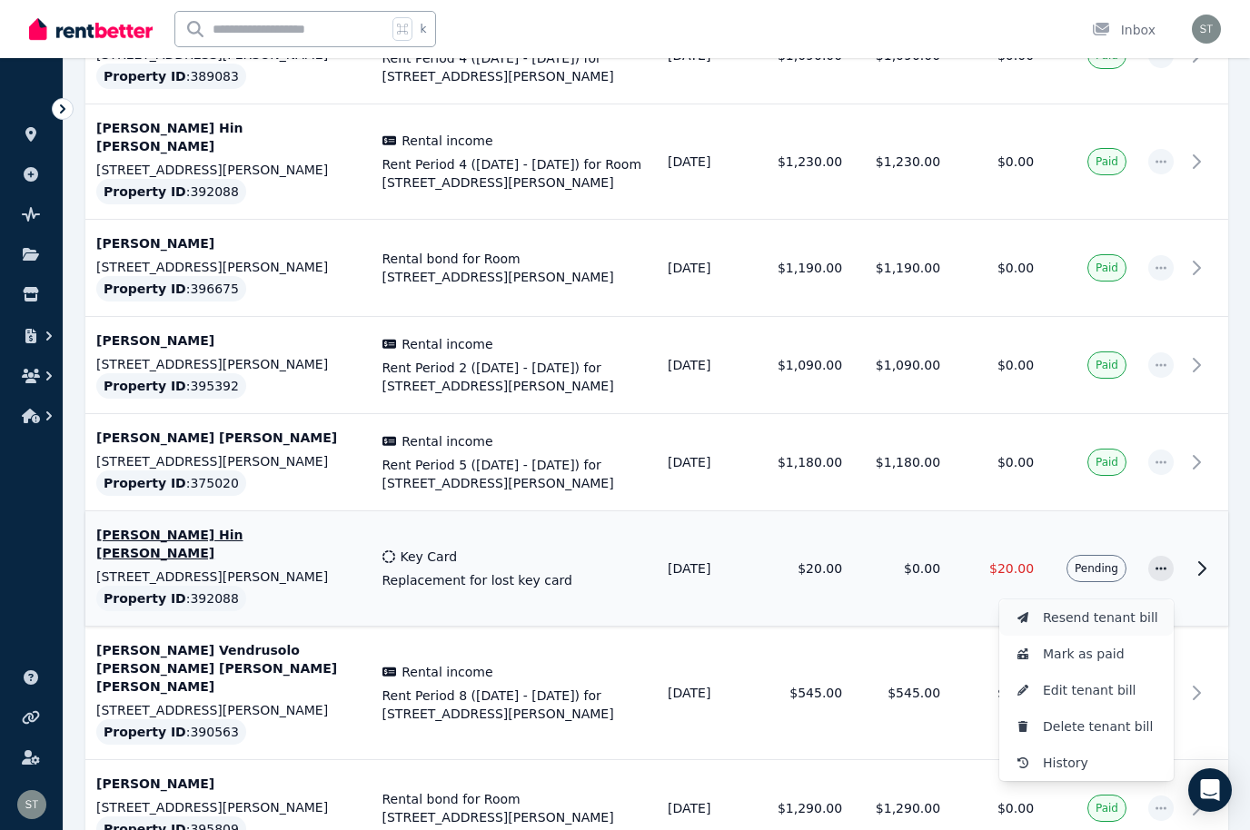
click at [1108, 607] on span "Resend tenant bill" at bounding box center [1101, 618] width 116 height 22
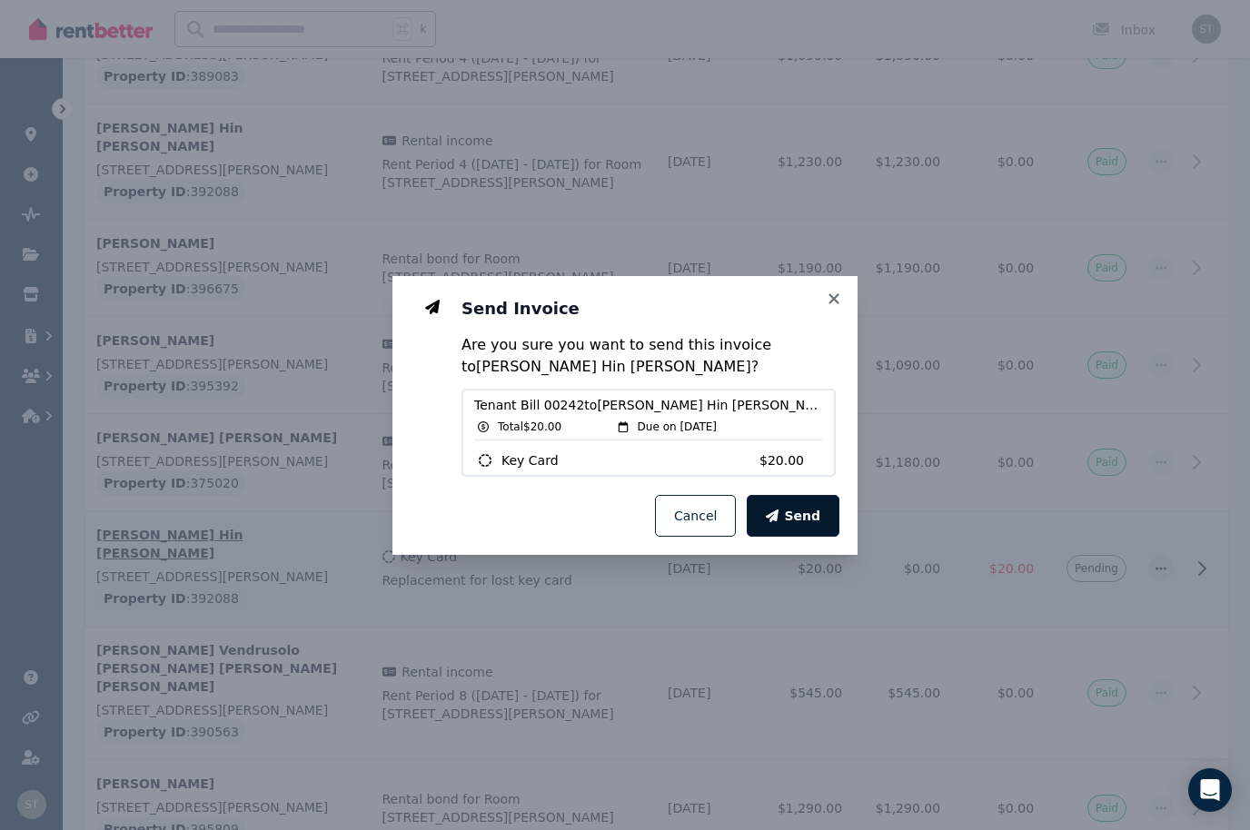
click at [814, 511] on span "Send" at bounding box center [802, 516] width 36 height 18
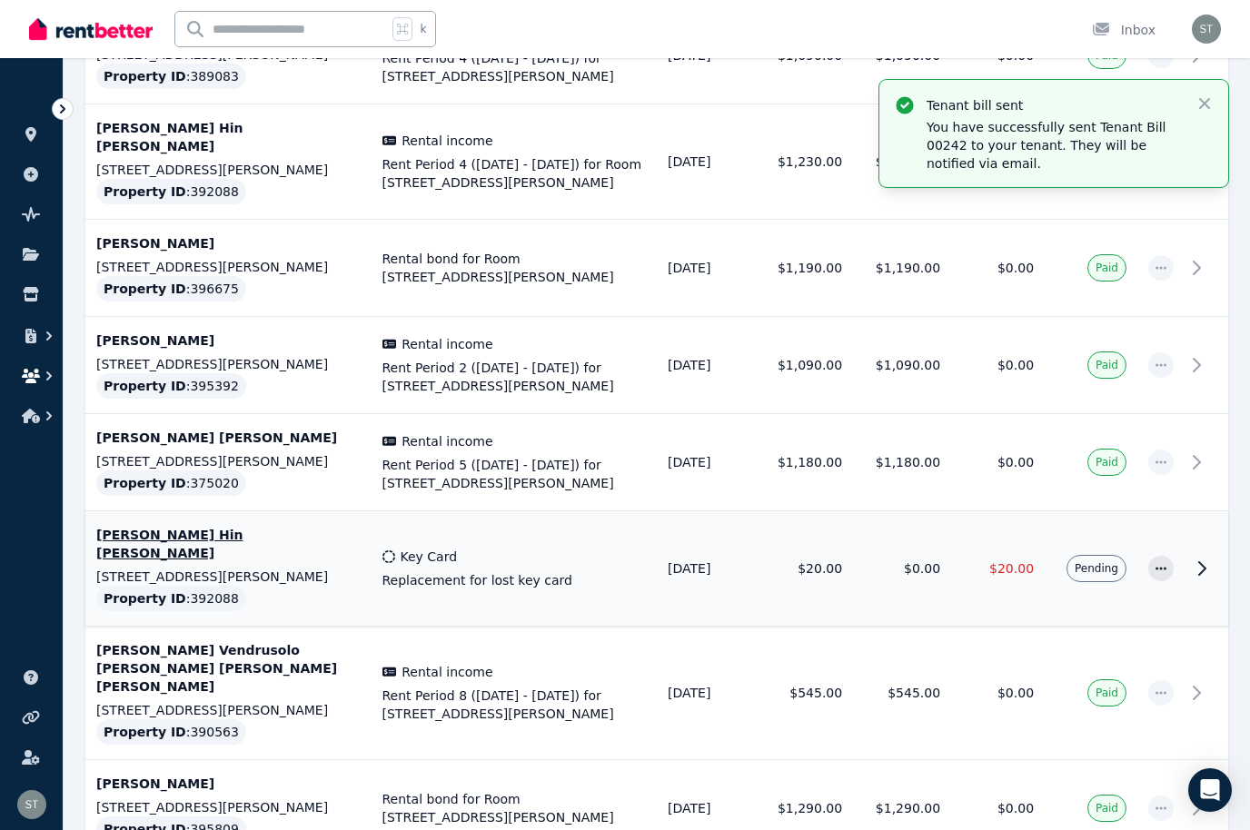
click at [31, 381] on icon "button" at bounding box center [31, 376] width 18 height 15
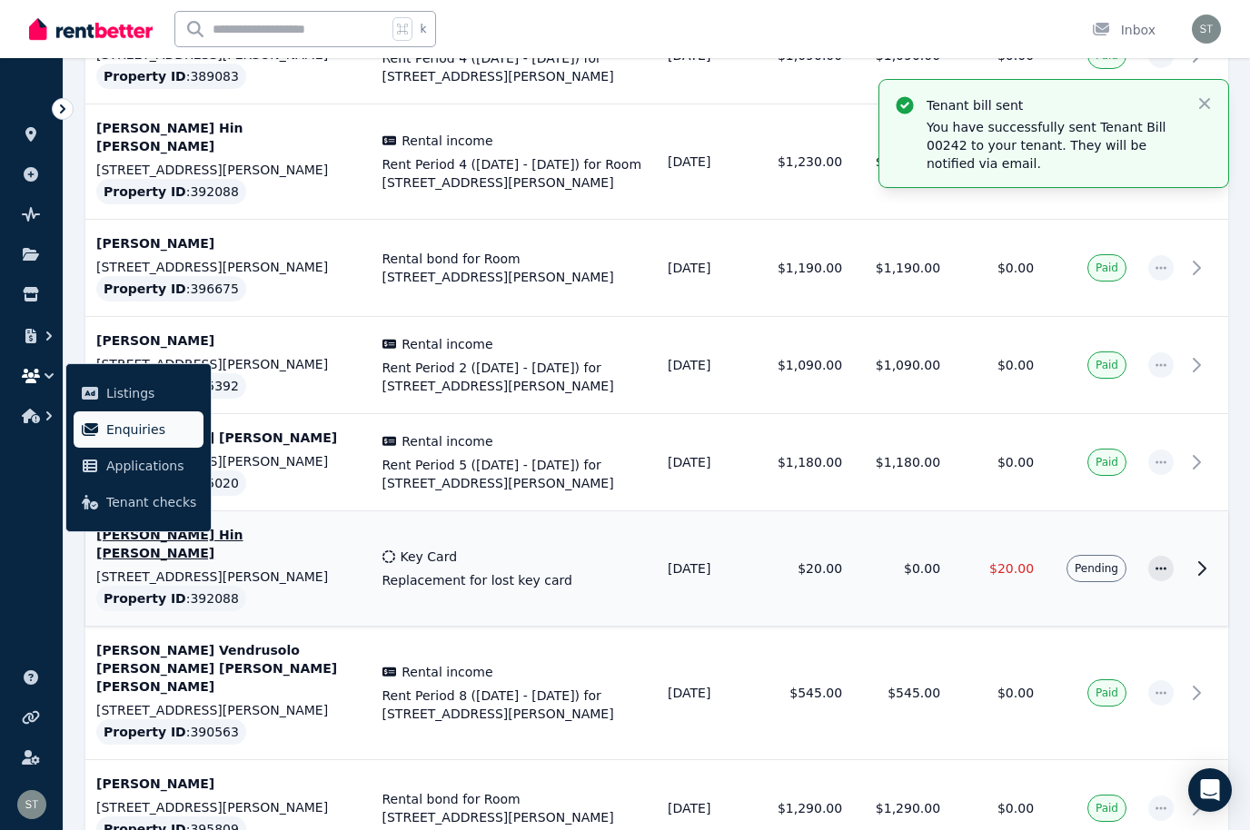
click at [136, 437] on span "Enquiries" at bounding box center [151, 430] width 90 height 22
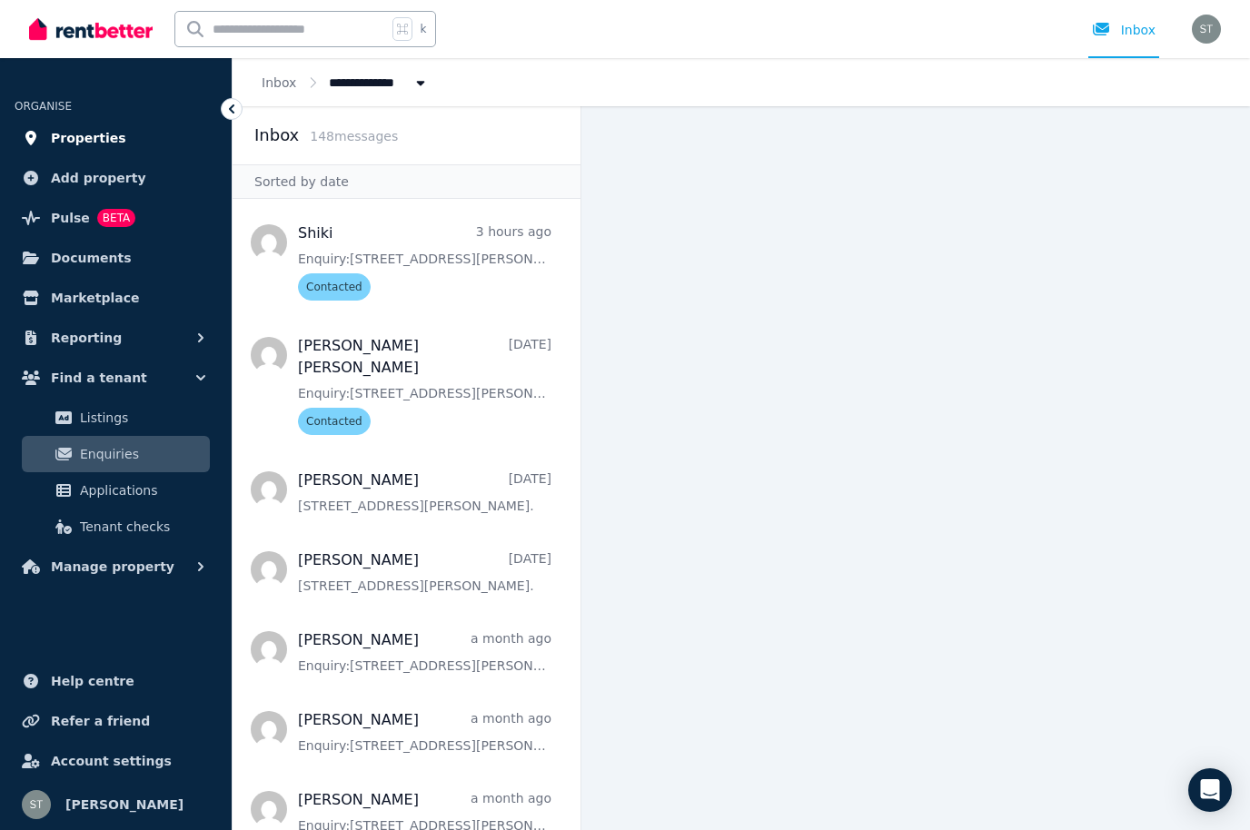
click at [80, 146] on span "Properties" at bounding box center [88, 138] width 75 height 22
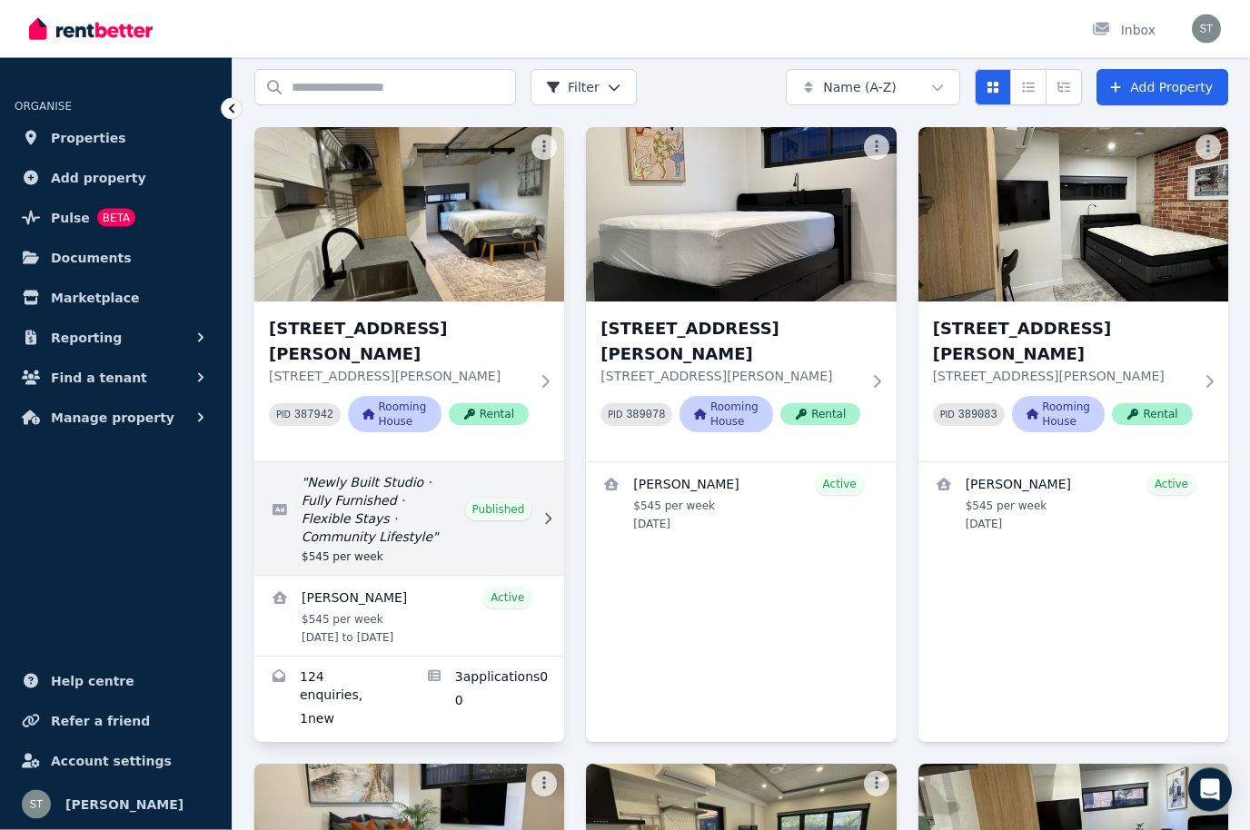
scroll to position [65, 0]
click at [492, 486] on link "Edit listing: Newly Built Studio · Fully Furnished · Flexible Stays · Community…" at bounding box center [409, 518] width 310 height 113
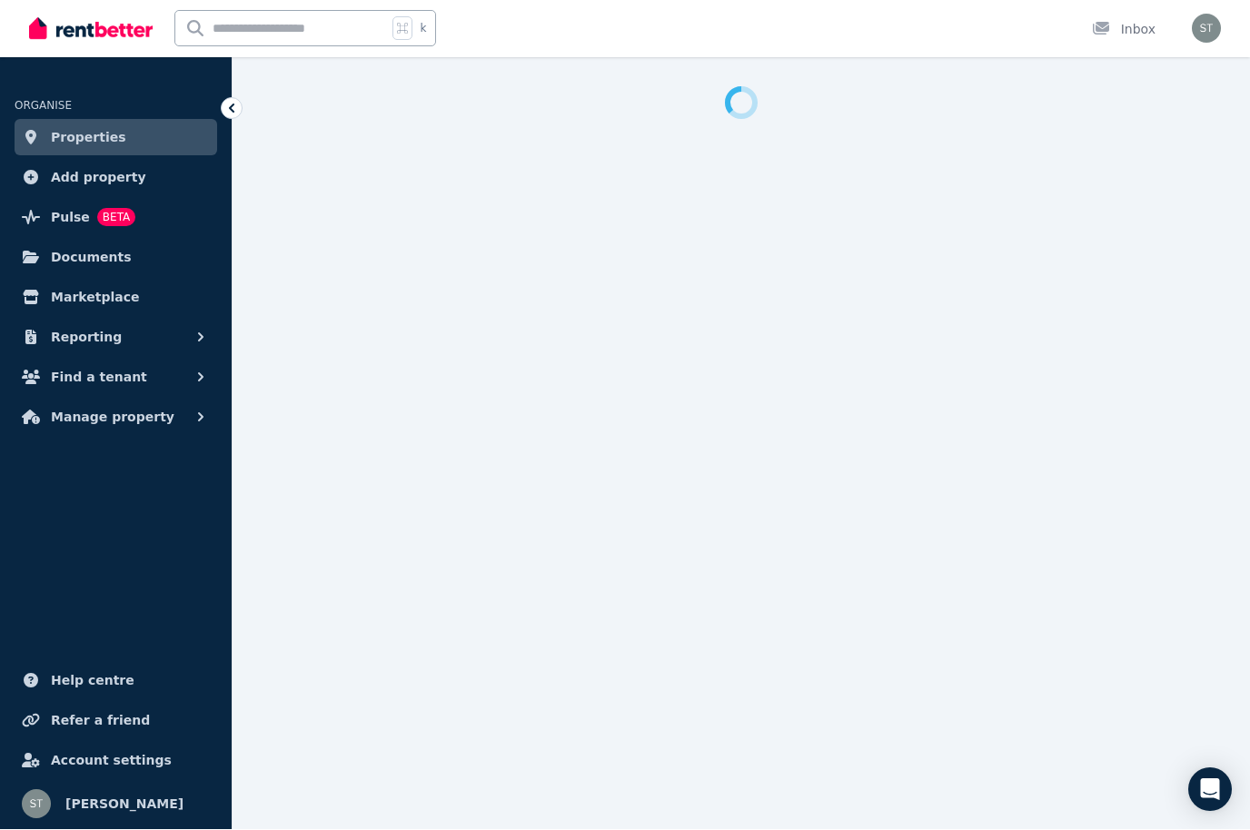
scroll to position [1, 0]
select select "**********"
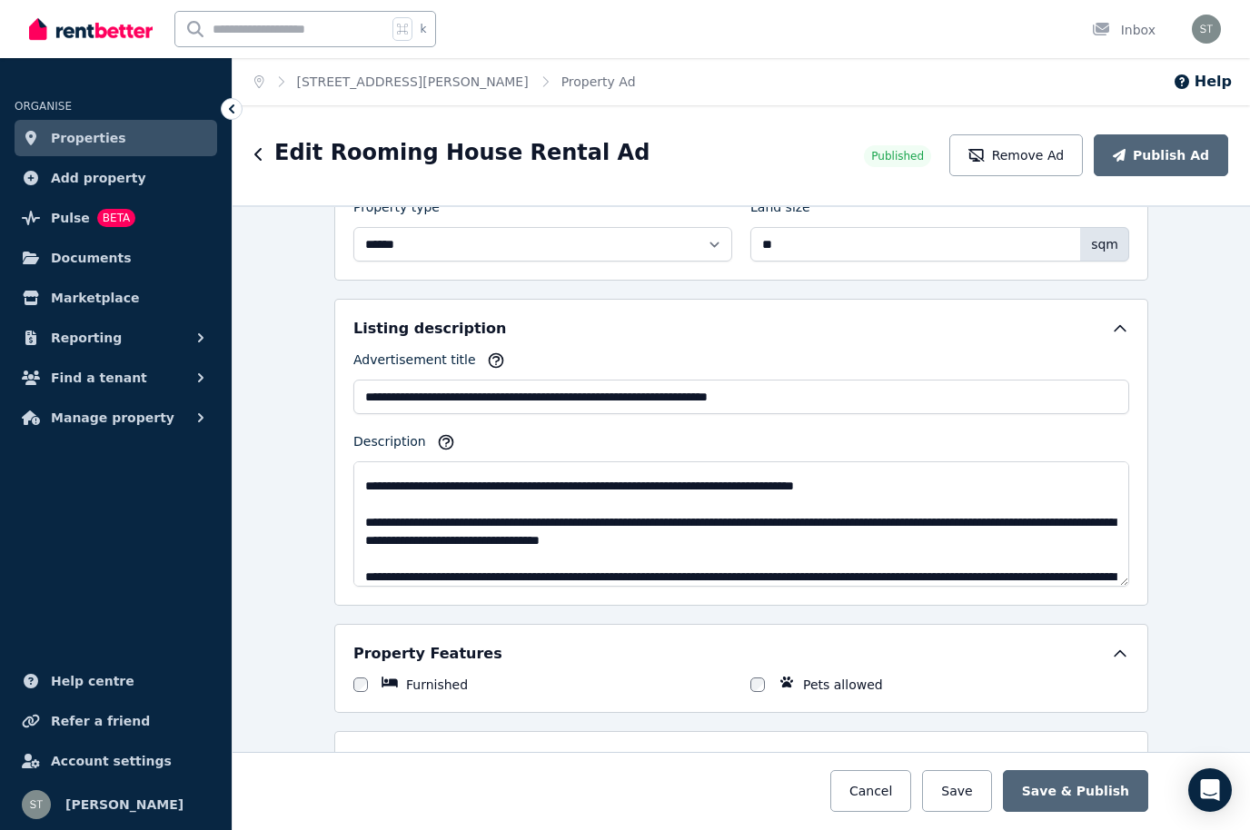
scroll to position [66, 0]
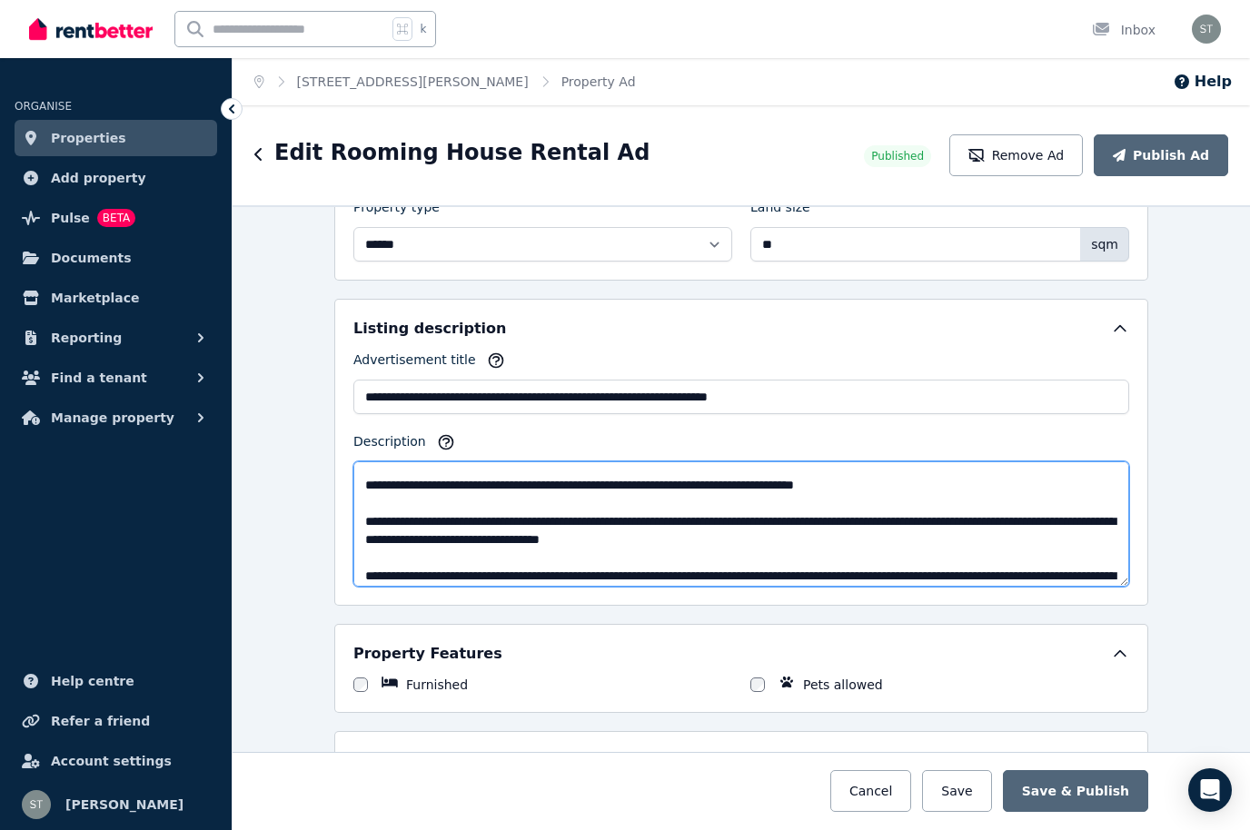
click at [618, 486] on textarea "Description" at bounding box center [741, 523] width 776 height 125
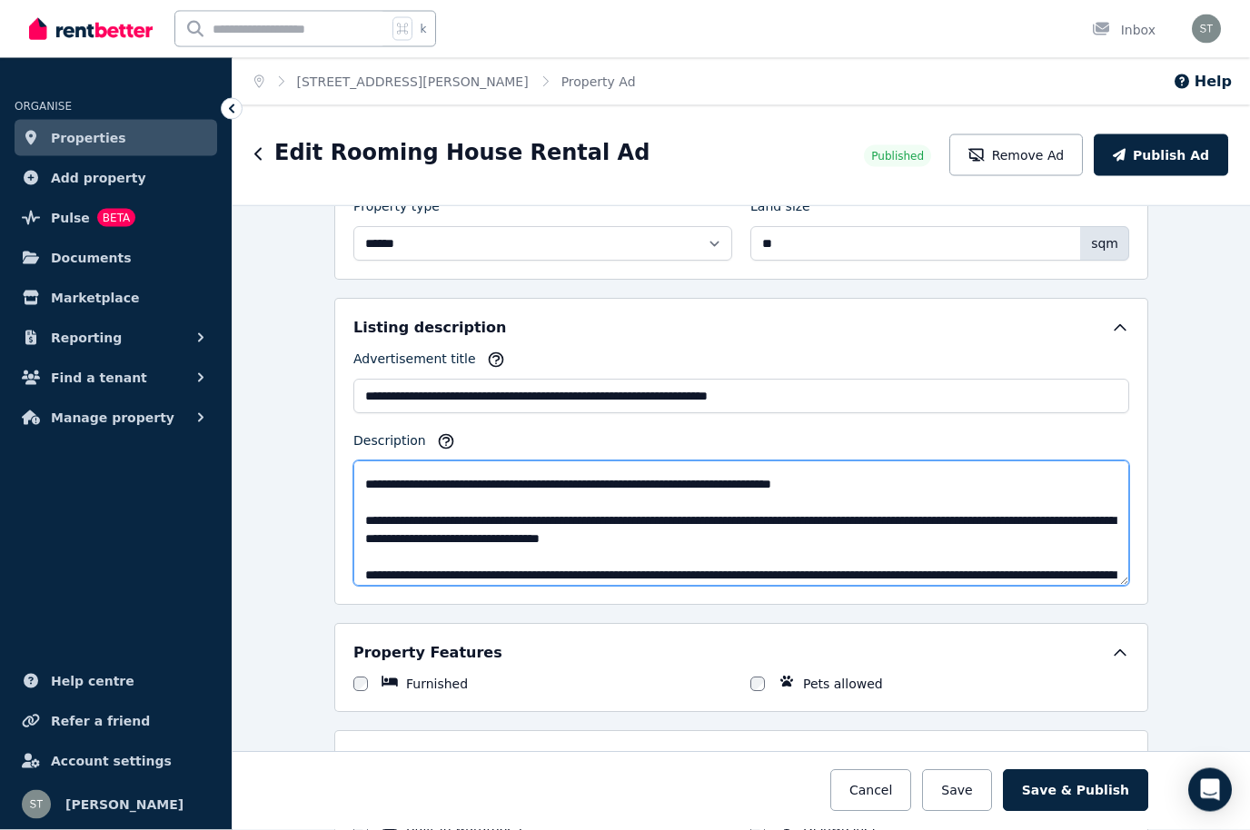
click at [897, 488] on textarea "Description" at bounding box center [741, 523] width 776 height 125
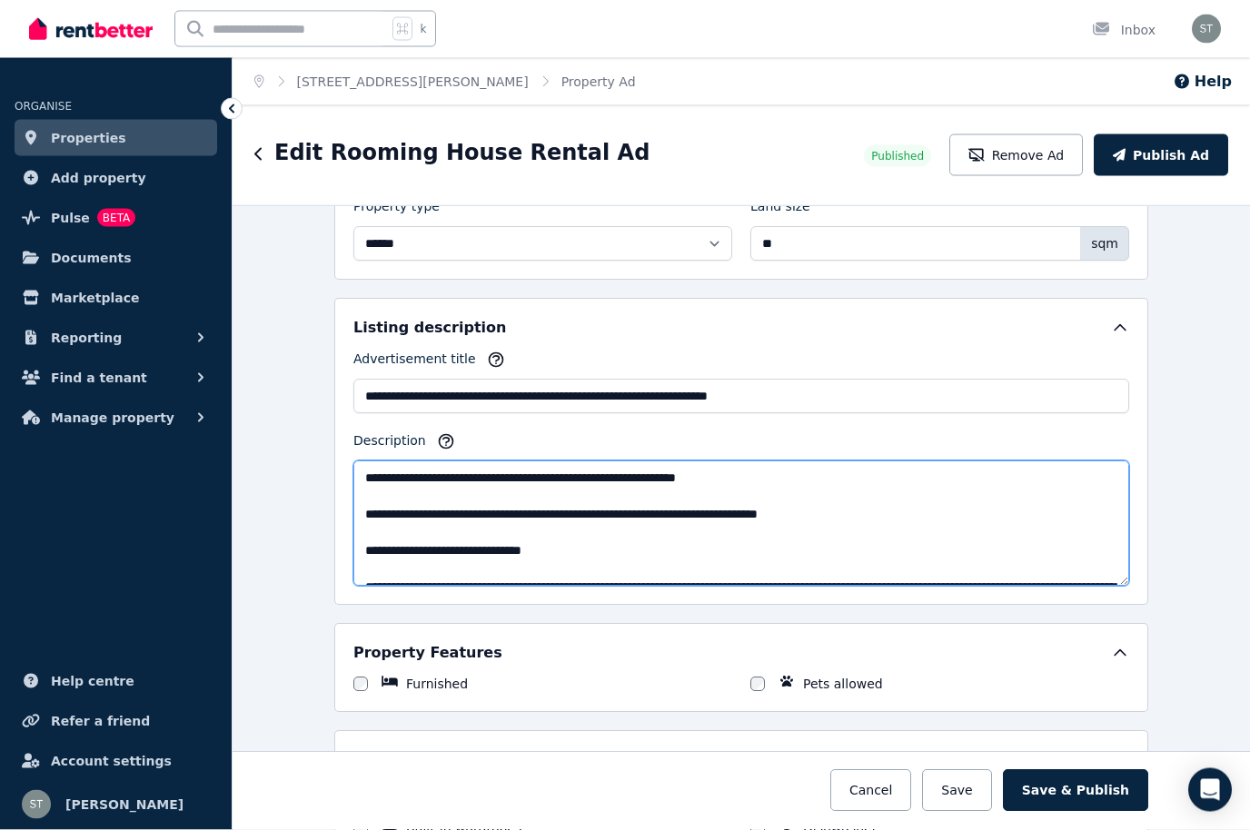
click at [392, 525] on textarea "Description" at bounding box center [741, 523] width 776 height 125
click at [502, 509] on textarea "Description" at bounding box center [741, 523] width 776 height 125
click at [539, 473] on textarea "Description" at bounding box center [741, 523] width 776 height 125
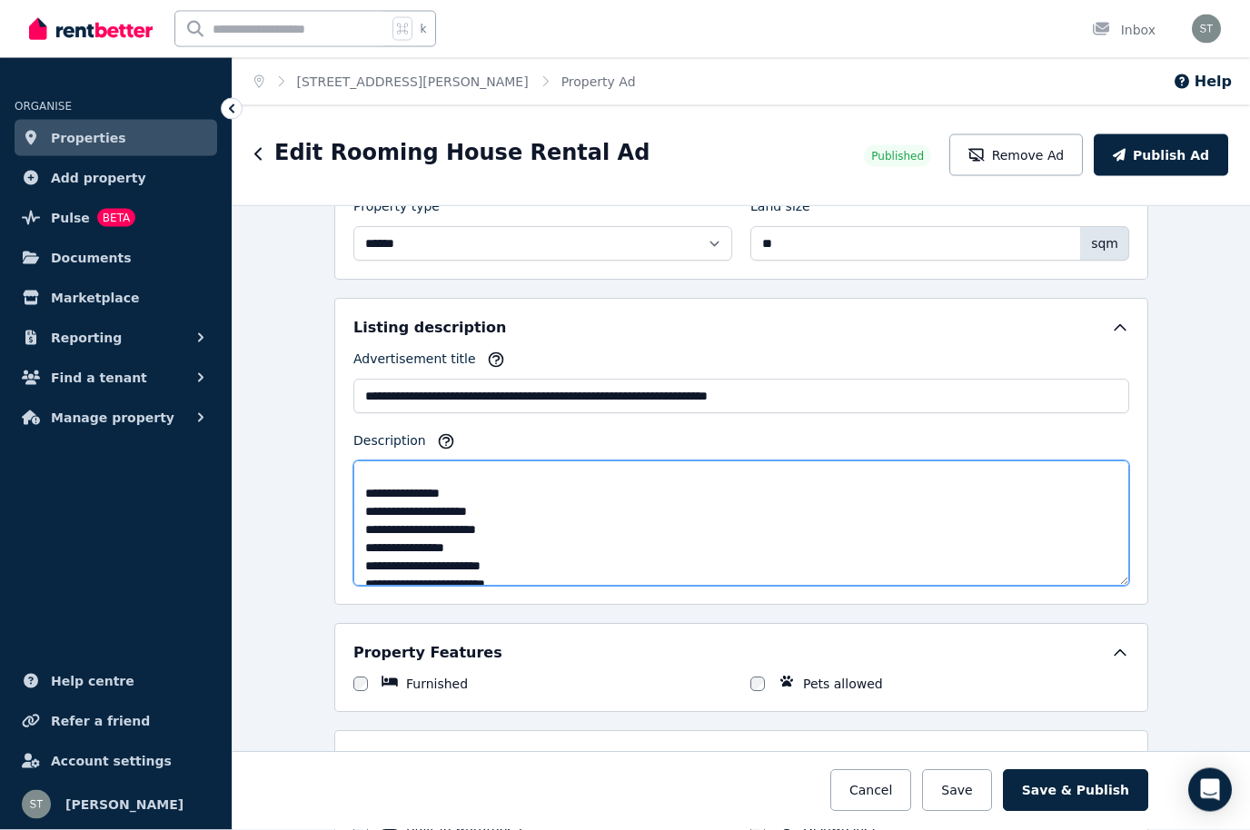
scroll to position [203, 0]
click at [449, 514] on textarea "Description" at bounding box center [741, 523] width 776 height 125
click at [558, 489] on textarea "Description" at bounding box center [741, 523] width 776 height 125
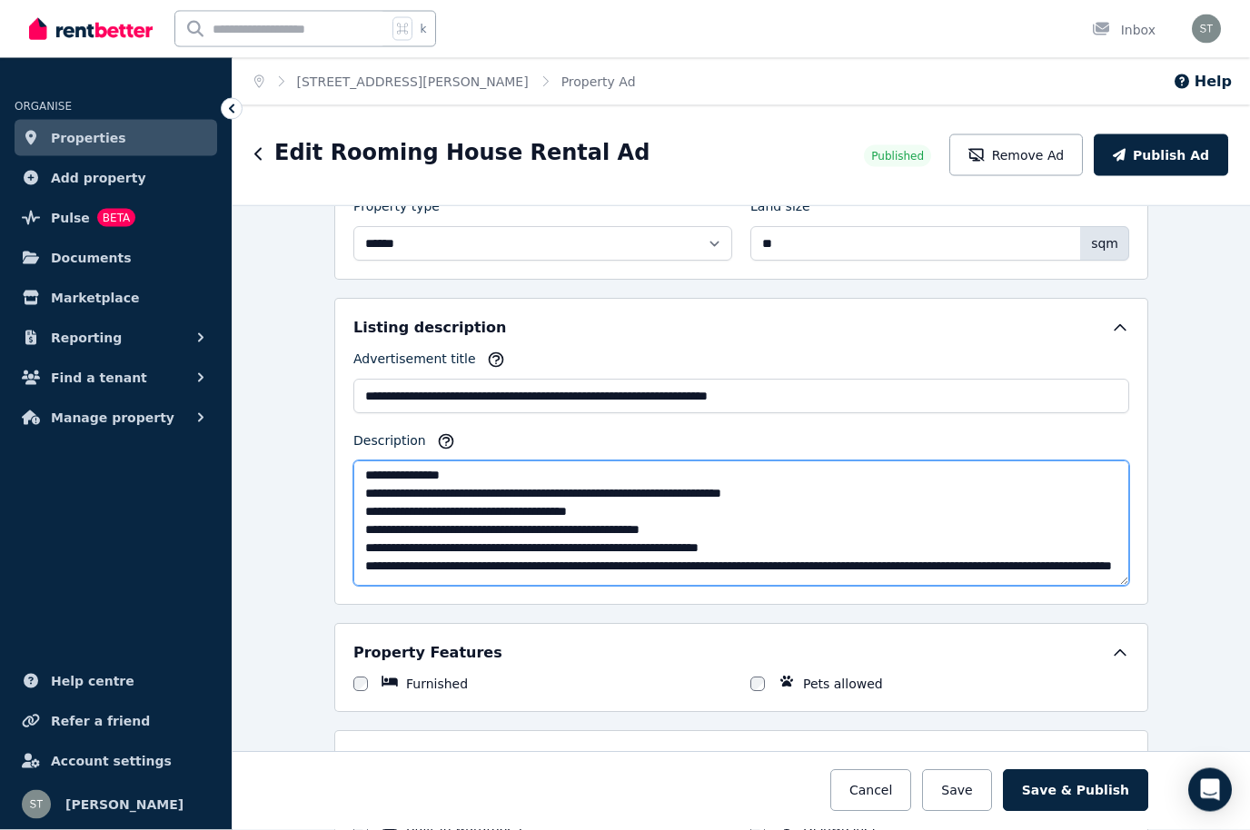
scroll to position [403, 0]
click at [685, 510] on textarea "Description" at bounding box center [741, 523] width 776 height 125
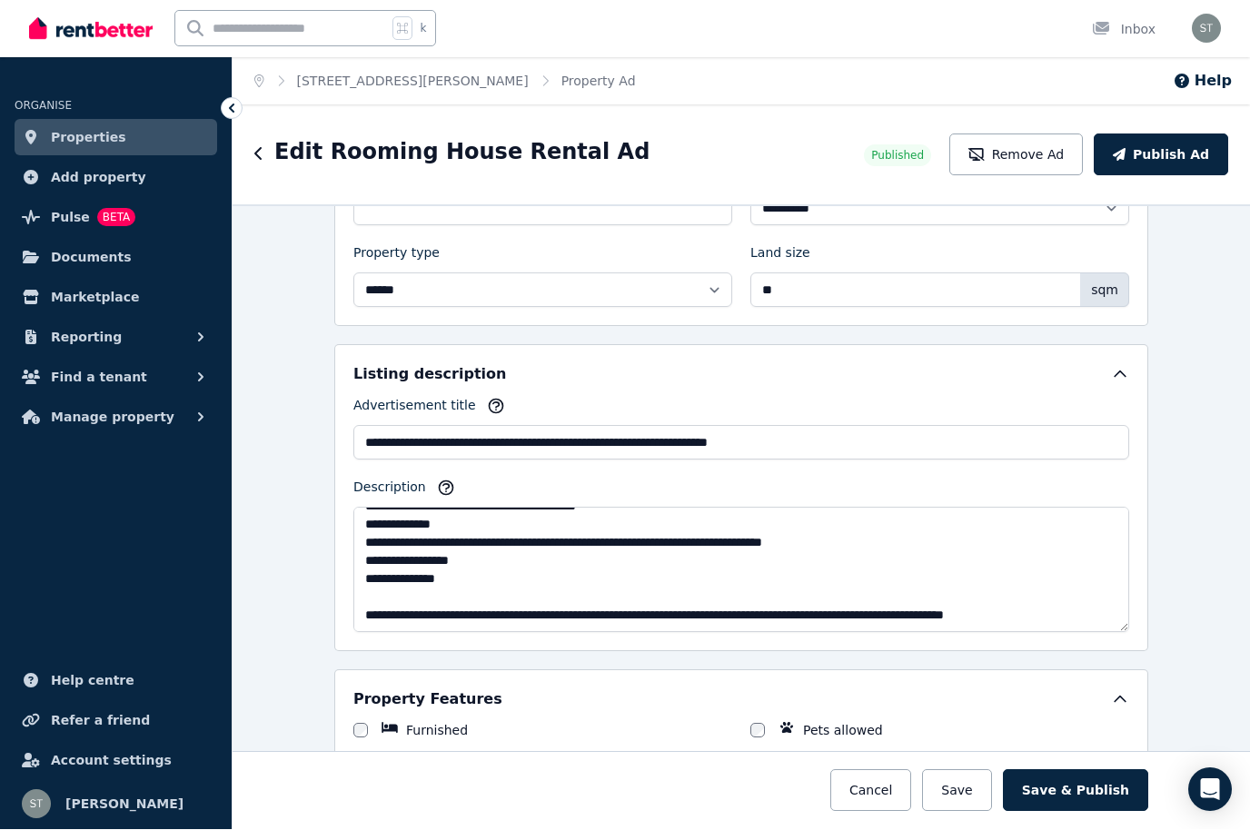
scroll to position [672, 0]
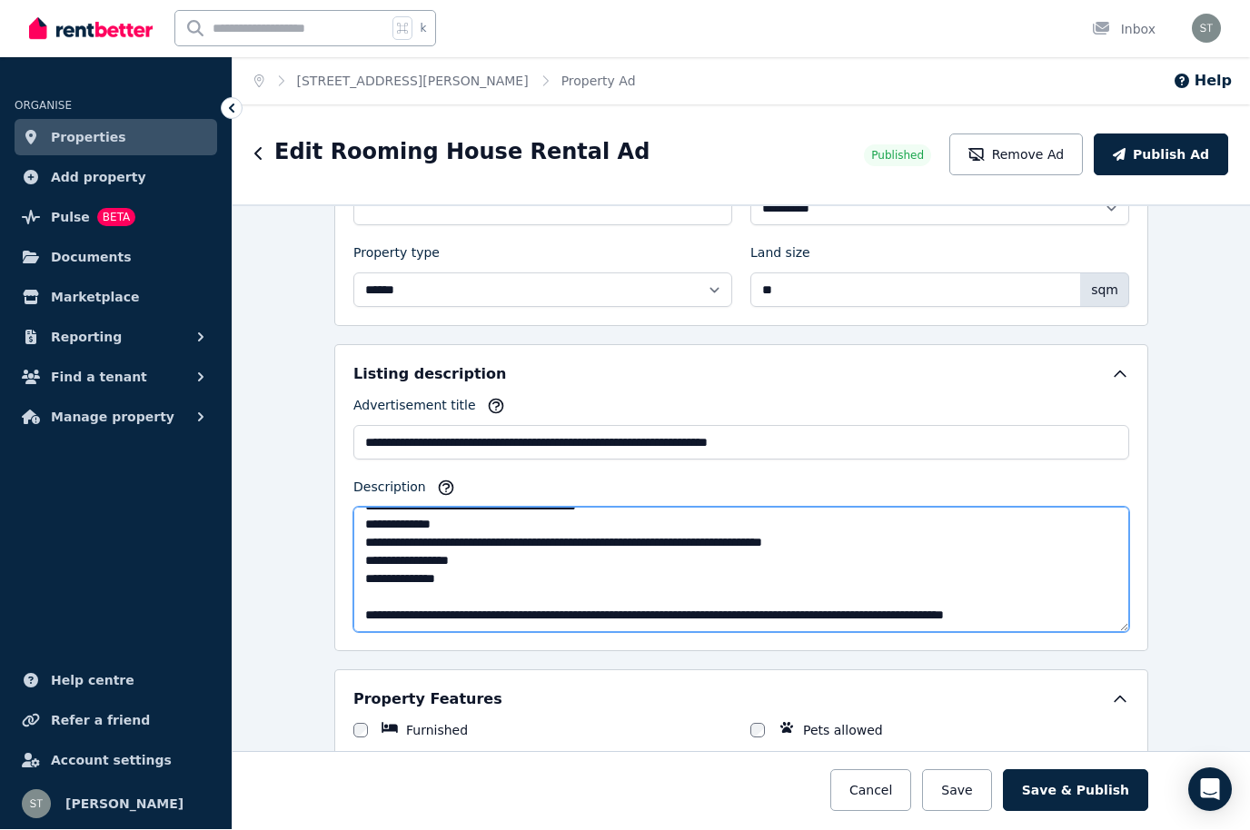
click at [559, 561] on textarea "Description" at bounding box center [741, 570] width 776 height 125
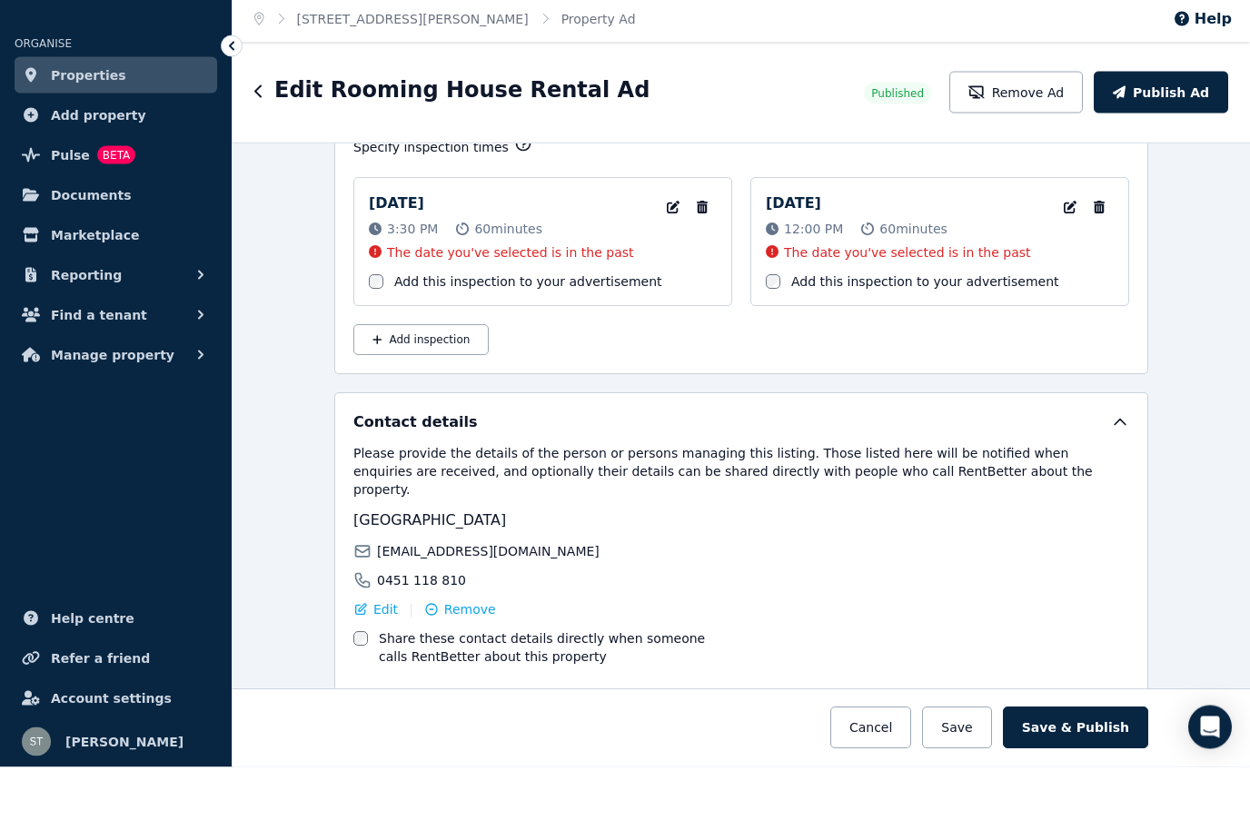
scroll to position [63, 0]
type textarea "**********"
click at [1078, 770] on button "Save & Publish" at bounding box center [1075, 791] width 145 height 42
